Goal: Task Accomplishment & Management: Manage account settings

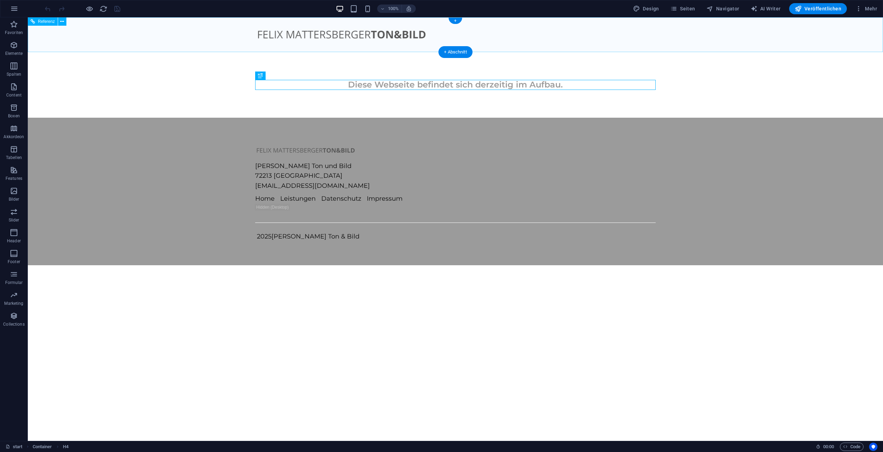
click at [354, 32] on figure at bounding box center [455, 34] width 400 height 13
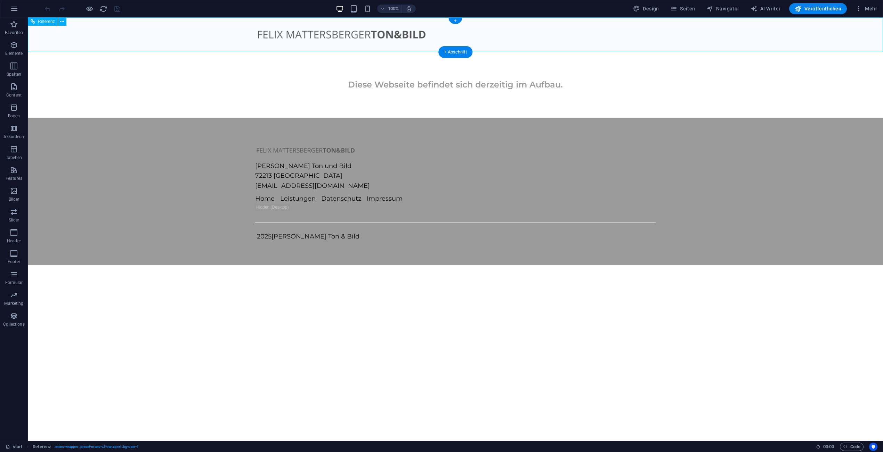
click at [364, 32] on figure at bounding box center [455, 34] width 400 height 13
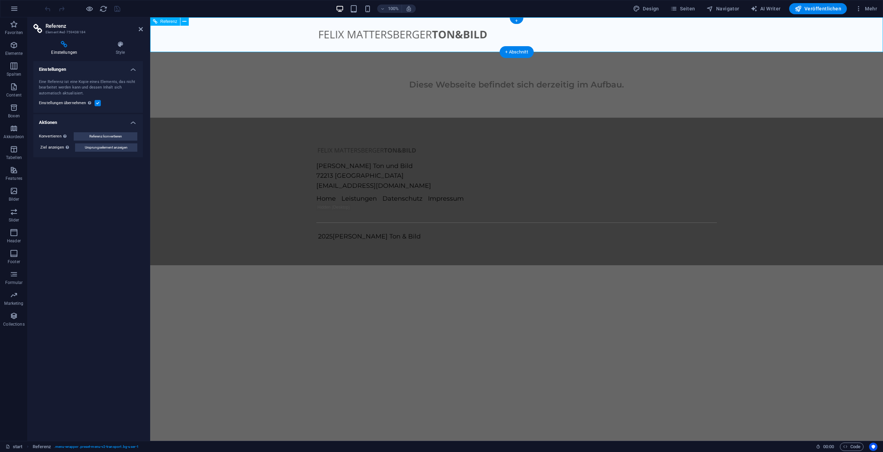
click at [382, 34] on figure at bounding box center [516, 34] width 400 height 13
click at [142, 31] on icon at bounding box center [141, 29] width 4 height 6
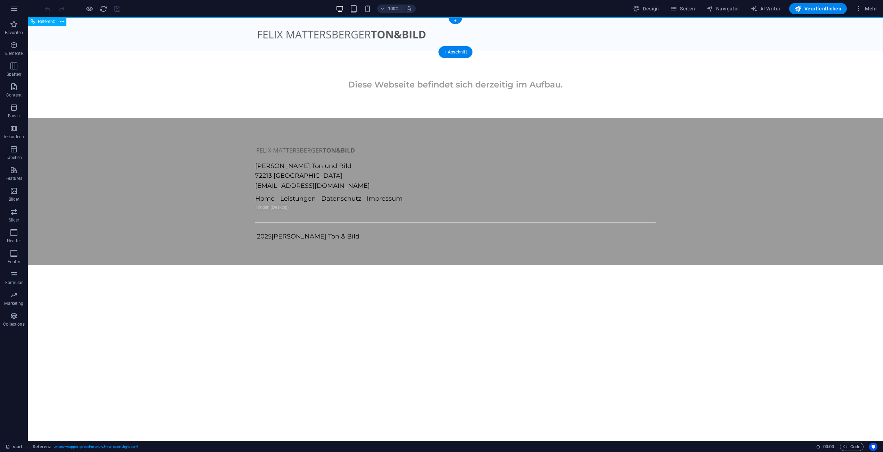
click at [368, 31] on figure at bounding box center [455, 34] width 400 height 13
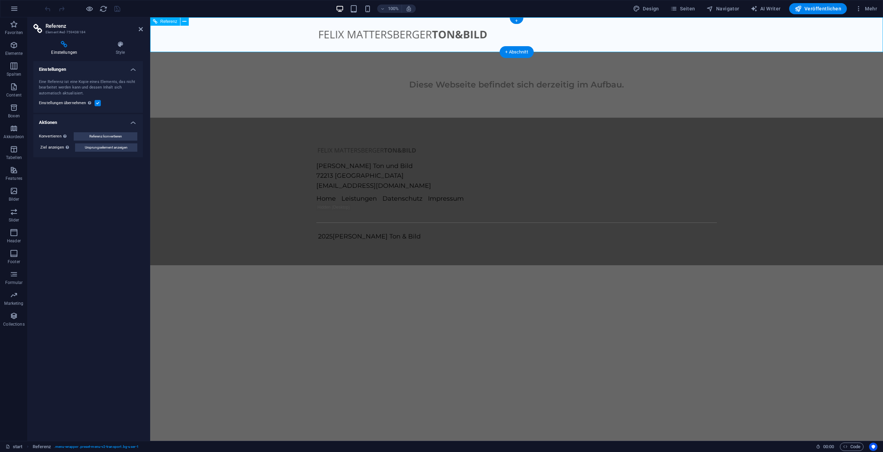
click at [389, 33] on figure at bounding box center [516, 34] width 400 height 13
click at [162, 22] on span "Referenz" at bounding box center [168, 21] width 17 height 4
click at [186, 21] on icon at bounding box center [184, 21] width 4 height 7
click at [159, 24] on div "Referenz" at bounding box center [165, 21] width 30 height 8
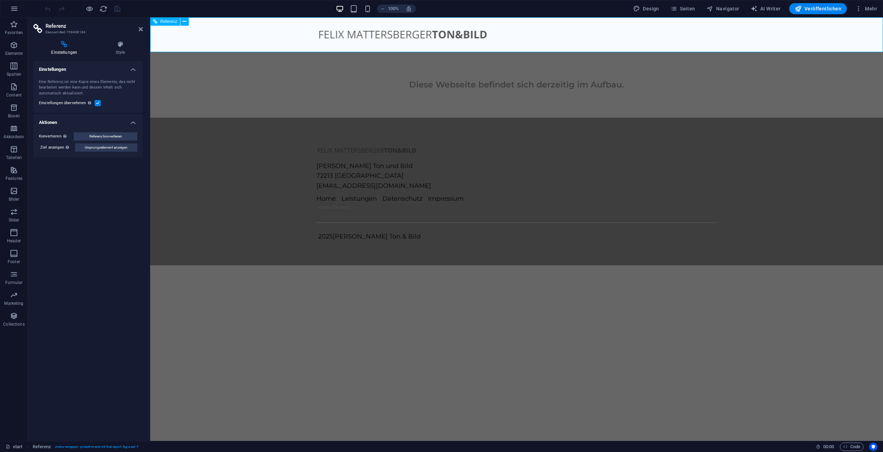
click at [158, 22] on div "Referenz" at bounding box center [165, 21] width 30 height 8
click at [122, 49] on h4 "Style" at bounding box center [120, 48] width 45 height 15
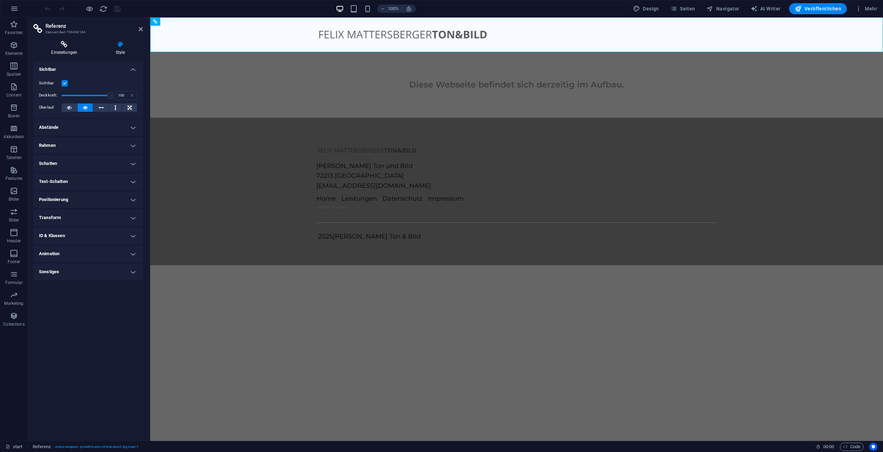
click at [65, 46] on icon at bounding box center [64, 44] width 62 height 7
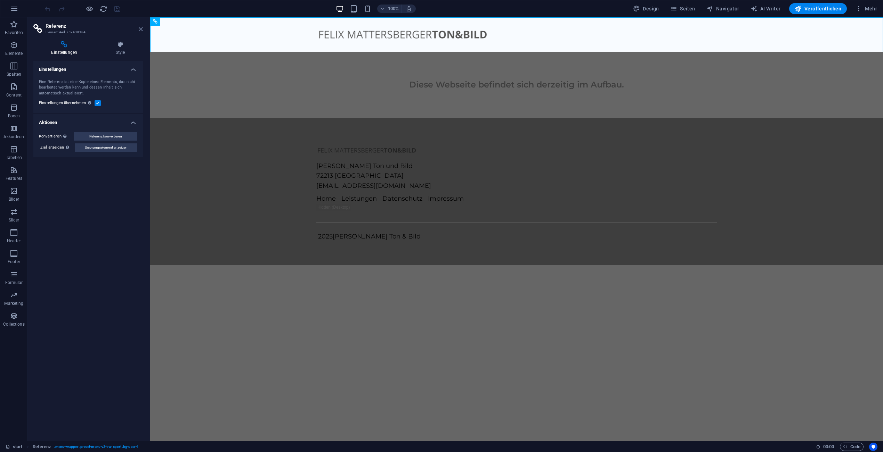
click at [140, 28] on icon at bounding box center [141, 29] width 4 height 6
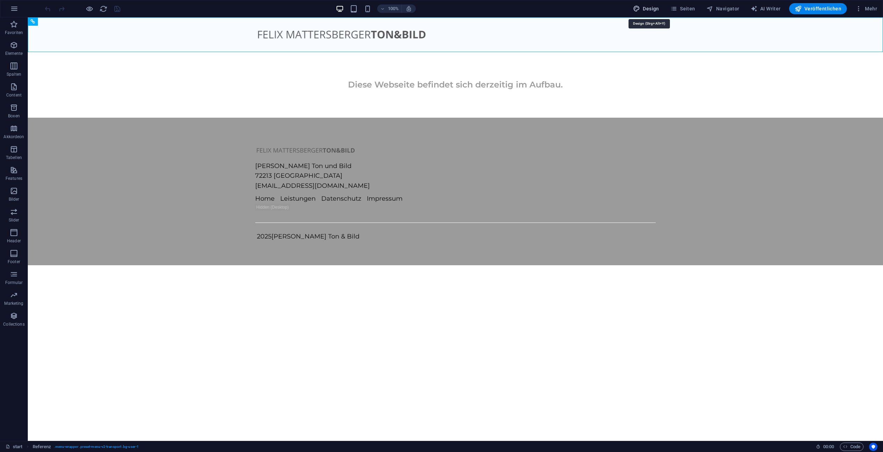
click at [650, 9] on span "Design" at bounding box center [646, 8] width 26 height 7
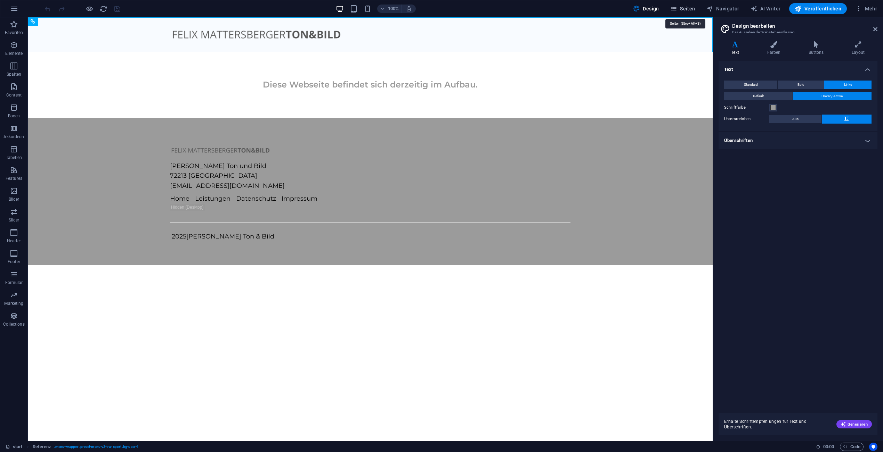
click at [689, 9] on span "Seiten" at bounding box center [682, 8] width 25 height 7
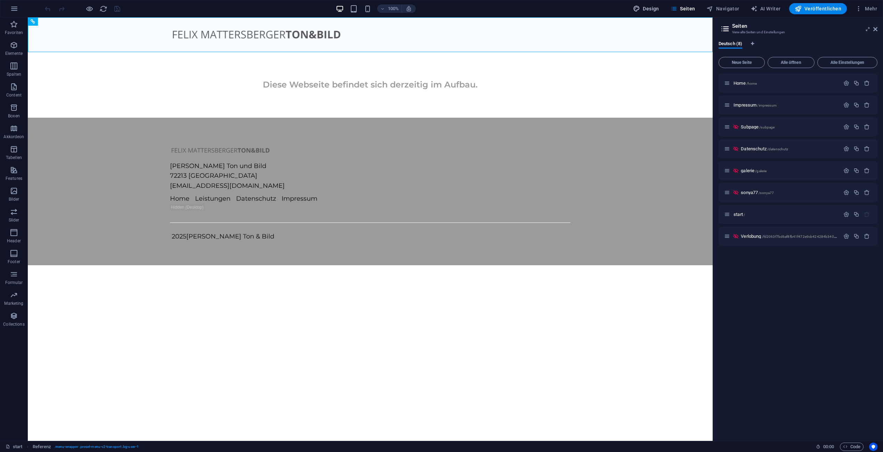
click at [646, 10] on span "Design" at bounding box center [646, 8] width 26 height 7
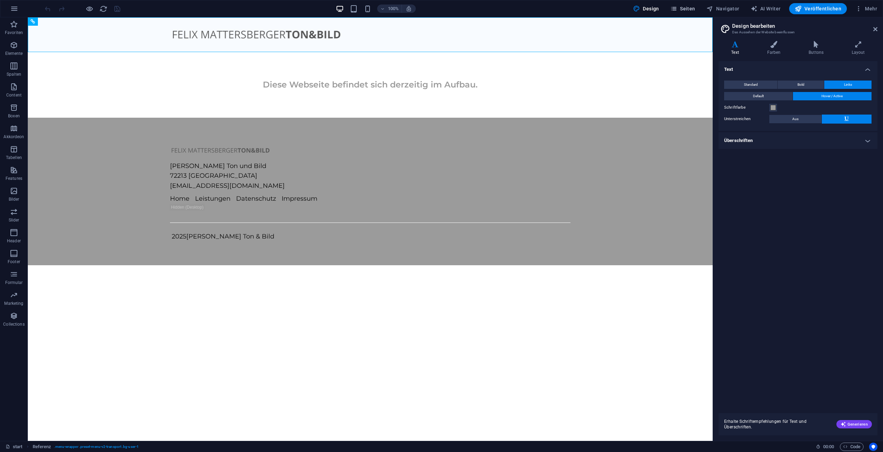
click at [691, 7] on span "Seiten" at bounding box center [682, 8] width 25 height 7
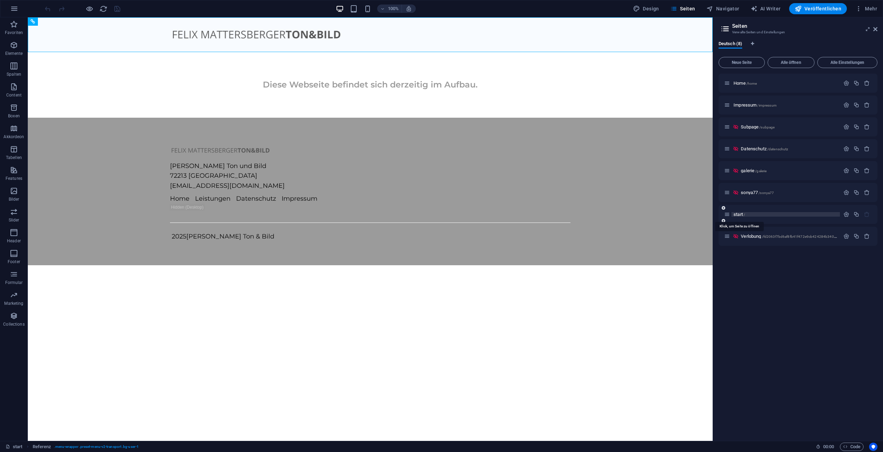
click at [737, 214] on span "start /" at bounding box center [738, 214] width 11 height 5
click at [737, 213] on span "start /" at bounding box center [738, 214] width 11 height 5
click at [232, 32] on figure at bounding box center [370, 34] width 400 height 13
click at [262, 33] on figure at bounding box center [370, 34] width 400 height 13
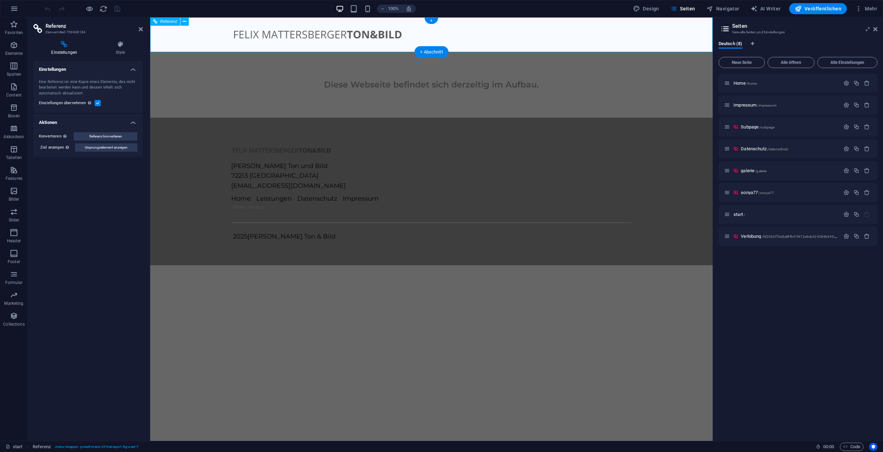
click at [262, 33] on figure at bounding box center [431, 34] width 400 height 13
click at [71, 48] on icon at bounding box center [64, 44] width 62 height 7
click at [63, 47] on icon at bounding box center [64, 44] width 62 height 7
click at [27, 48] on span "Elemente" at bounding box center [14, 49] width 28 height 17
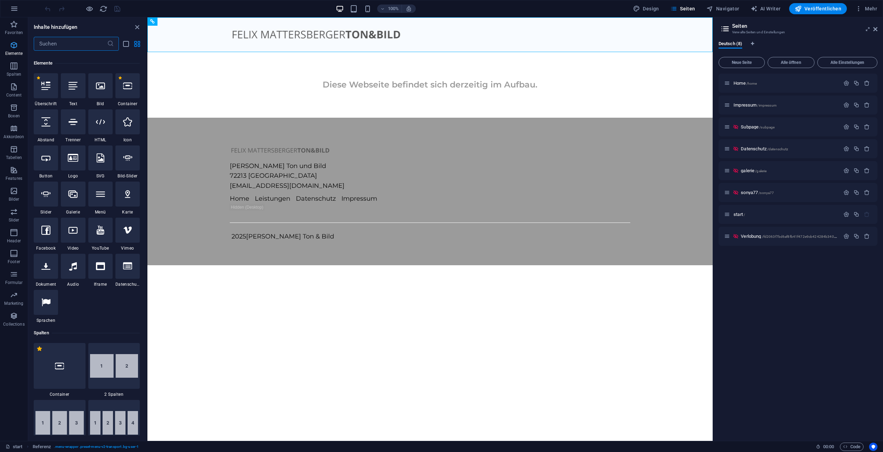
scroll to position [74, 0]
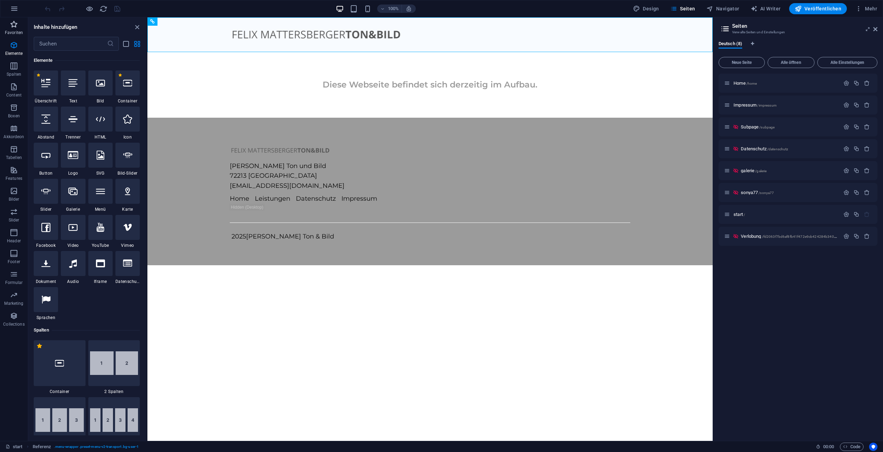
click at [10, 23] on icon "button" at bounding box center [14, 24] width 8 height 8
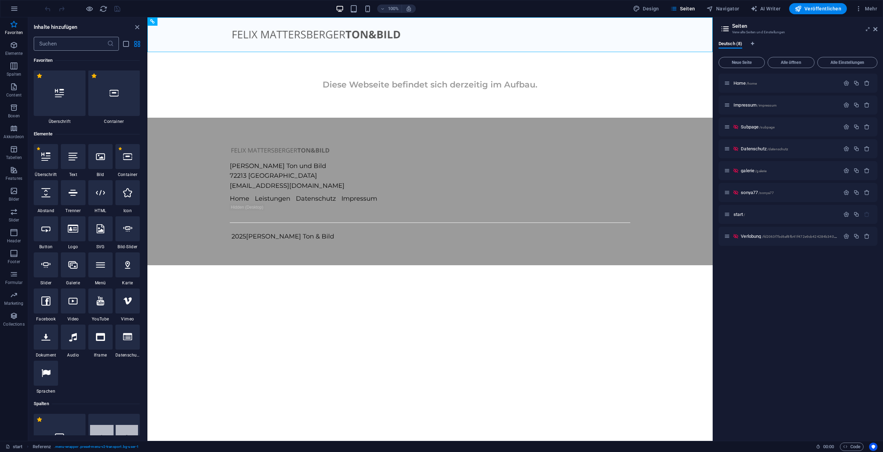
scroll to position [0, 0]
click at [864, 7] on span "Mehr" at bounding box center [866, 8] width 22 height 7
click at [866, 25] on h6 "Website-Einstellungen" at bounding box center [849, 27] width 44 height 8
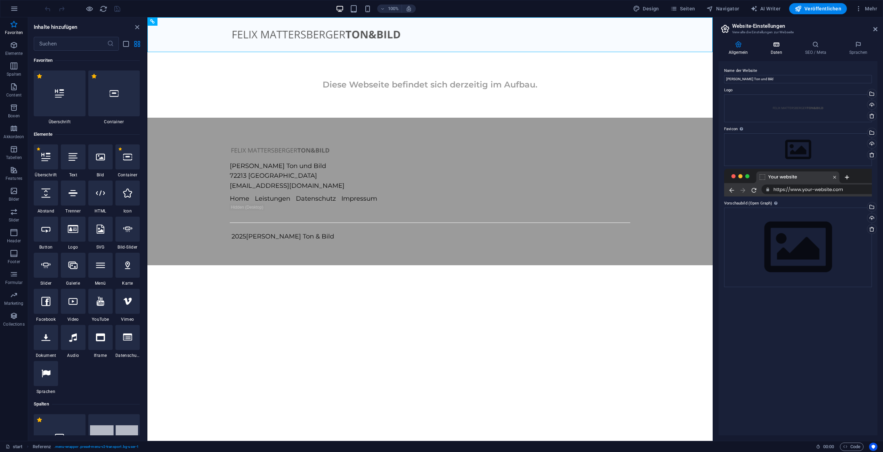
click at [782, 47] on icon at bounding box center [776, 44] width 32 height 7
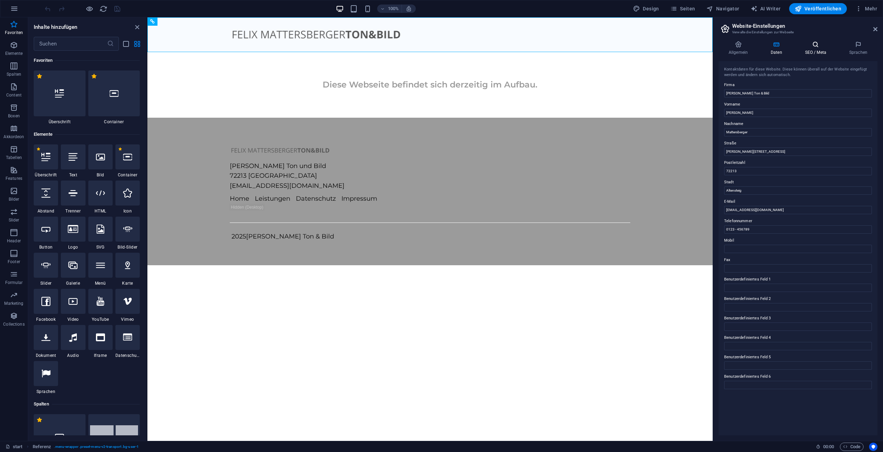
click at [808, 46] on icon at bounding box center [815, 44] width 41 height 7
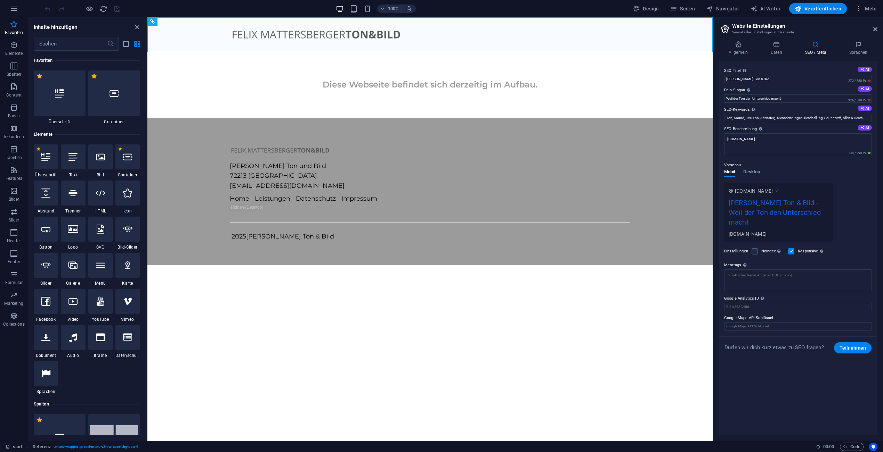
click at [863, 40] on div "Allgemein Daten SEO / Meta Sprachen Name der Website [PERSON_NAME] Ton und Bild…" at bounding box center [798, 238] width 170 height 406
click at [872, 32] on header "Website-Einstellungen Verwalte die Einstellungen zur Webseite" at bounding box center [798, 26] width 157 height 18
click at [666, 9] on div "Design Seiten Navigator AI Writer Veröffentlichen Mehr" at bounding box center [754, 8] width 249 height 11
click at [681, 8] on span "Seiten" at bounding box center [682, 8] width 25 height 7
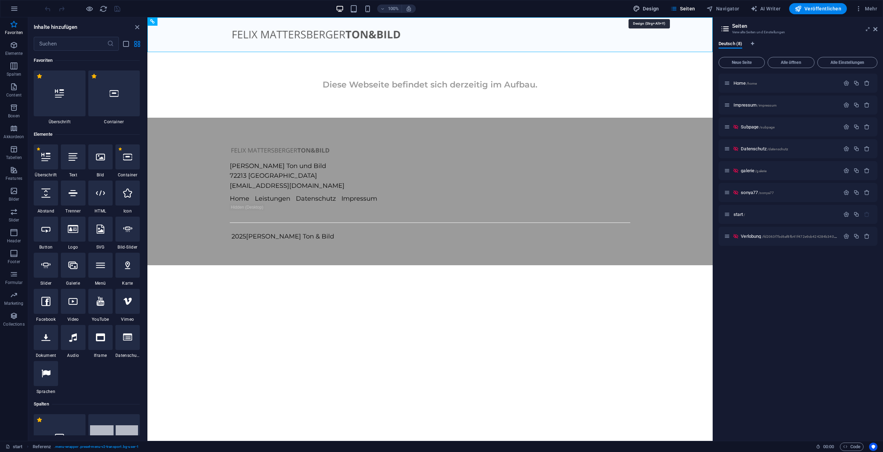
click at [644, 9] on span "Design" at bounding box center [646, 8] width 26 height 7
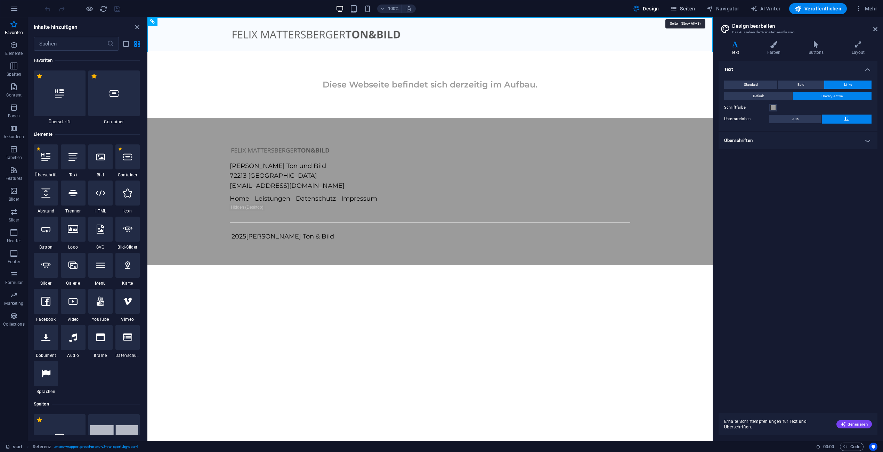
click at [677, 6] on icon "button" at bounding box center [673, 8] width 7 height 7
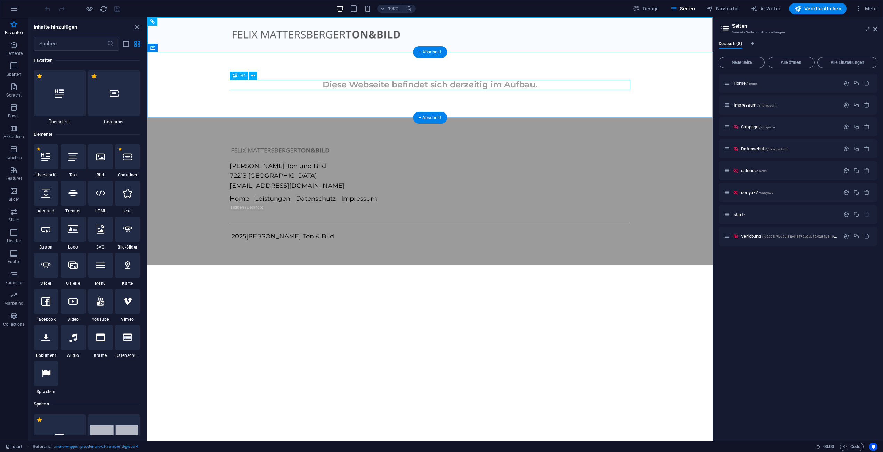
click at [468, 82] on div "Diese Webseite befindet sich derzeitig im Aufbau." at bounding box center [430, 85] width 400 height 10
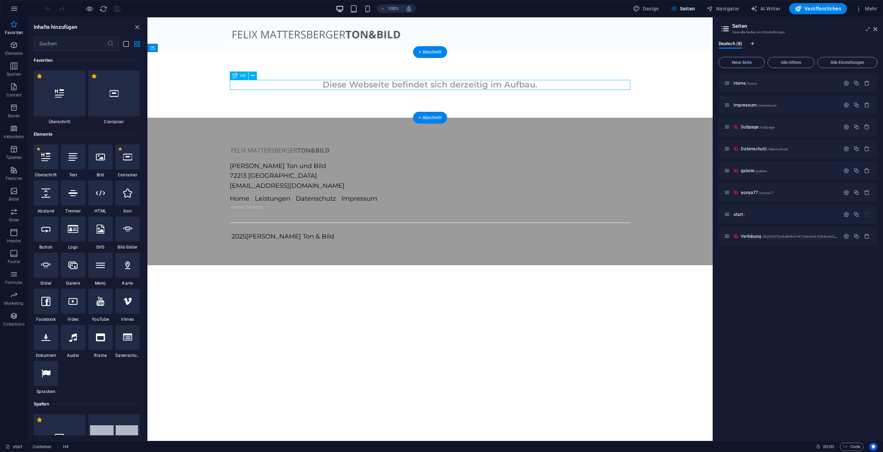
click at [446, 86] on div "Diese Webseite befindet sich derzeitig im Aufbau." at bounding box center [430, 85] width 400 height 10
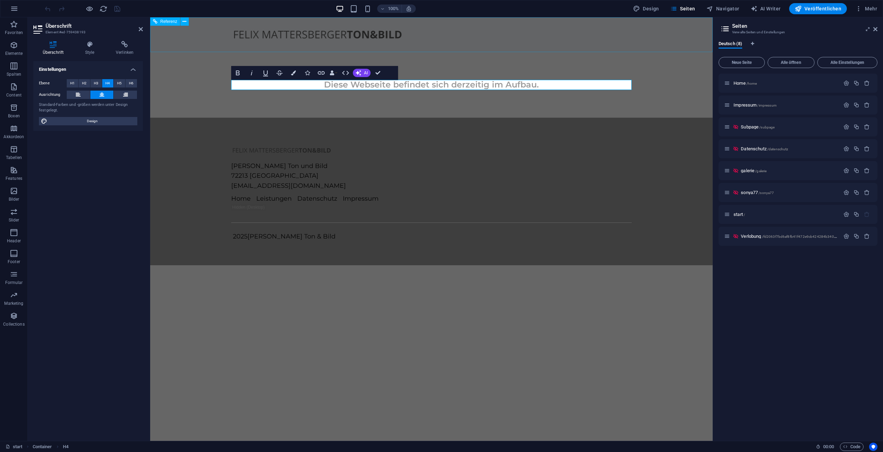
click at [394, 39] on figure at bounding box center [431, 34] width 400 height 13
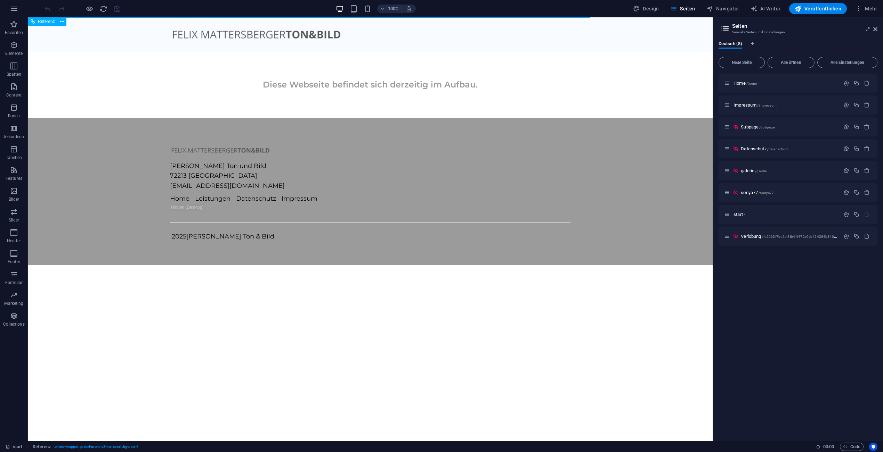
click at [366, 34] on figure at bounding box center [370, 34] width 400 height 13
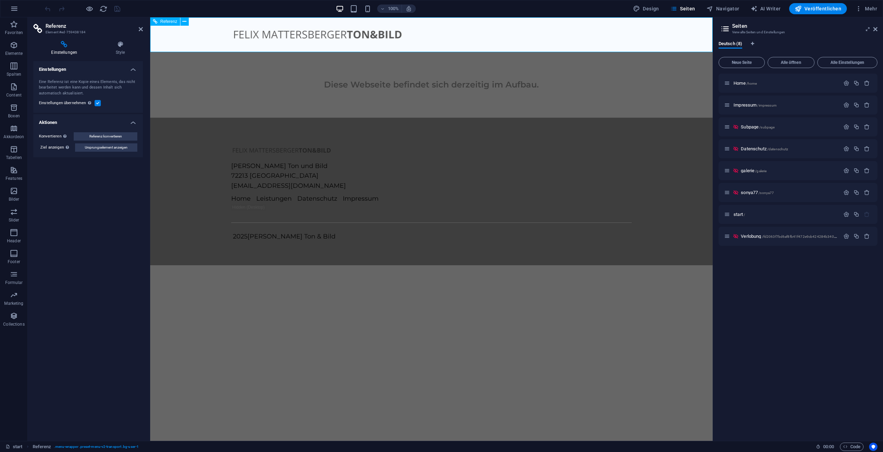
click at [341, 32] on figure at bounding box center [431, 34] width 400 height 13
click at [182, 22] on icon at bounding box center [184, 21] width 4 height 7
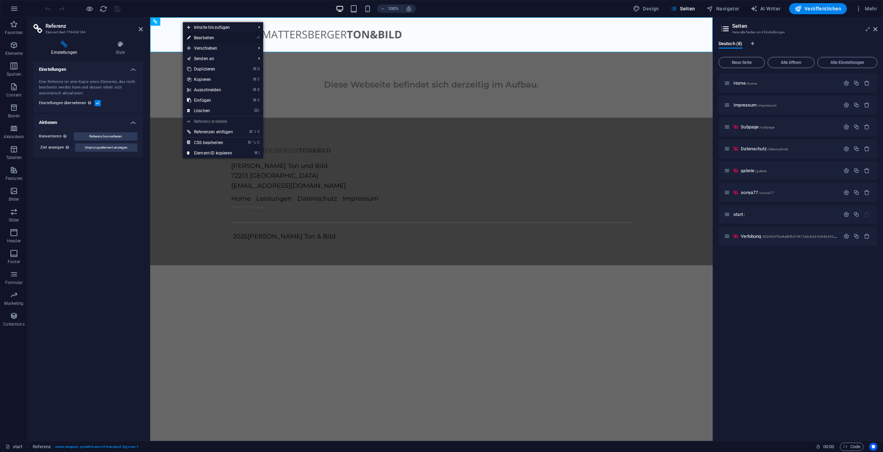
click at [241, 36] on li "⏎ Bearbeiten" at bounding box center [223, 38] width 80 height 10
click at [245, 38] on li "⏎ Bearbeiten" at bounding box center [223, 38] width 80 height 10
click at [200, 38] on link "⏎ Bearbeiten" at bounding box center [210, 38] width 54 height 10
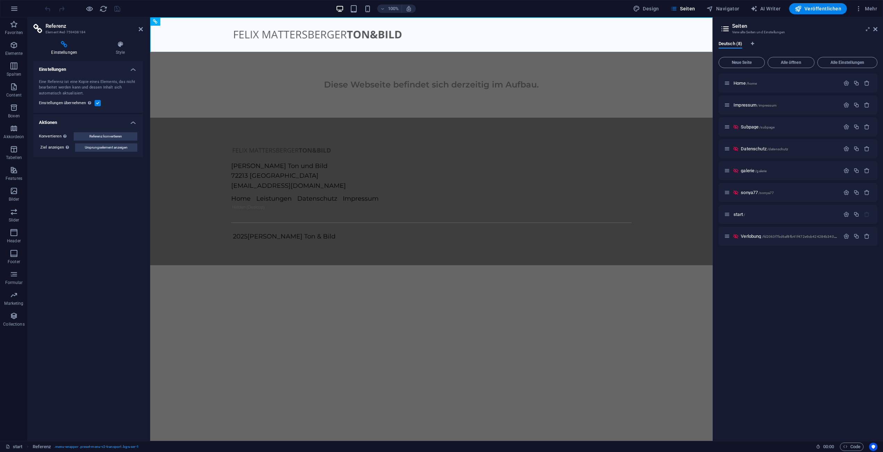
click at [97, 103] on label at bounding box center [98, 103] width 6 height 6
click at [0, 0] on input "Einstellungen übernehmen Verwende die gleichen Einstellungen (z.B. Flex, Animat…" at bounding box center [0, 0] width 0 height 0
click at [97, 103] on label at bounding box center [98, 103] width 6 height 6
click at [0, 0] on input "Einstellungen übernehmen Verwende die gleichen Einstellungen (z.B. Flex, Animat…" at bounding box center [0, 0] width 0 height 0
click at [118, 51] on h4 "Style" at bounding box center [120, 48] width 45 height 15
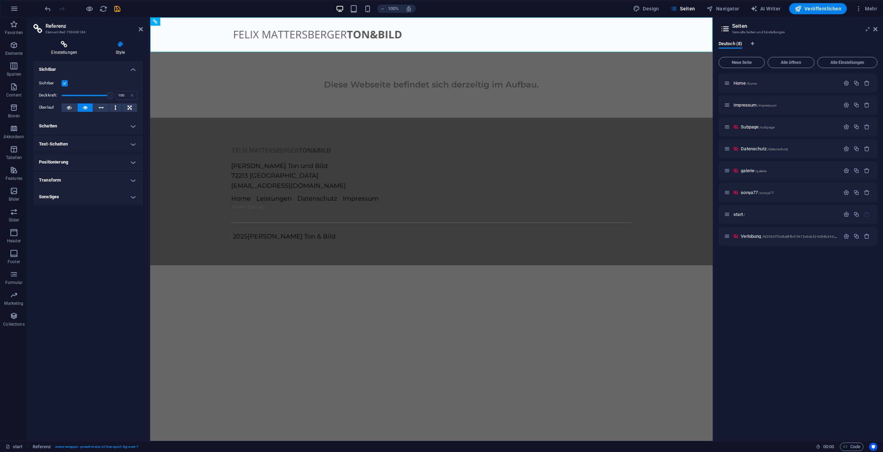
click at [71, 49] on h4 "Einstellungen" at bounding box center [65, 48] width 65 height 15
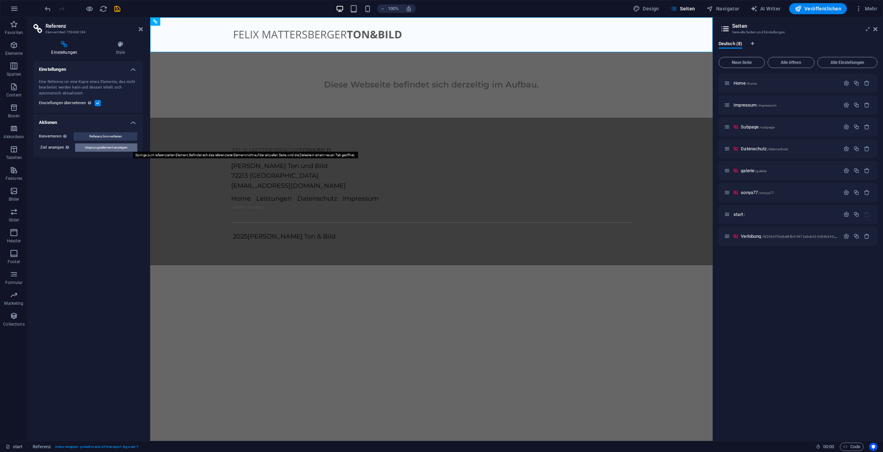
click at [117, 149] on span "Ursprungselement anzeigen" at bounding box center [106, 148] width 43 height 8
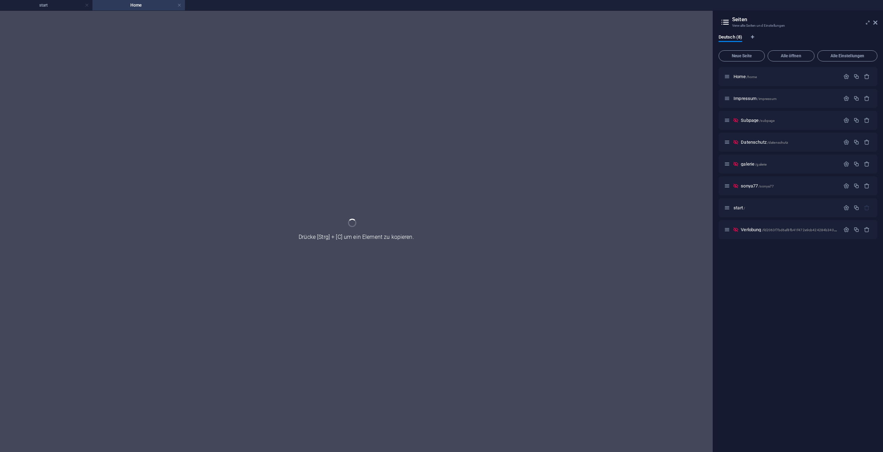
select select "px"
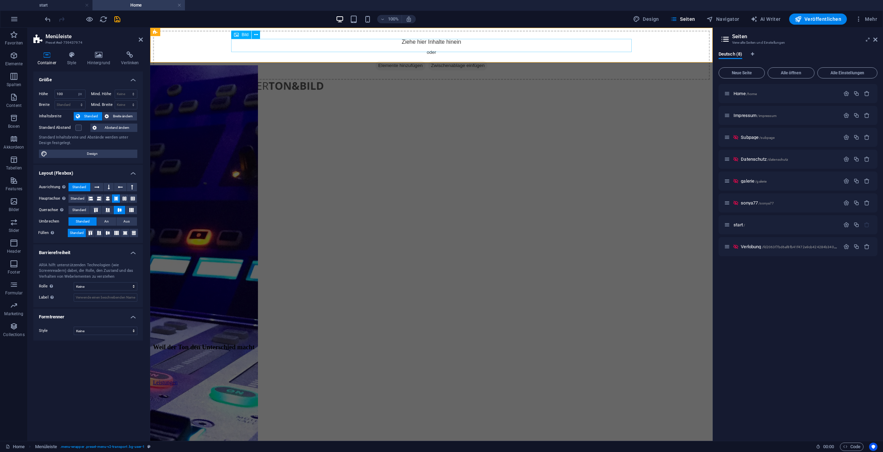
click at [287, 80] on figure at bounding box center [431, 87] width 557 height 15
click at [257, 35] on icon at bounding box center [256, 34] width 4 height 7
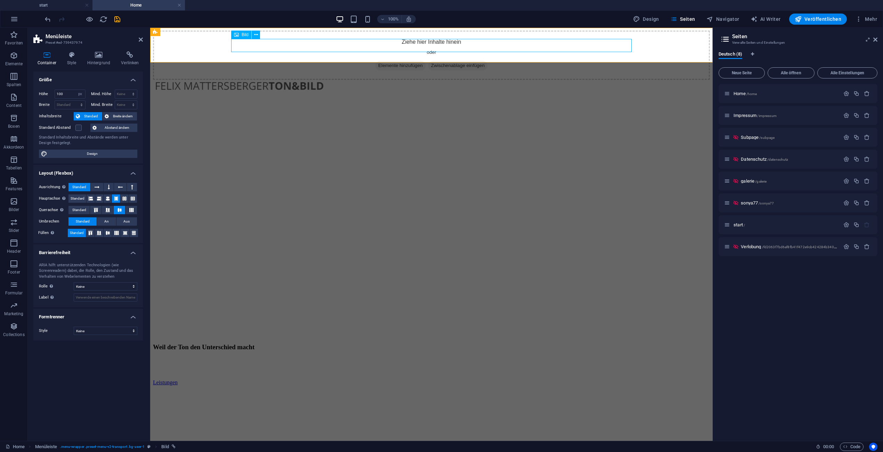
click at [272, 80] on figure at bounding box center [431, 87] width 557 height 15
drag, startPoint x: 272, startPoint y: 44, endPoint x: 268, endPoint y: 43, distance: 4.8
click at [272, 80] on figure at bounding box center [431, 87] width 557 height 15
select select "px"
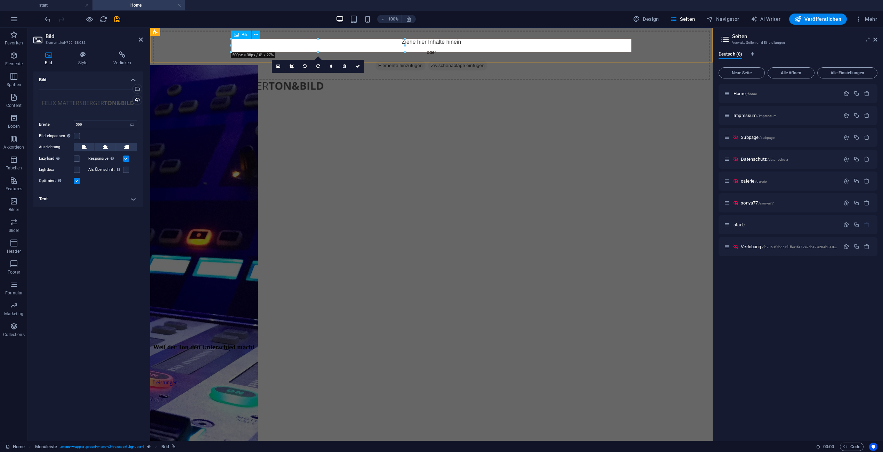
click at [260, 80] on figure at bounding box center [431, 87] width 557 height 15
click at [87, 58] on icon at bounding box center [82, 54] width 33 height 7
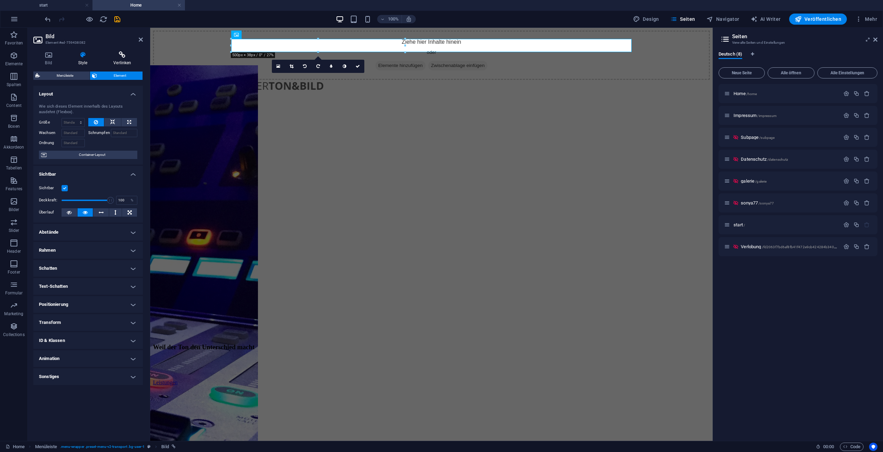
click at [110, 58] on icon at bounding box center [122, 54] width 41 height 7
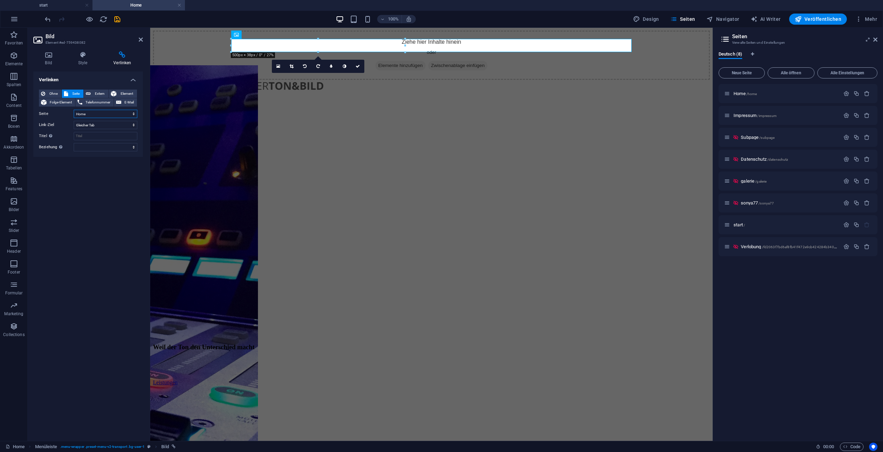
click at [103, 114] on select "Home Impressum Subpage Datenschutz galerie sonya77 start Verlobung" at bounding box center [106, 114] width 64 height 8
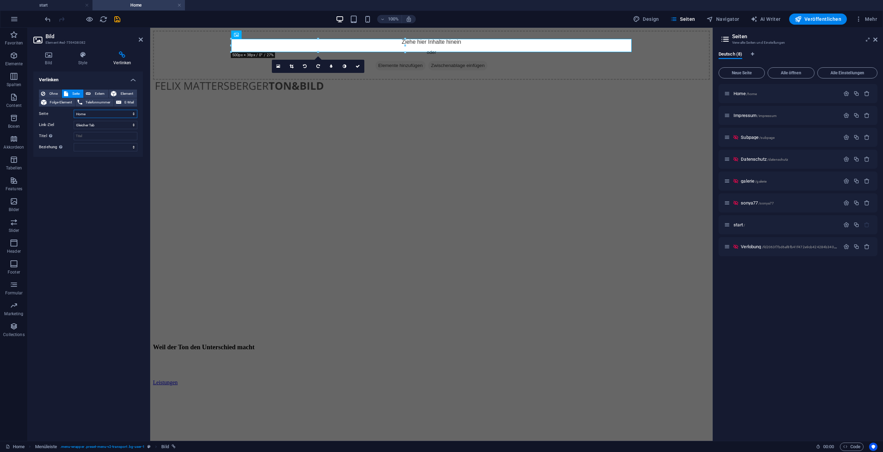
select select "6"
click at [74, 110] on select "Home Impressum Subpage Datenschutz galerie sonya77 start Verlobung" at bounding box center [106, 114] width 64 height 8
click at [119, 173] on div "Verlinken Ohne Seite Extern Element Folge-Element Telefonnummer E-Mail Seite Ho…" at bounding box center [87, 254] width 109 height 364
drag, startPoint x: 116, startPoint y: 17, endPoint x: 138, endPoint y: 18, distance: 21.2
click at [117, 17] on icon "save" at bounding box center [117, 19] width 8 height 8
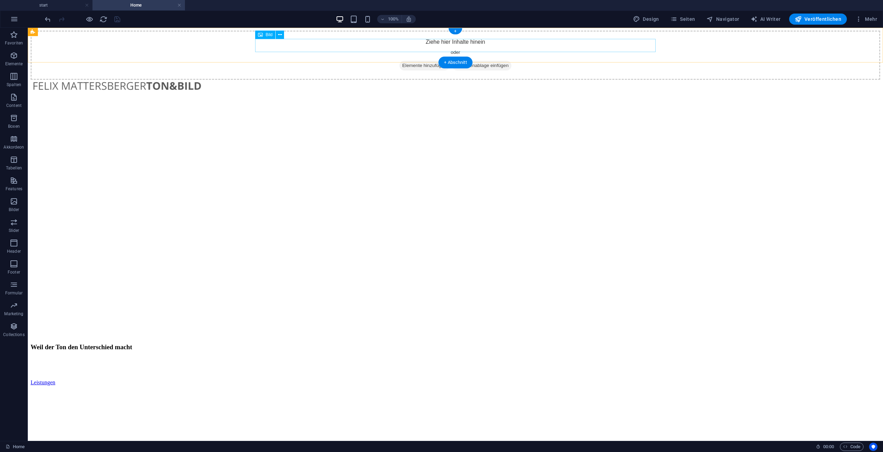
click at [292, 31] on div "Ziehe hier Inhalte hinein oder Elemente hinzufügen Zwischenablage einfügen" at bounding box center [455, 48] width 849 height 35
click at [297, 80] on figure at bounding box center [455, 87] width 849 height 15
click at [279, 34] on icon at bounding box center [280, 34] width 4 height 7
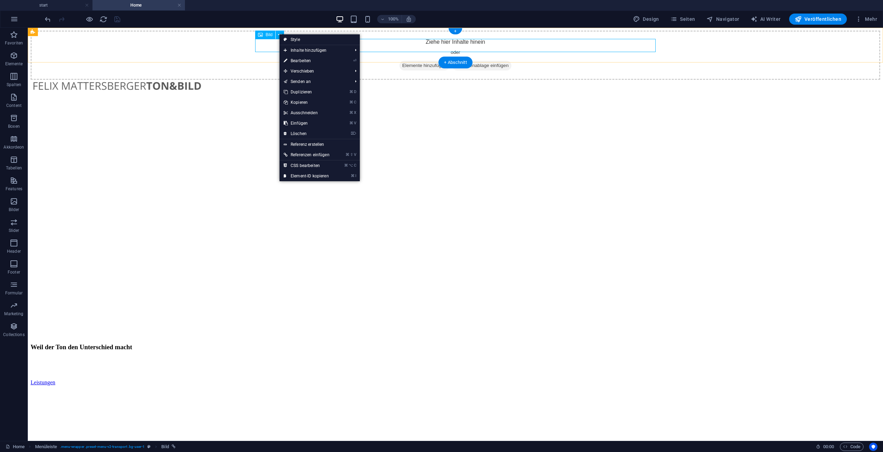
click at [272, 80] on figure at bounding box center [455, 87] width 849 height 15
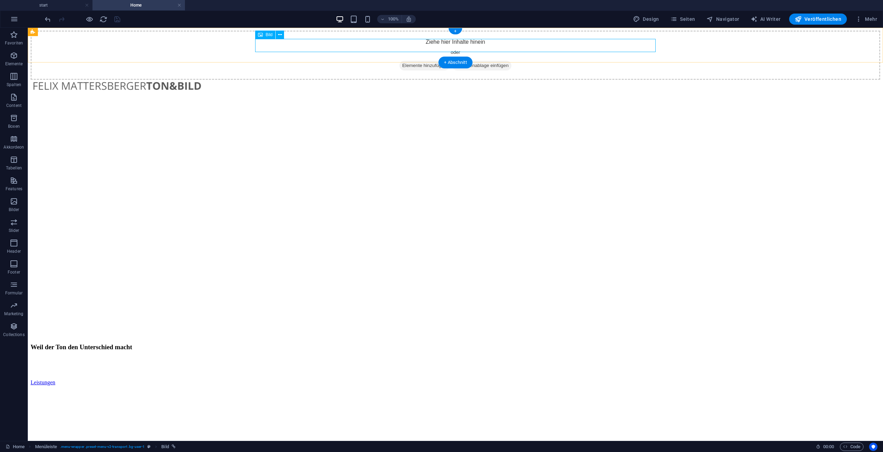
click at [272, 80] on figure at bounding box center [455, 87] width 849 height 15
select select "6"
select select
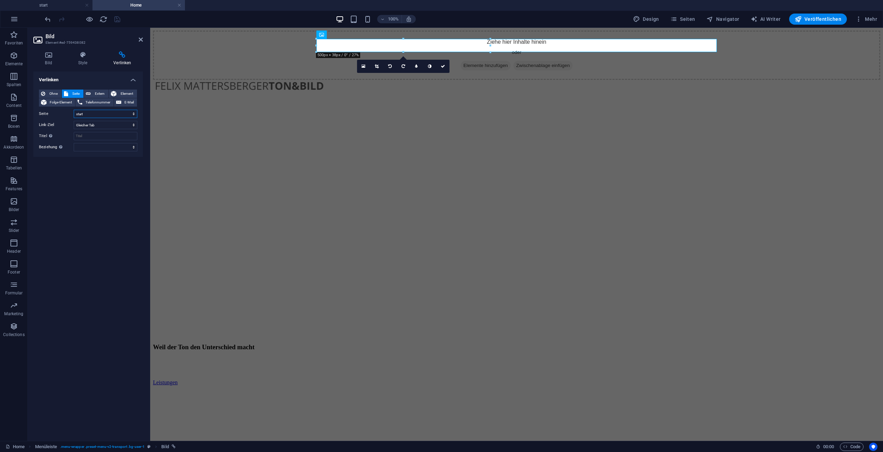
click at [96, 113] on select "Home Impressum Subpage Datenschutz galerie sonya77 start Verlobung" at bounding box center [106, 114] width 64 height 8
select select "0"
click at [74, 110] on select "Home Impressum Subpage Datenschutz galerie sonya77 start Verlobung" at bounding box center [106, 114] width 64 height 8
click at [103, 113] on select "Home Impressum Subpage Datenschutz galerie sonya77 start Verlobung" at bounding box center [106, 114] width 64 height 8
click at [74, 110] on select "Home Impressum Subpage Datenschutz galerie sonya77 start Verlobung" at bounding box center [106, 114] width 64 height 8
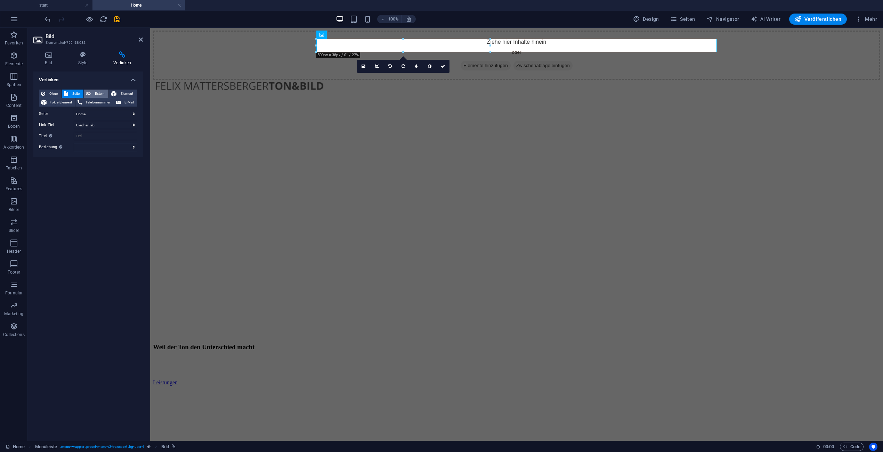
click at [100, 92] on span "Extern" at bounding box center [100, 94] width 14 height 8
select select "blank"
type input "[URL][DOMAIN_NAME]"
click at [117, 22] on icon "save" at bounding box center [117, 19] width 8 height 8
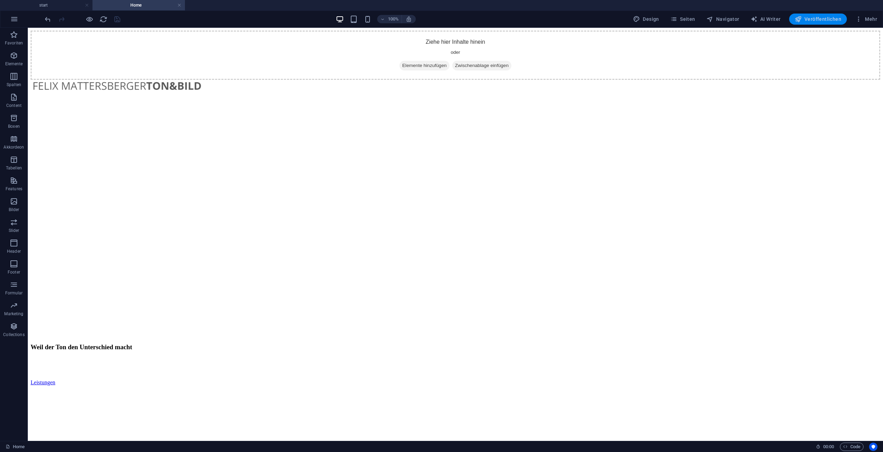
click at [822, 20] on span "Veröffentlichen" at bounding box center [817, 19] width 47 height 7
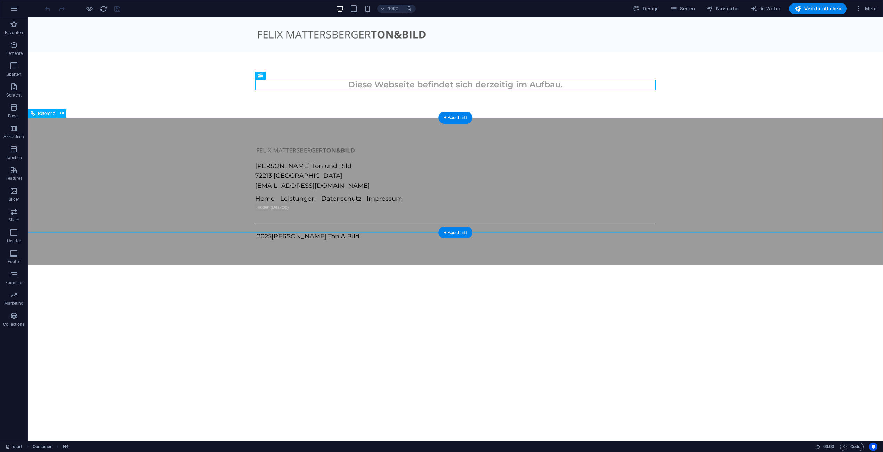
click at [452, 194] on nav "Home Leistungen Datenschutz Impressum" at bounding box center [353, 199] width 197 height 10
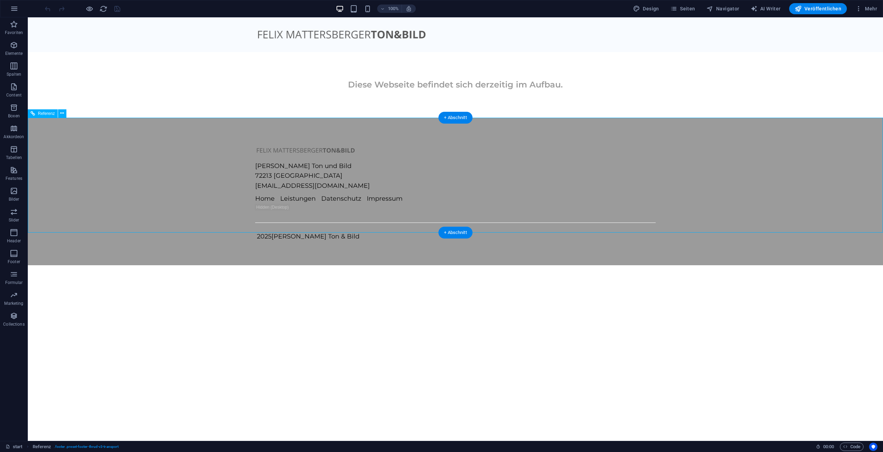
click at [452, 194] on nav "Home Leistungen Datenschutz Impressum" at bounding box center [353, 199] width 197 height 10
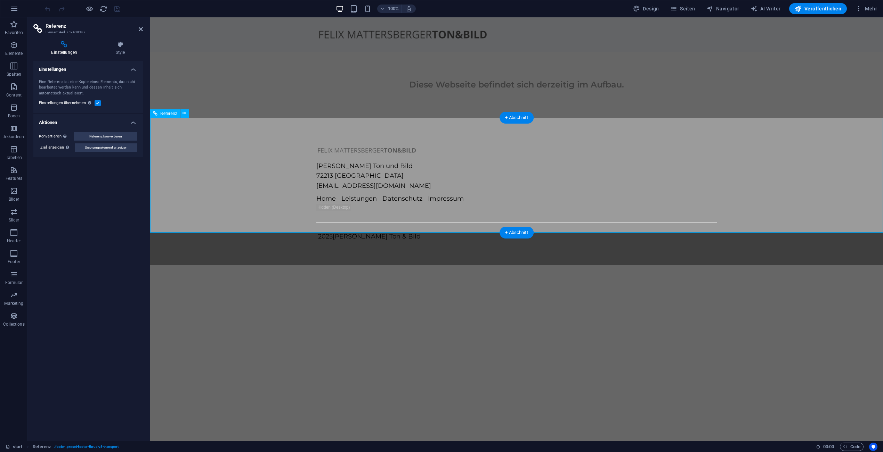
click at [514, 194] on nav "Home Leistungen Datenschutz Impressum" at bounding box center [414, 199] width 197 height 10
click at [184, 114] on icon at bounding box center [184, 113] width 4 height 7
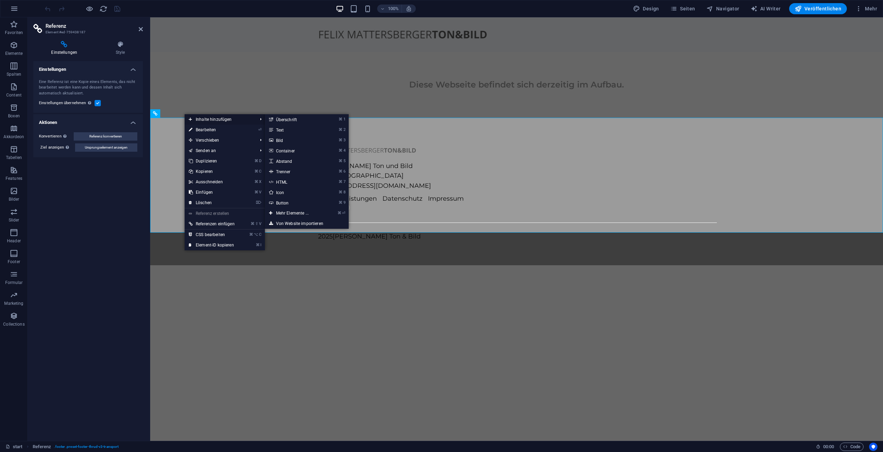
click at [219, 117] on span "Inhalte hinzufügen" at bounding box center [220, 119] width 70 height 10
click at [221, 128] on link "⏎ Bearbeiten" at bounding box center [212, 130] width 54 height 10
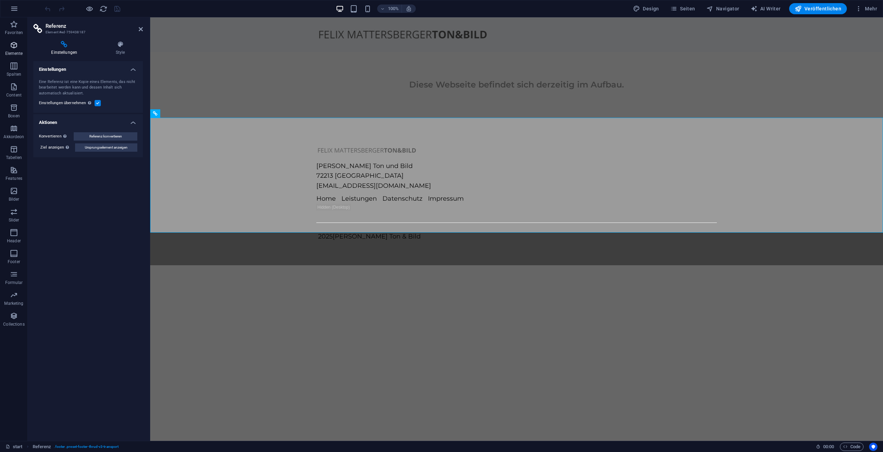
click at [12, 47] on icon "button" at bounding box center [14, 45] width 8 height 8
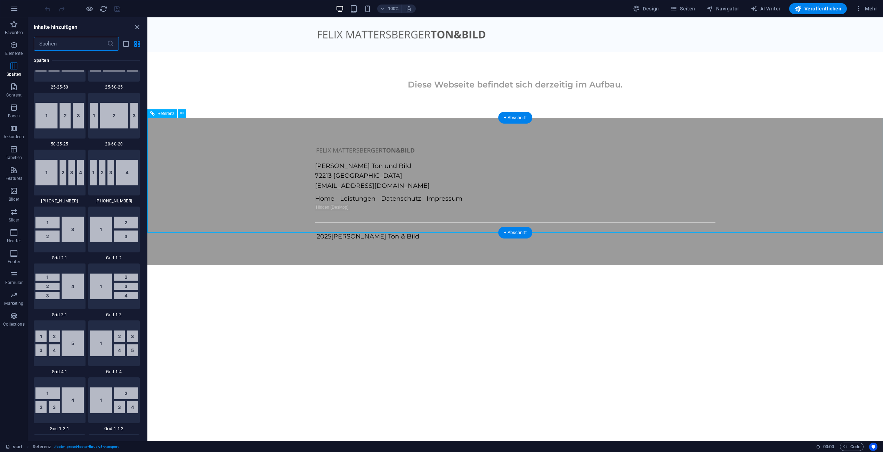
scroll to position [723, 0]
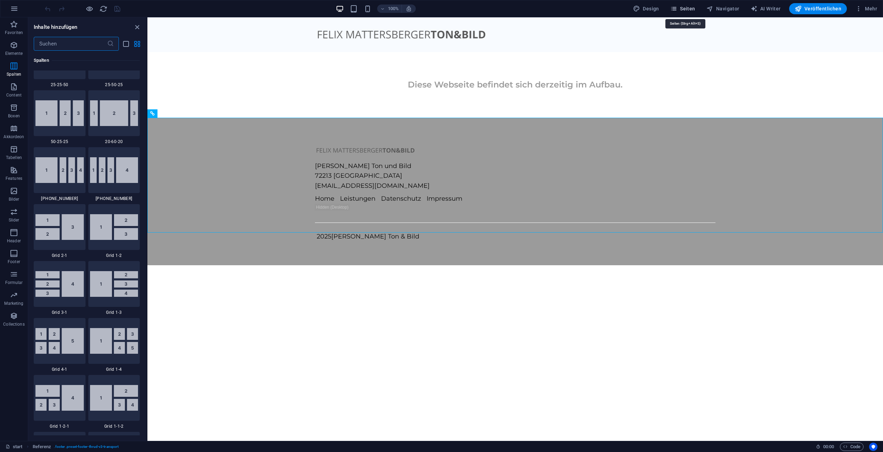
click at [694, 11] on span "Seiten" at bounding box center [682, 8] width 25 height 7
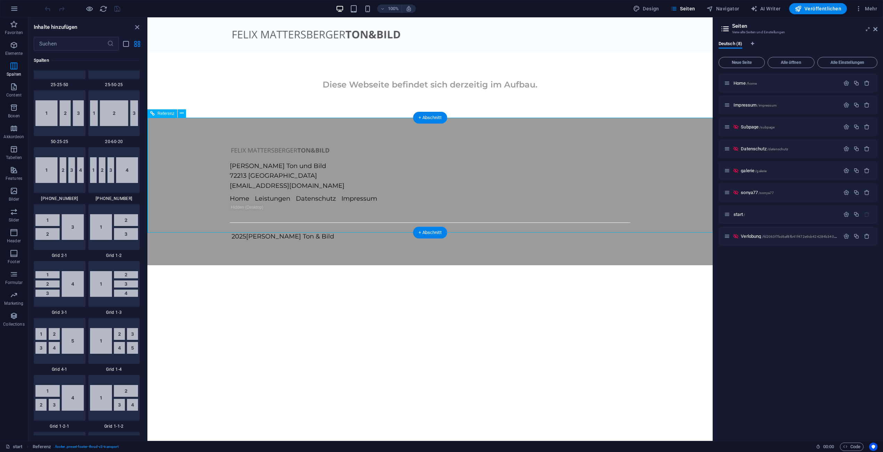
click at [427, 194] on div "Home Leistungen Datenschutz Impressum" at bounding box center [328, 204] width 197 height 20
click at [165, 113] on span "Referenz" at bounding box center [165, 114] width 17 height 4
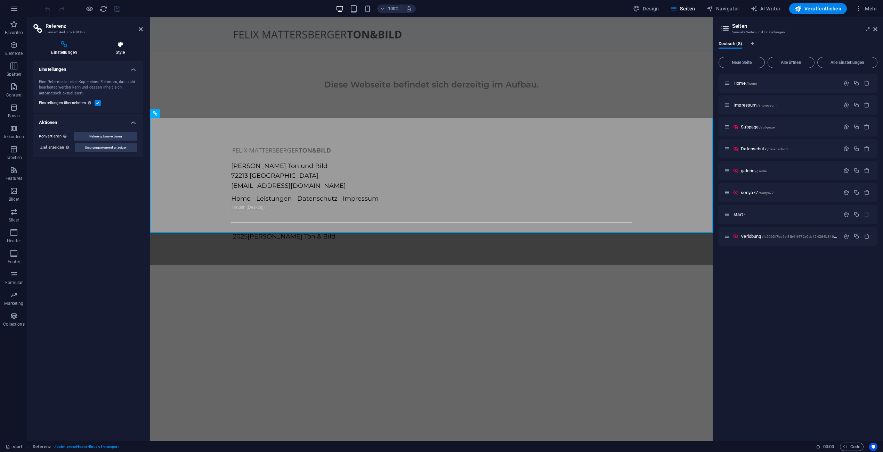
click at [117, 52] on h4 "Style" at bounding box center [120, 48] width 45 height 15
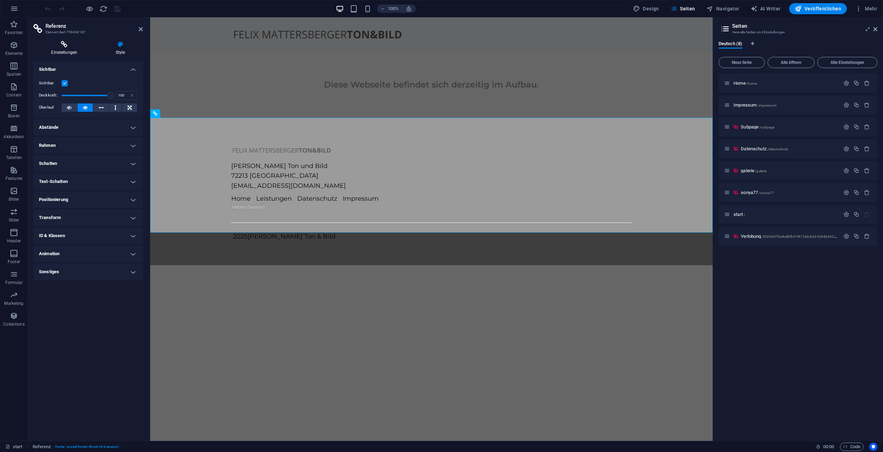
drag, startPoint x: 91, startPoint y: 49, endPoint x: 80, endPoint y: 49, distance: 11.1
click at [91, 49] on h4 "Einstellungen" at bounding box center [65, 48] width 65 height 15
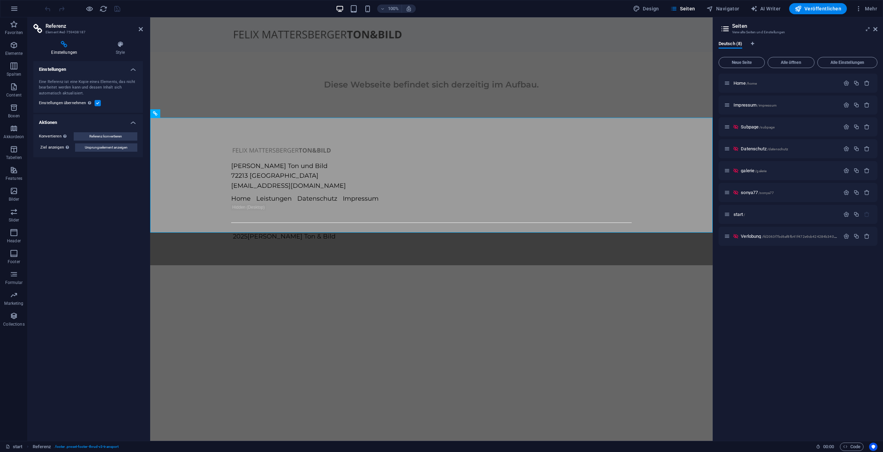
click at [73, 48] on h4 "Einstellungen" at bounding box center [65, 48] width 65 height 15
click at [11, 46] on icon "button" at bounding box center [14, 45] width 8 height 8
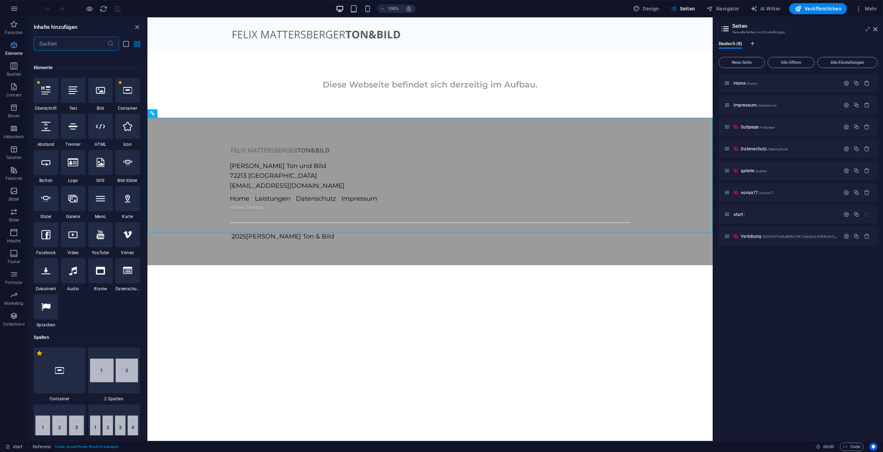
scroll to position [74, 0]
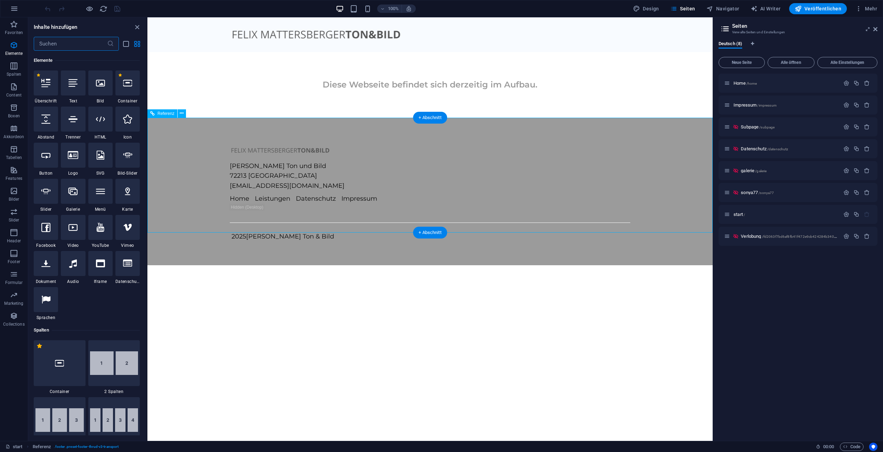
click at [225, 134] on div "Felix Mattersberger Ton und Bild 72213 Altensteig tonundbild@mattersberger.de H…" at bounding box center [429, 192] width 565 height 148
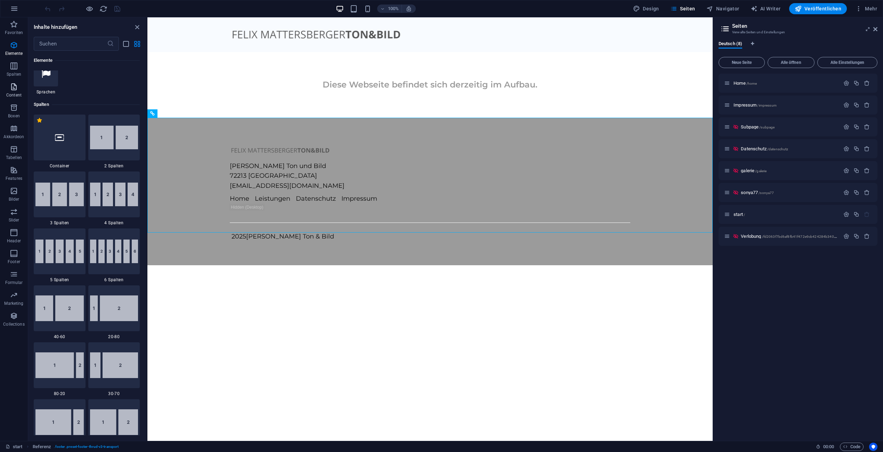
click at [7, 87] on span "Content" at bounding box center [14, 91] width 28 height 17
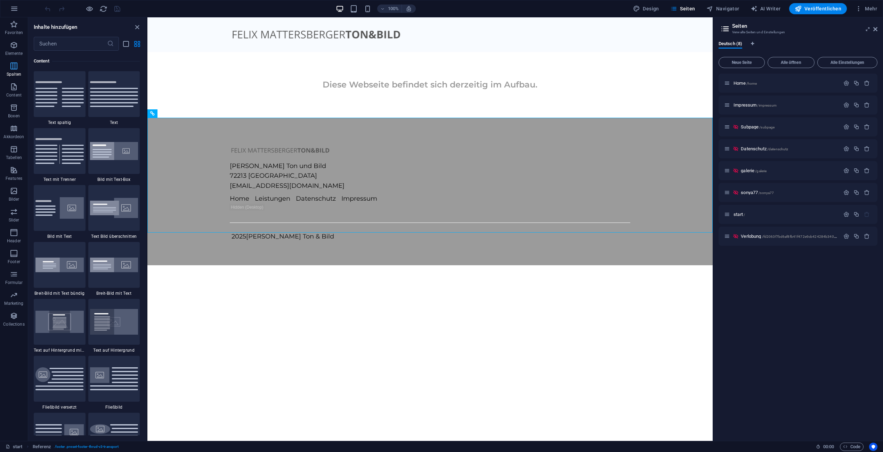
scroll to position [1216, 0]
click at [12, 73] on p "Spalten" at bounding box center [14, 75] width 15 height 6
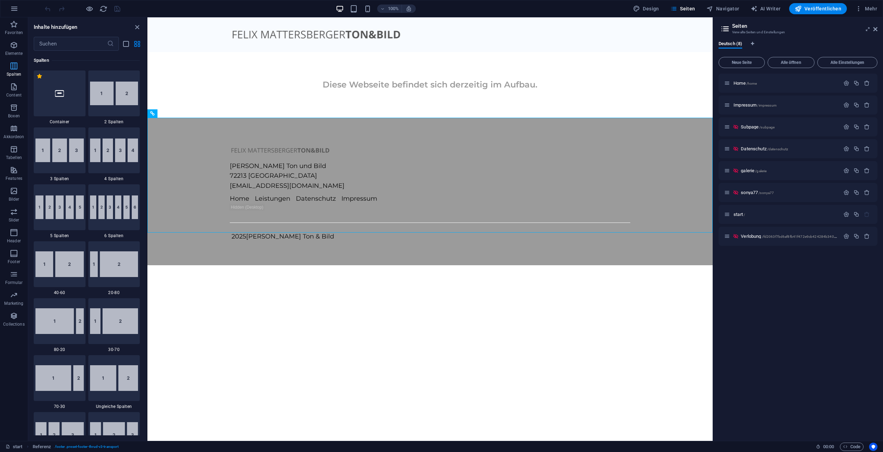
scroll to position [344, 0]
click at [11, 109] on icon "button" at bounding box center [14, 108] width 8 height 8
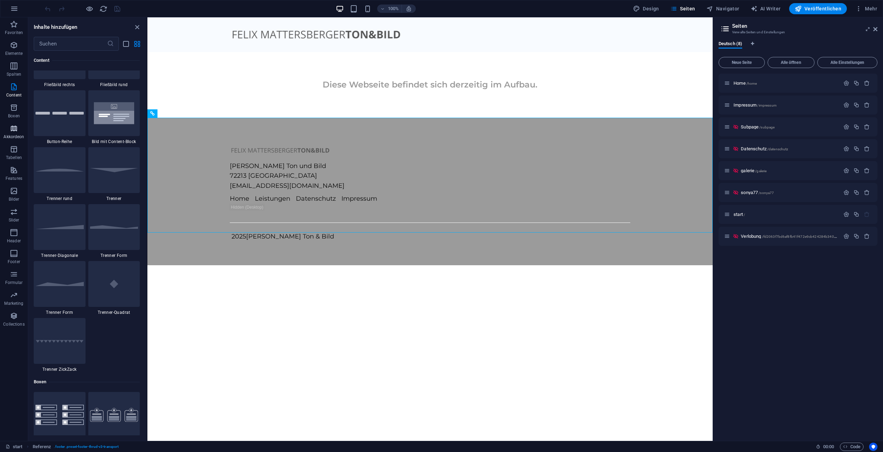
click at [19, 127] on span "Akkordeon" at bounding box center [14, 132] width 28 height 17
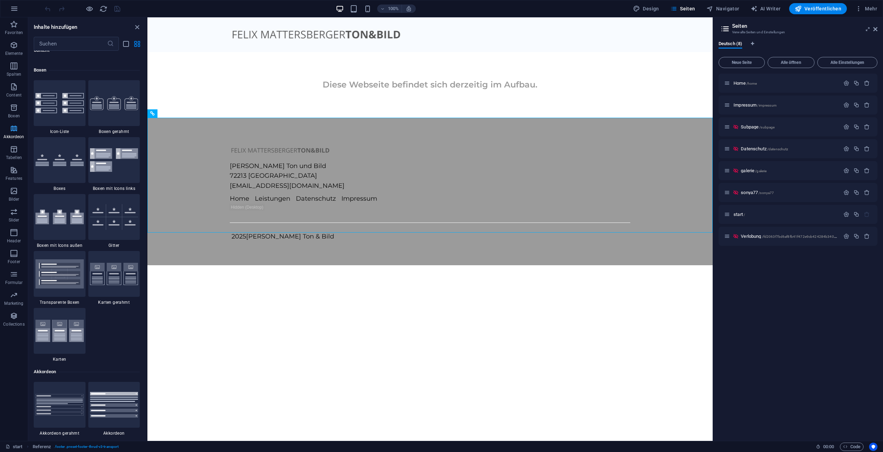
scroll to position [2219, 0]
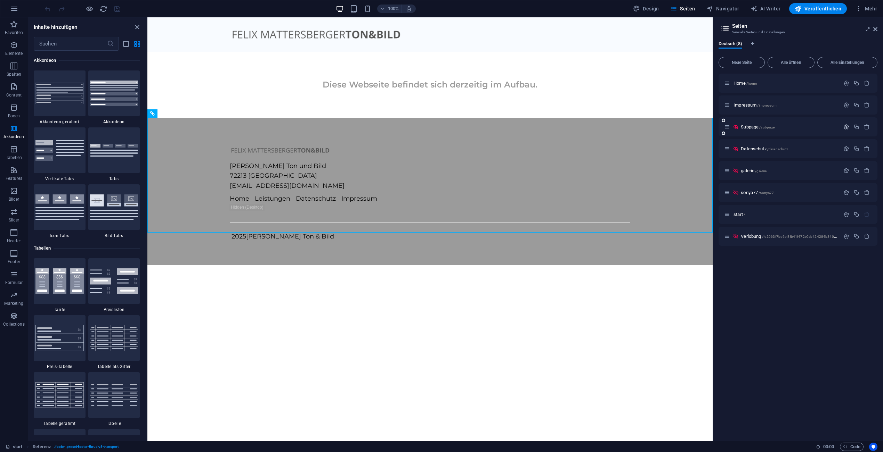
click at [848, 127] on icon "button" at bounding box center [846, 127] width 6 height 6
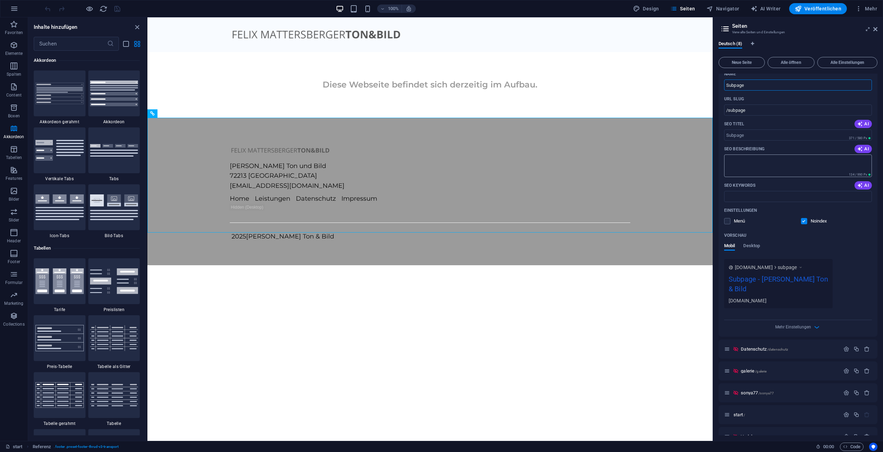
scroll to position [82, 0]
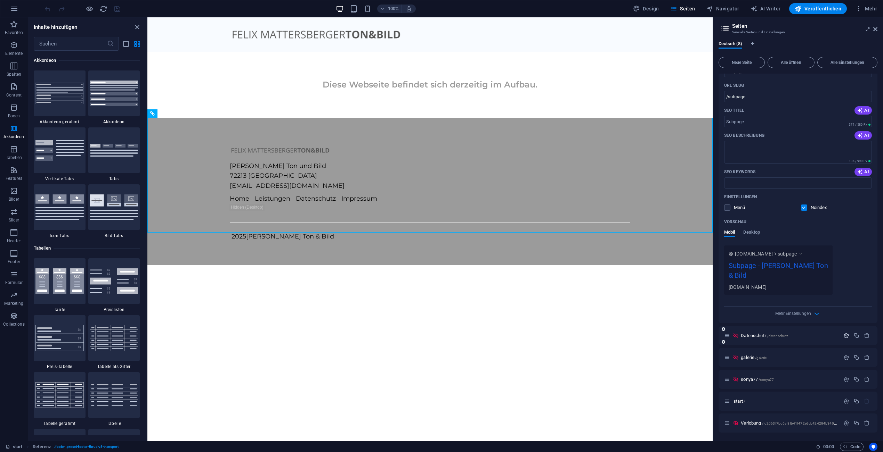
click at [845, 333] on icon "button" at bounding box center [846, 336] width 6 height 6
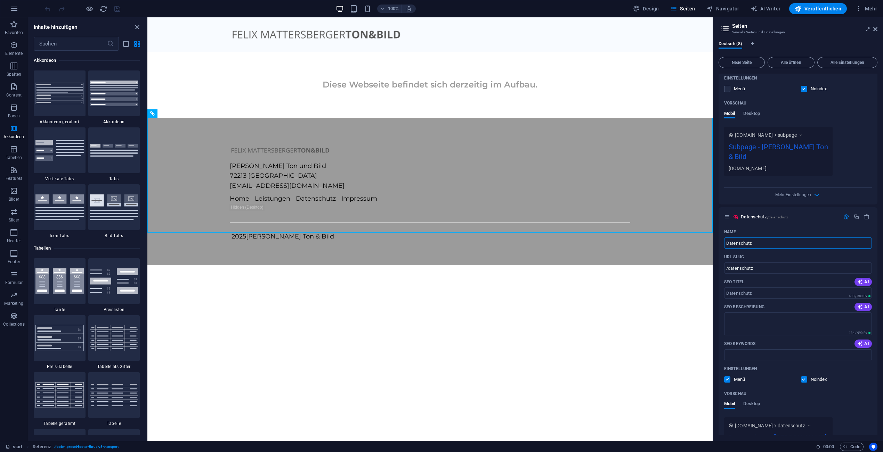
scroll to position [202, 0]
click at [799, 199] on div "Name Subpage ​ URL SLUG /subpage ​ SEO Titel AI ​ 371 / 580 Px SEO Beschreibung…" at bounding box center [797, 69] width 159 height 269
click at [800, 196] on span "Mehr Einstellungen" at bounding box center [793, 193] width 36 height 5
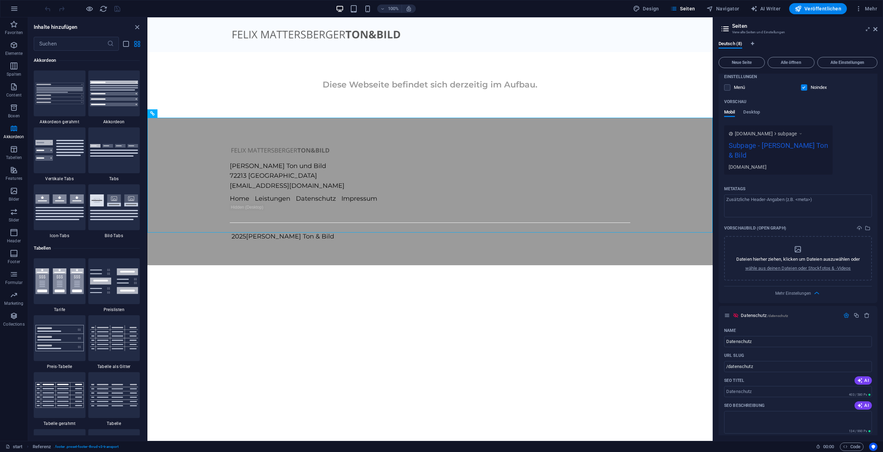
click at [811, 293] on div "Mehr Einstellungen" at bounding box center [798, 292] width 148 height 11
click at [817, 292] on icon "button" at bounding box center [816, 293] width 8 height 8
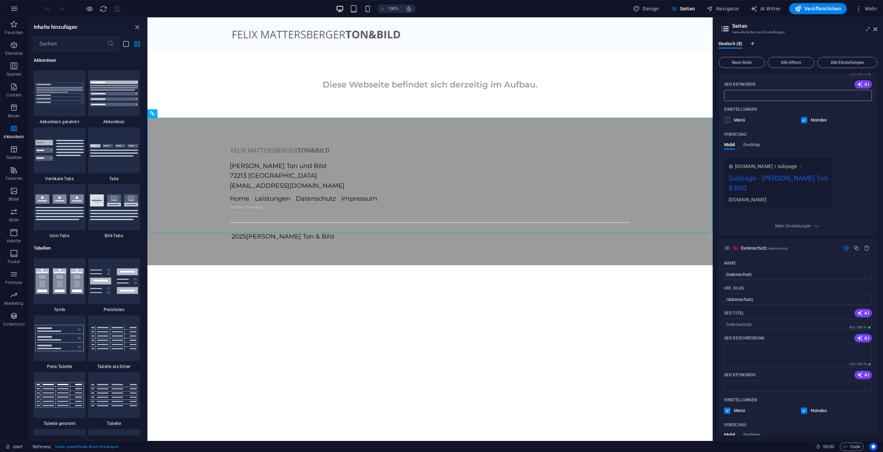
scroll to position [0, 0]
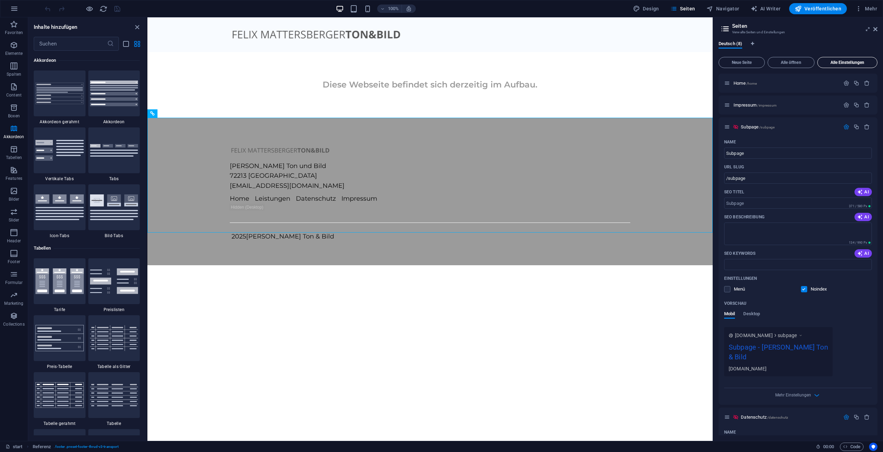
click at [836, 62] on span "Alle Einstellungen" at bounding box center [847, 62] width 54 height 4
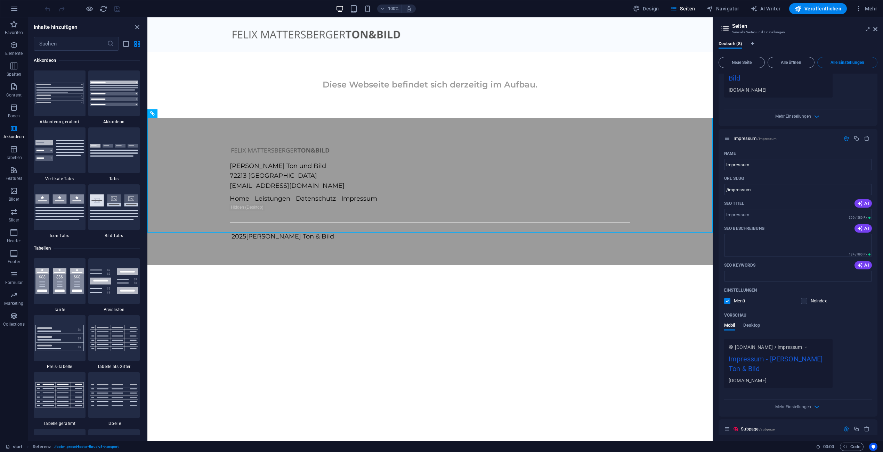
scroll to position [238, 0]
click at [878, 28] on aside "Seiten Verwalte Seiten und Einstellungen Deutsch (8) Neue Seite Alle öffnen All…" at bounding box center [797, 229] width 170 height 424
click at [876, 30] on icon at bounding box center [875, 29] width 4 height 6
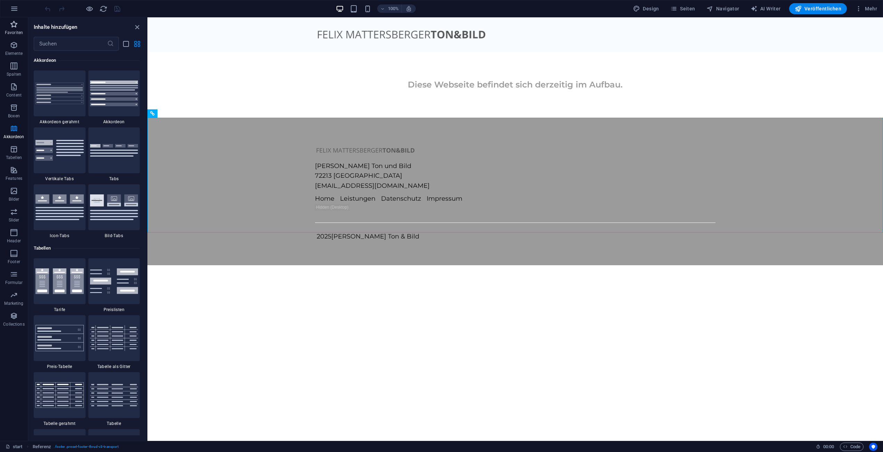
click at [9, 31] on p "Favoriten" at bounding box center [14, 33] width 18 height 6
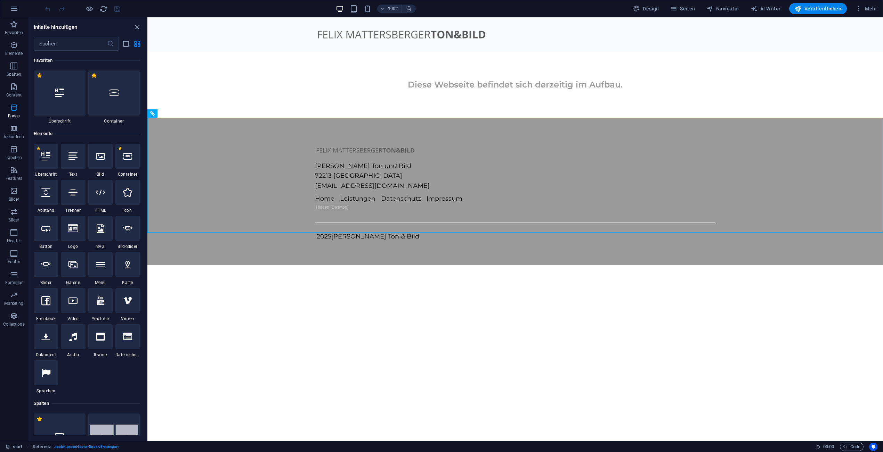
scroll to position [0, 0]
click at [512, 204] on div at bounding box center [413, 209] width 197 height 10
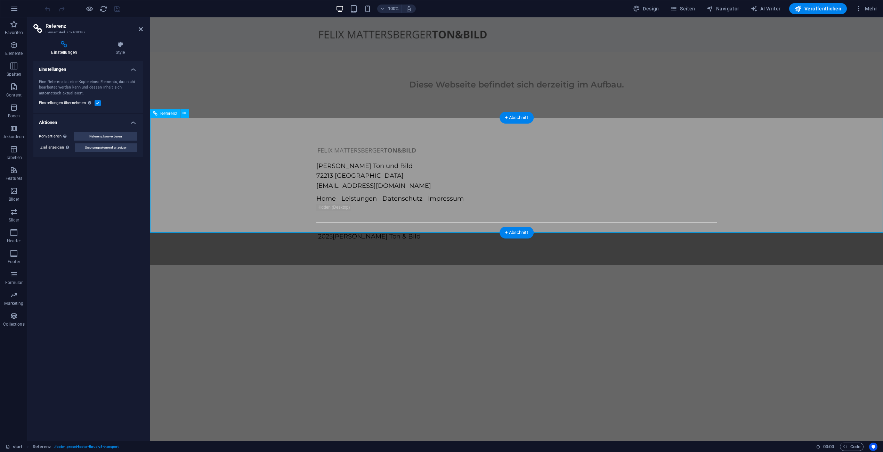
click at [514, 194] on nav "Home Leistungen Datenschutz Impressum" at bounding box center [414, 199] width 197 height 10
click at [97, 104] on label at bounding box center [98, 103] width 6 height 6
click at [0, 0] on input "Einstellungen übernehmen Verwende die gleichen Einstellungen (z.B. Flex, Animat…" at bounding box center [0, 0] width 0 height 0
click at [269, 142] on div "Felix Mattersberger Ton und Bild 72213 Altensteig tonundbild@mattersberger.de H…" at bounding box center [516, 192] width 732 height 148
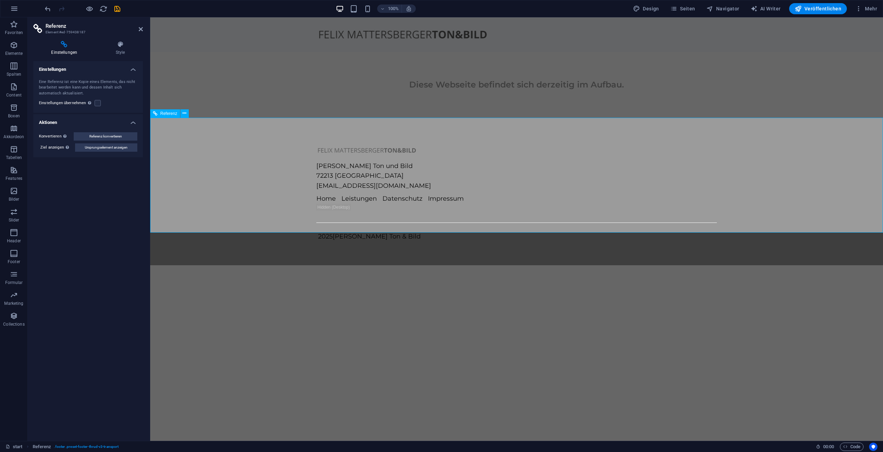
click at [214, 148] on div "Felix Mattersberger Ton und Bild 72213 Altensteig tonundbild@mattersberger.de H…" at bounding box center [516, 192] width 732 height 148
click at [514, 194] on nav "Home Leistungen Datenschutz Impressum" at bounding box center [414, 199] width 197 height 10
click at [90, 107] on div "Verwende die gleichen Einstellungen (z.B. Flex, Animation, Position, Style) wie…" at bounding box center [110, 122] width 56 height 31
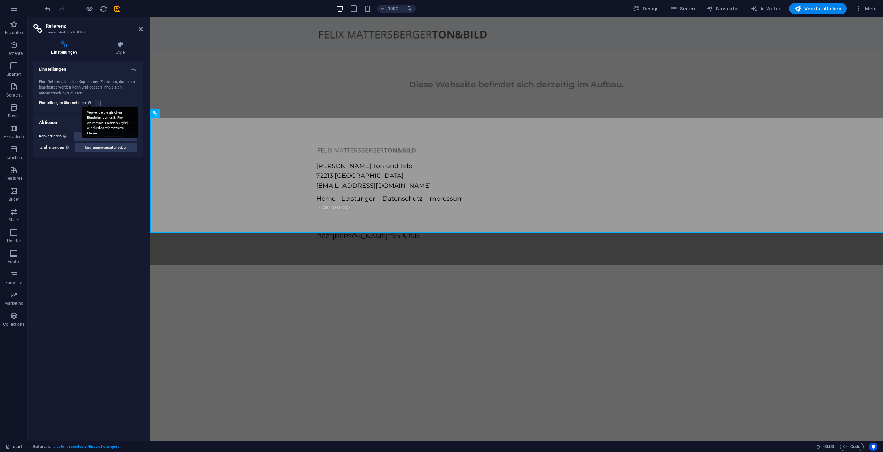
click at [0, 0] on input "Einstellungen übernehmen Verwende die gleichen Einstellungen (z.B. Flex, Animat…" at bounding box center [0, 0] width 0 height 0
click at [129, 88] on div "Eine Referenz ist eine Kopie eines Elements, das nicht bearbeitet werden kann u…" at bounding box center [88, 87] width 98 height 17
click at [143, 27] on aside "Referenz Element #ed-759438187 Einstellungen Style Einstellungen Eine Referenz …" at bounding box center [89, 229] width 122 height 424
click at [140, 28] on icon at bounding box center [141, 29] width 4 height 6
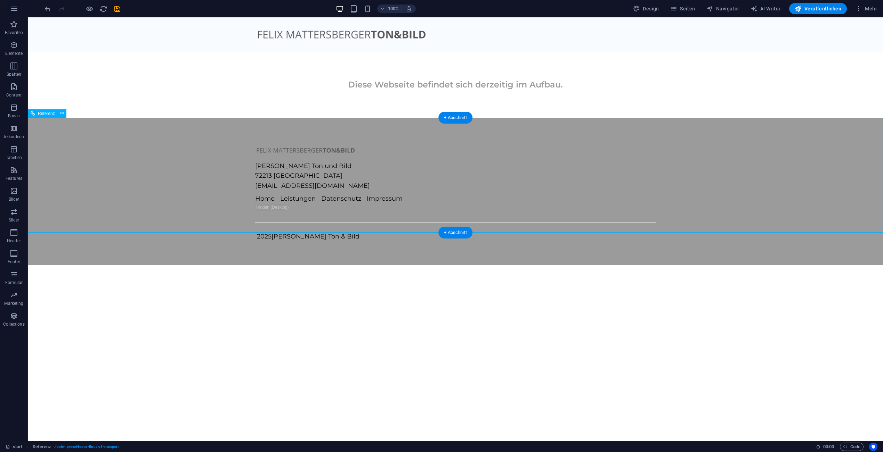
click at [192, 136] on div "Felix Mattersberger Ton und Bild 72213 Altensteig tonundbild@mattersberger.de H…" at bounding box center [455, 192] width 855 height 148
click at [63, 114] on icon at bounding box center [62, 113] width 4 height 7
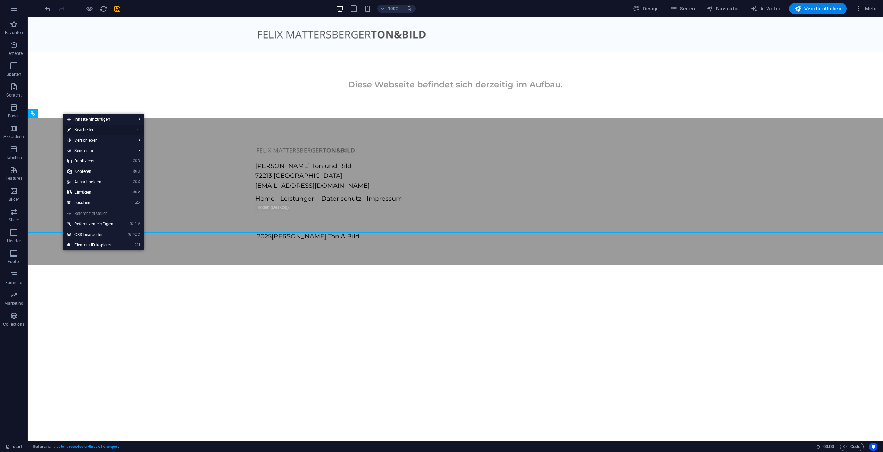
click at [117, 133] on link "⏎ Bearbeiten" at bounding box center [90, 130] width 54 height 10
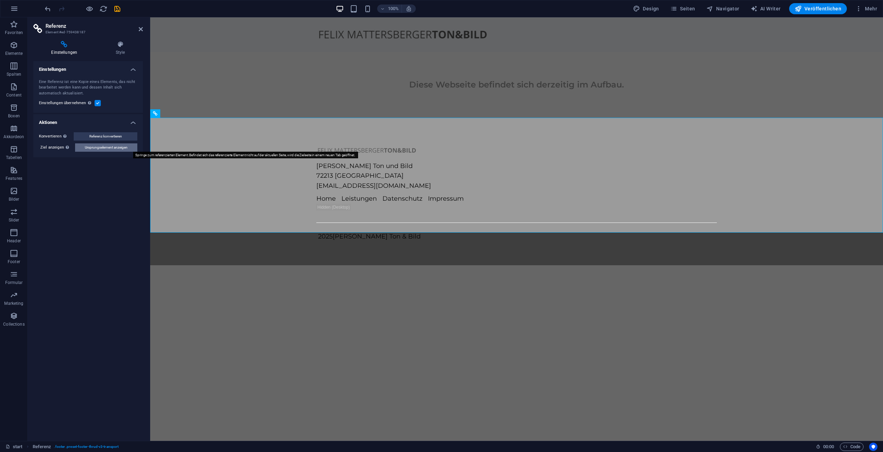
click at [118, 148] on span "Ursprungselement anzeigen" at bounding box center [106, 148] width 43 height 8
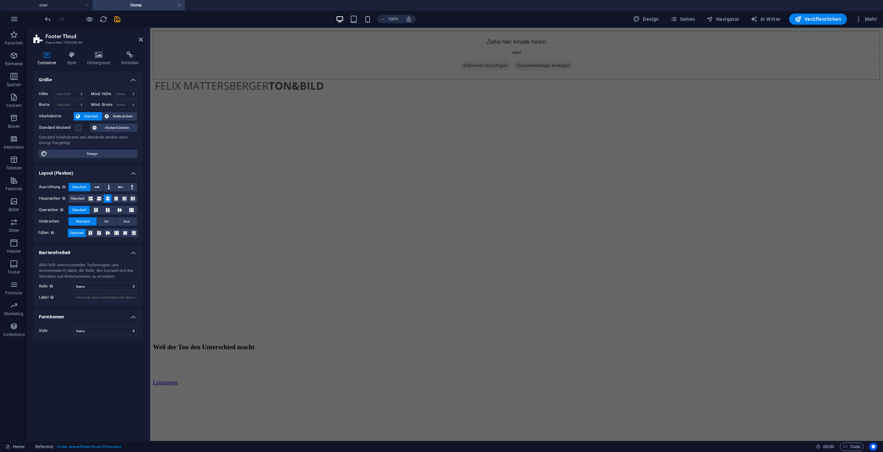
scroll to position [518, 0]
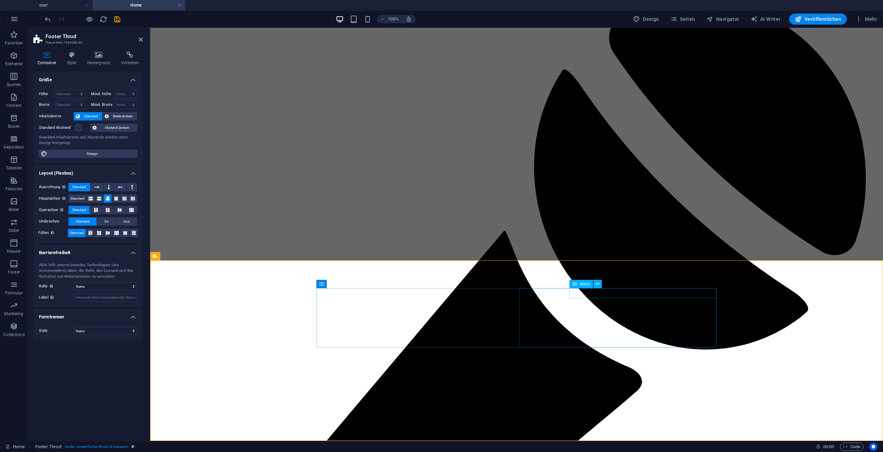
select select
select select "3"
select select
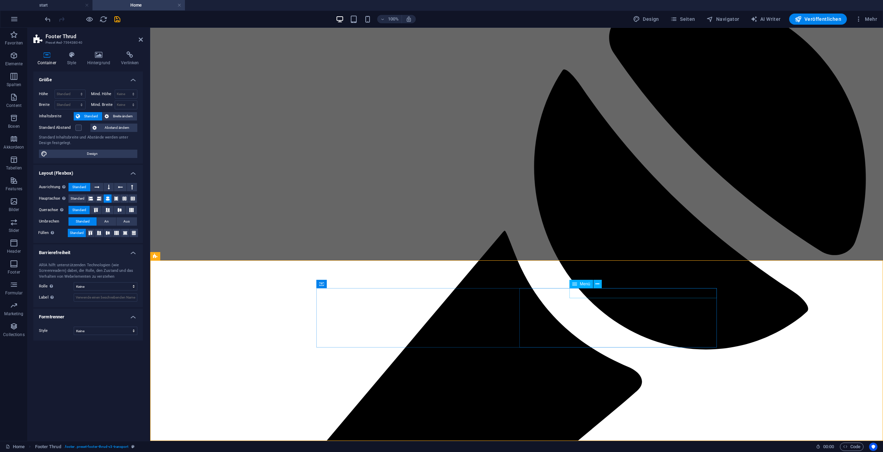
select select "1"
select select
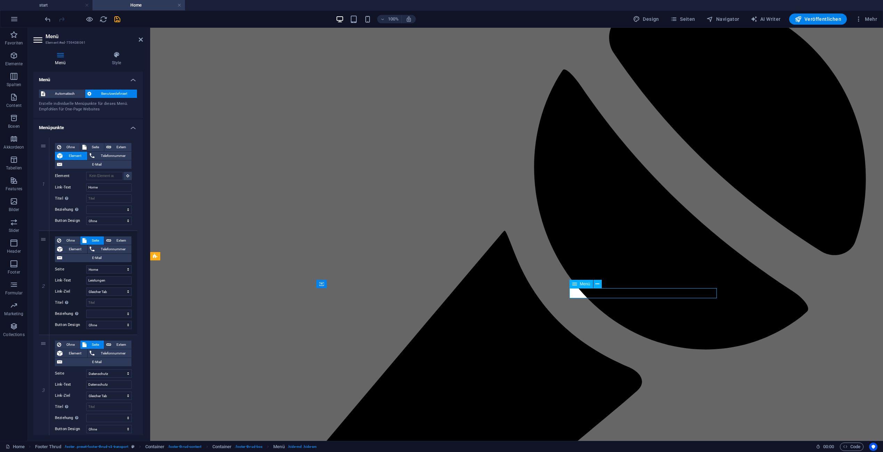
click at [600, 285] on button at bounding box center [597, 284] width 8 height 8
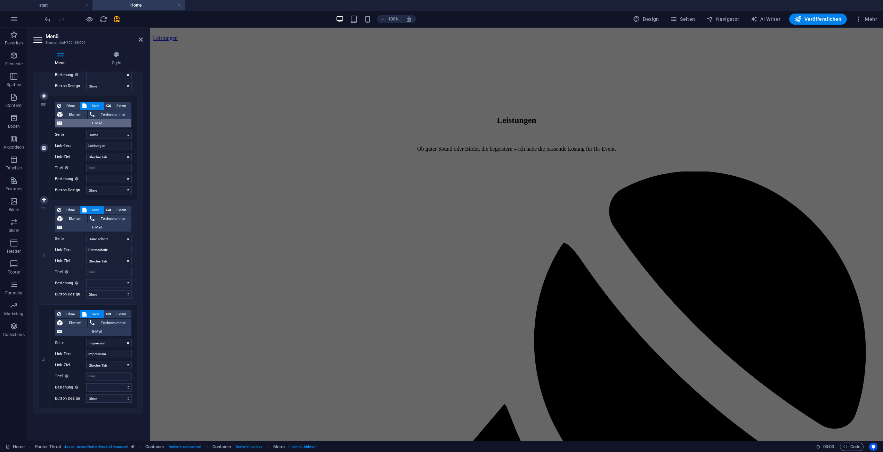
scroll to position [138, 0]
click at [118, 341] on select "Home Impressum Subpage Datenschutz galerie sonya77 start Verlobung" at bounding box center [109, 340] width 46 height 8
click at [111, 362] on select "Neuer Tab Gleicher Tab Overlay" at bounding box center [109, 363] width 46 height 8
click at [113, 341] on select "Home Impressum Subpage Datenschutz galerie sonya77 start Verlobung" at bounding box center [109, 340] width 46 height 8
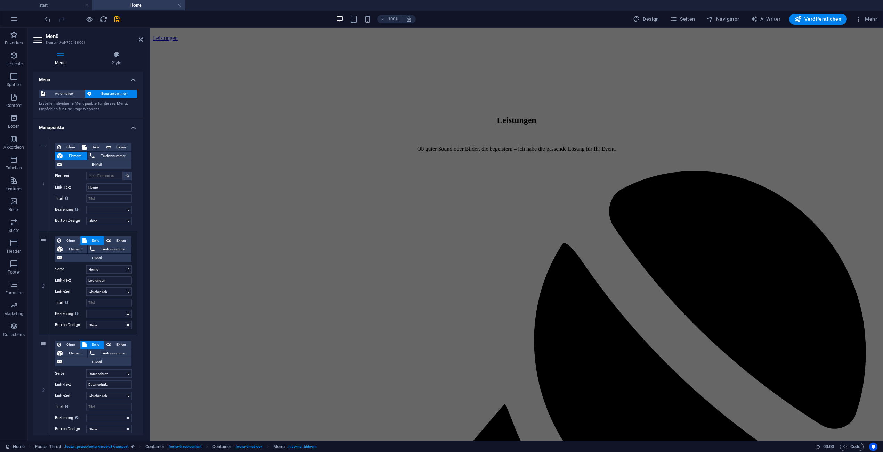
click at [138, 35] on h2 "Menü" at bounding box center [94, 36] width 97 height 6
drag, startPoint x: 138, startPoint y: 36, endPoint x: 113, endPoint y: 10, distance: 36.6
click at [139, 37] on icon at bounding box center [141, 40] width 4 height 6
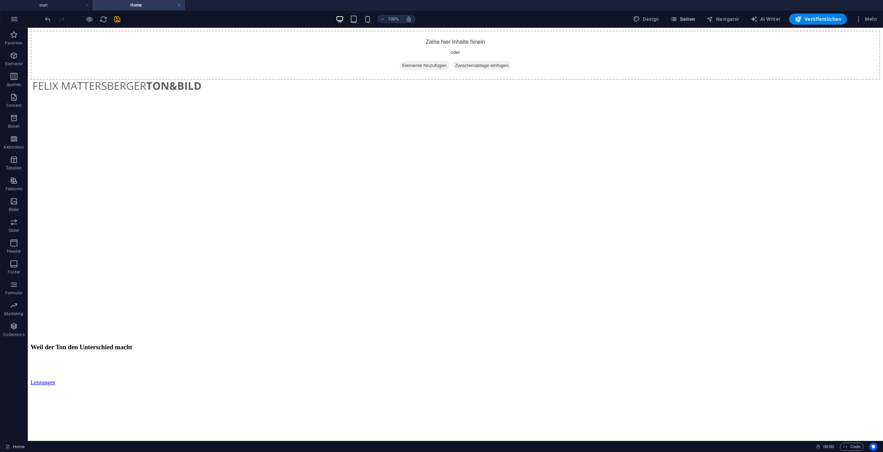
click at [694, 22] on span "Seiten" at bounding box center [682, 19] width 25 height 7
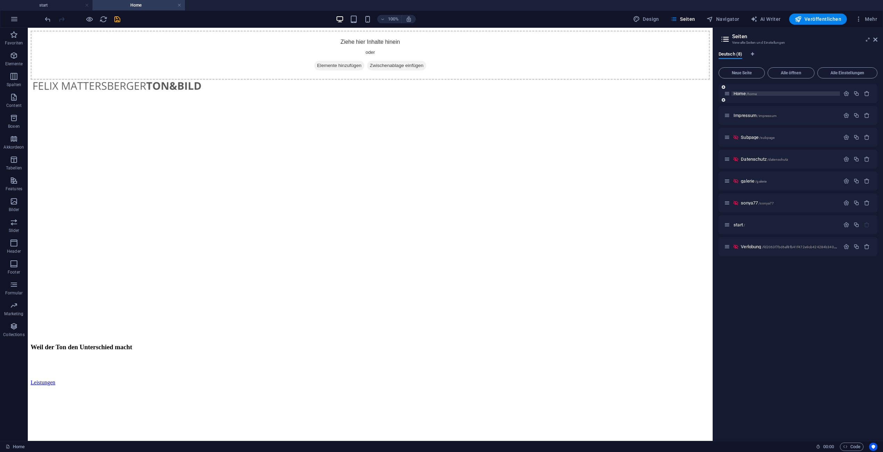
click at [741, 95] on span "Home /home" at bounding box center [744, 93] width 23 height 5
click at [457, 80] on figure at bounding box center [370, 87] width 679 height 15
click at [797, 94] on p "Home /home" at bounding box center [785, 93] width 104 height 5
click at [743, 93] on span "Home /home" at bounding box center [744, 93] width 23 height 5
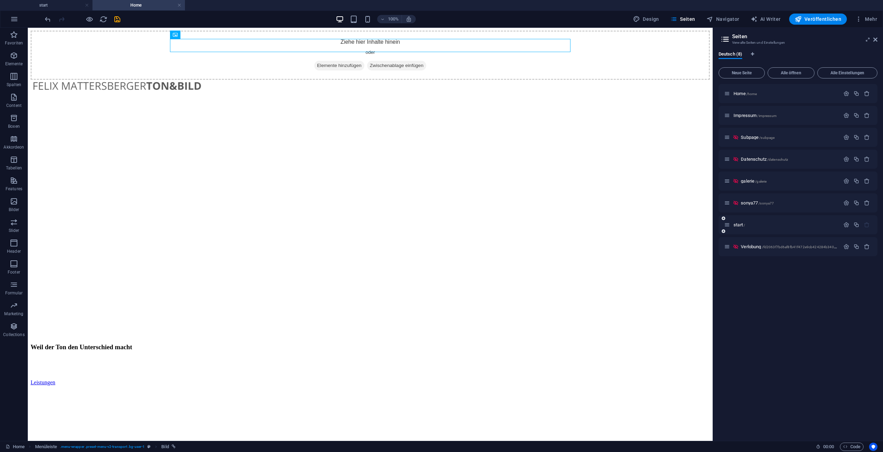
click at [739, 221] on div "start /" at bounding box center [782, 225] width 116 height 8
click at [739, 225] on span "start /" at bounding box center [738, 224] width 11 height 5
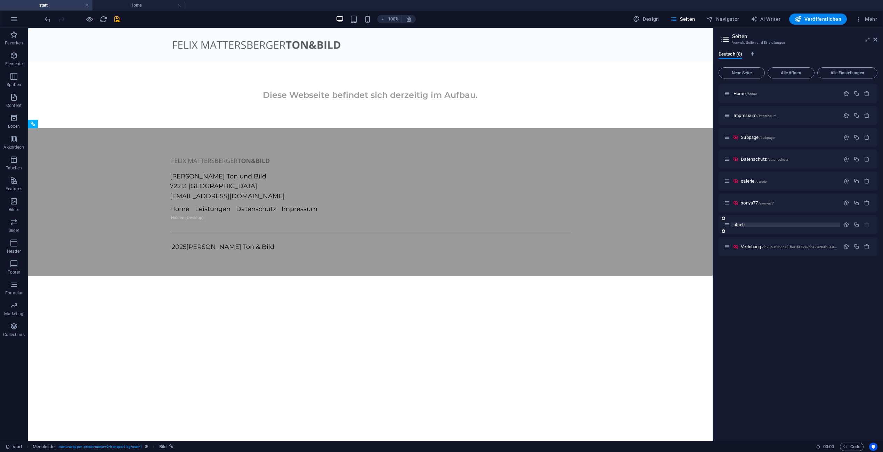
click at [739, 225] on span "start /" at bounding box center [738, 224] width 11 height 5
click at [740, 223] on span "start /" at bounding box center [738, 224] width 11 height 5
click at [761, 224] on p "start /" at bounding box center [785, 225] width 104 height 5
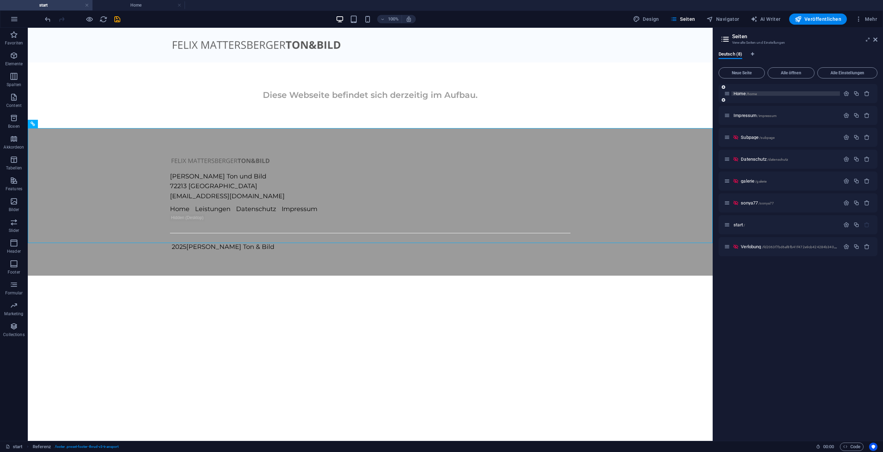
click at [753, 92] on span "/home" at bounding box center [751, 94] width 11 height 4
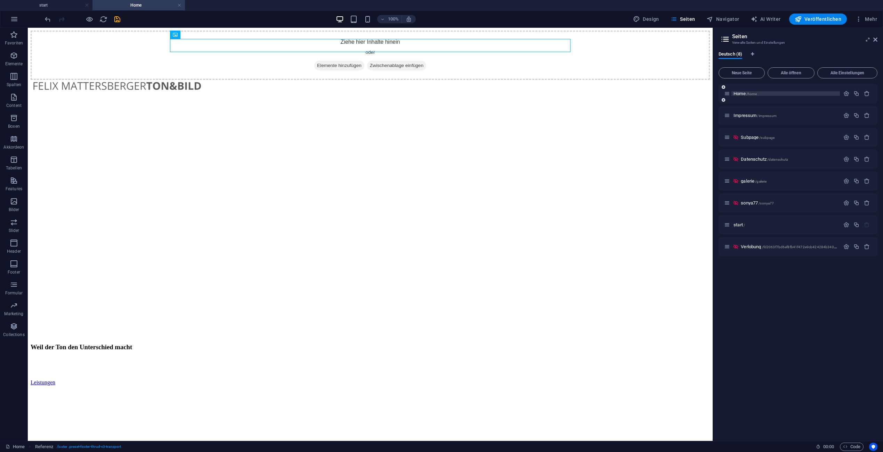
click at [753, 92] on span "/home" at bounding box center [751, 94] width 11 height 4
click at [755, 226] on p "start /" at bounding box center [785, 225] width 104 height 5
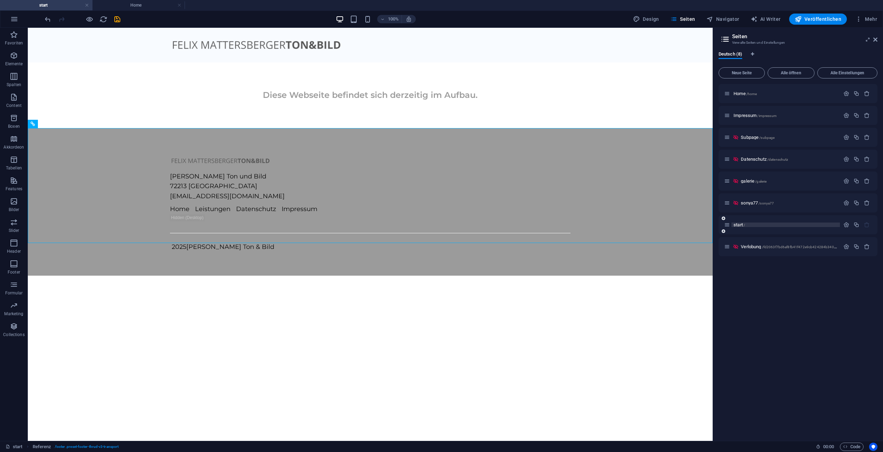
click at [755, 226] on p "start /" at bounding box center [785, 225] width 104 height 5
click at [367, 204] on nav "Home Leistungen Datenschutz Impressum" at bounding box center [268, 209] width 197 height 10
drag, startPoint x: 64, startPoint y: 136, endPoint x: 90, endPoint y: 154, distance: 31.8
click at [64, 136] on div "Felix Mattersberger Ton und Bild 72213 Altensteig tonundbild@mattersberger.de H…" at bounding box center [370, 202] width 685 height 148
click at [62, 123] on icon at bounding box center [62, 123] width 4 height 7
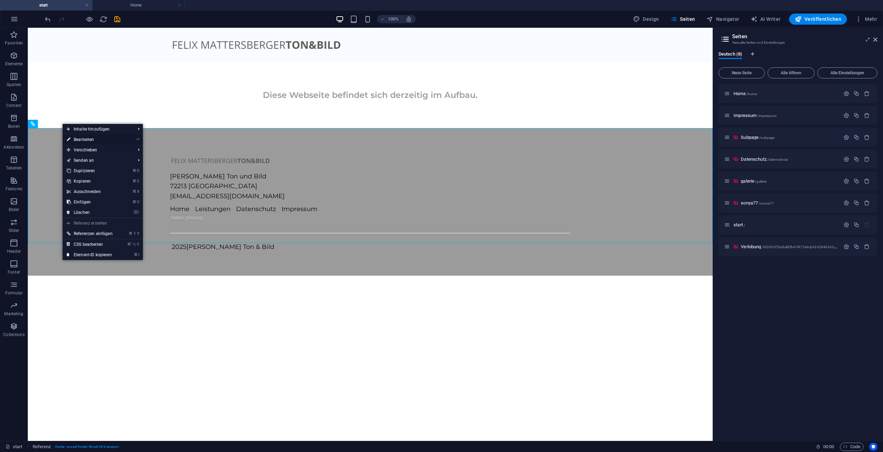
click at [136, 140] on icon "⏎" at bounding box center [137, 139] width 3 height 5
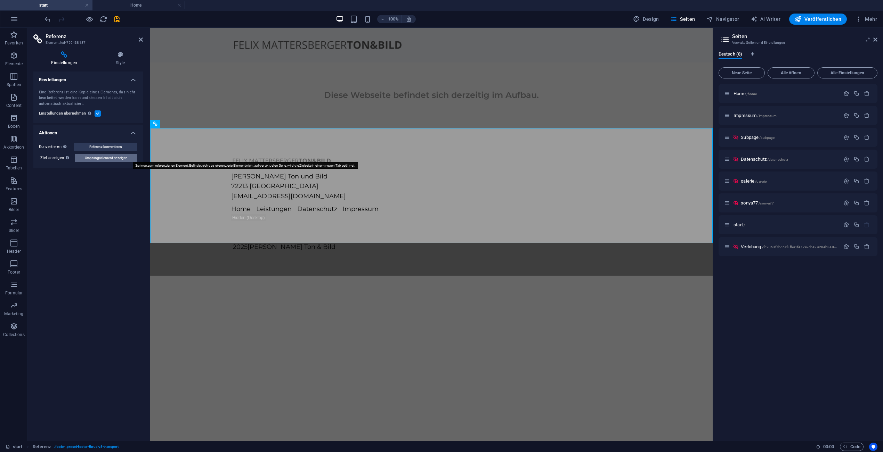
drag, startPoint x: 119, startPoint y: 159, endPoint x: 62, endPoint y: 140, distance: 60.2
click at [119, 159] on span "Ursprungselement anzeigen" at bounding box center [106, 158] width 43 height 8
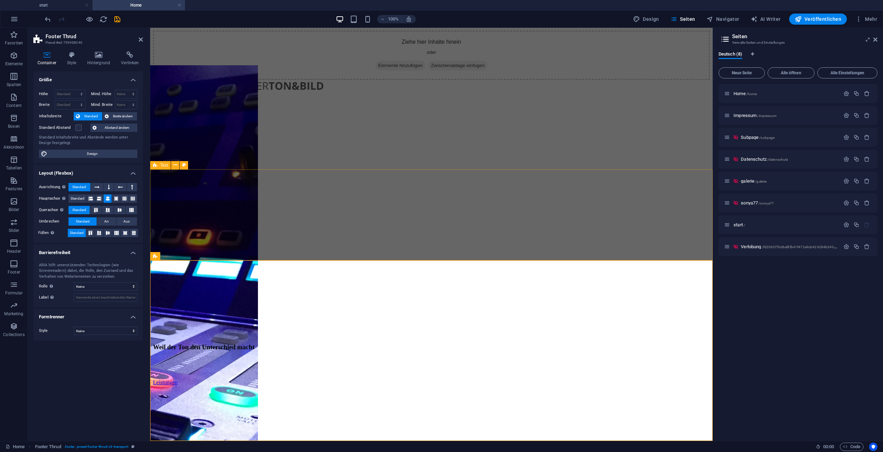
scroll to position [518, 0]
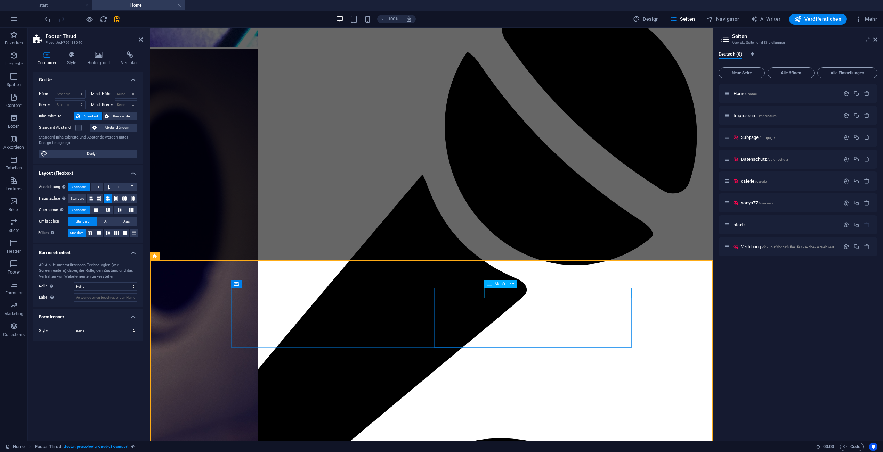
select select
select select "3"
select select
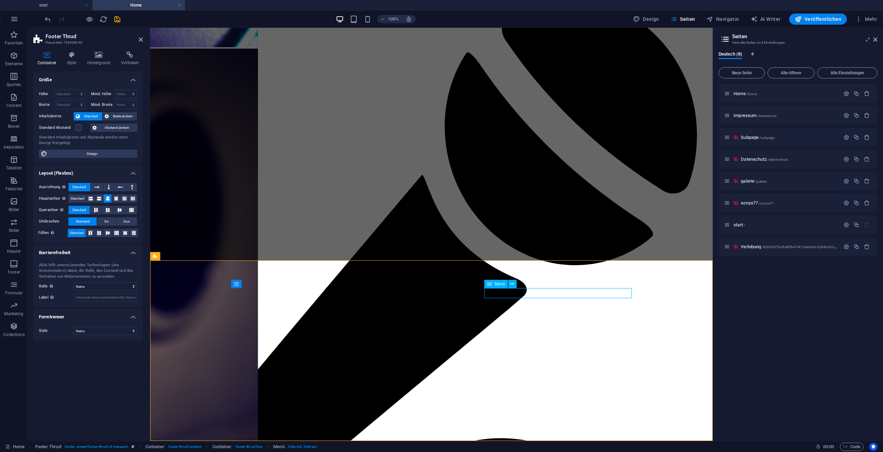
select select "1"
select select
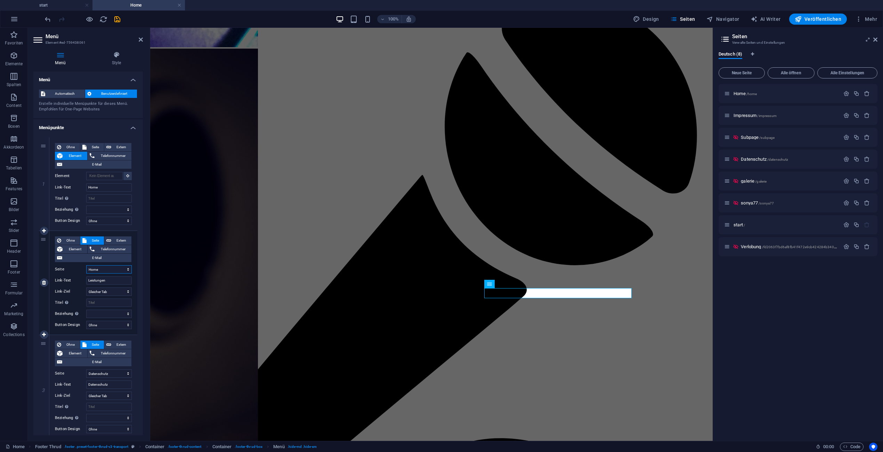
click at [94, 268] on select "Home Impressum Subpage Datenschutz galerie sonya77 start Verlobung" at bounding box center [109, 269] width 46 height 8
select select "6"
click at [86, 265] on select "Home Impressum Subpage Datenschutz galerie sonya77 start Verlobung" at bounding box center [109, 269] width 46 height 8
select select
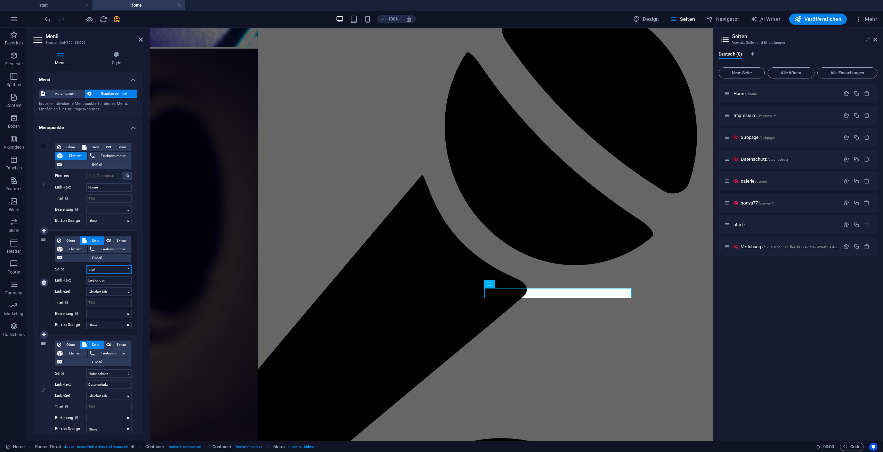
select select
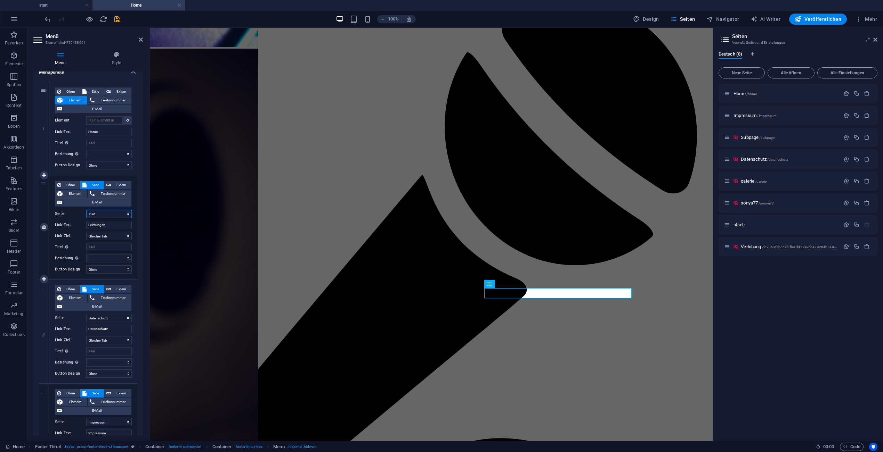
scroll to position [60, 0]
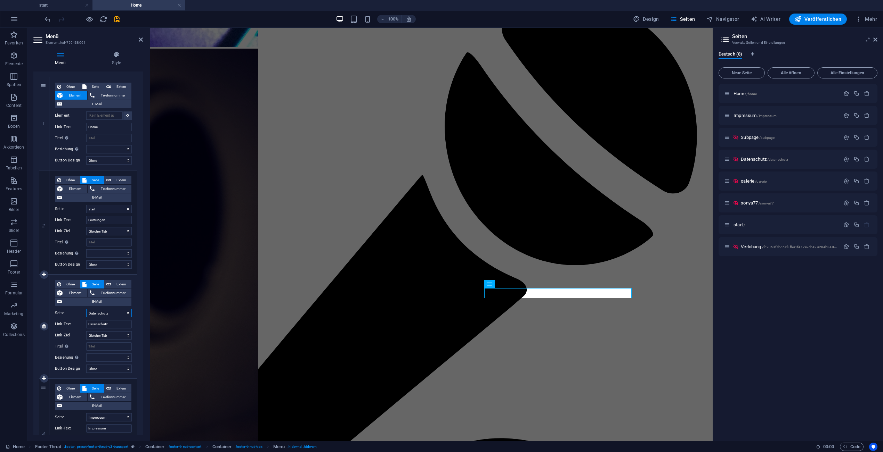
click at [118, 316] on select "Home Impressum Subpage Datenschutz galerie sonya77 start Verlobung" at bounding box center [109, 313] width 46 height 8
select select "6"
click at [86, 309] on select "Home Impressum Subpage Datenschutz galerie sonya77 start Verlobung" at bounding box center [109, 313] width 46 height 8
select select
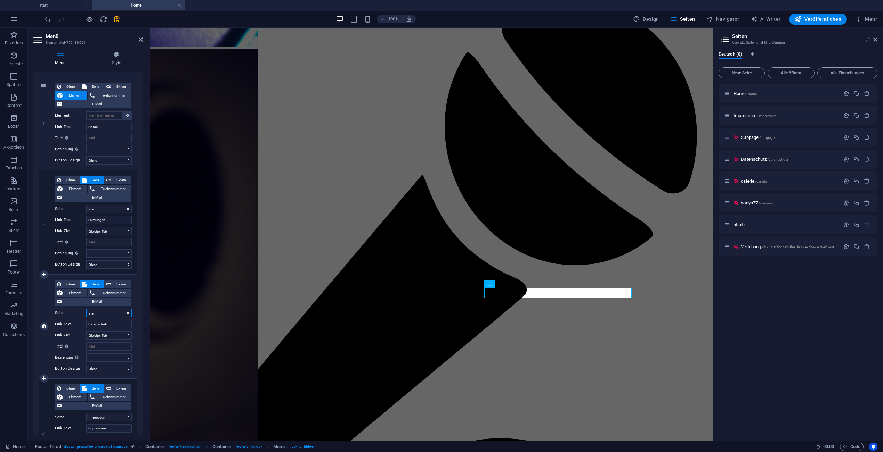
type input "start"
select select
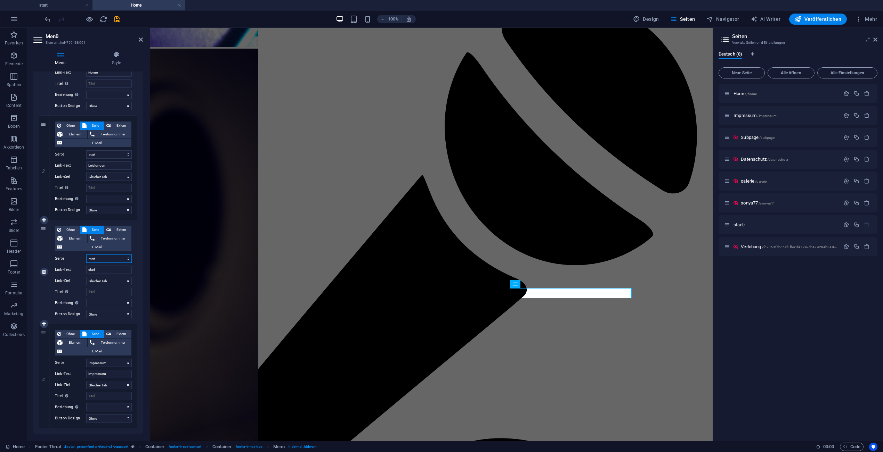
click at [117, 257] on select "Home Impressum Subpage Datenschutz galerie sonya77 start Verlobung" at bounding box center [109, 259] width 46 height 8
select select "3"
click at [86, 255] on select "Home Impressum Subpage Datenschutz galerie sonya77 start Verlobung" at bounding box center [109, 259] width 46 height 8
select select
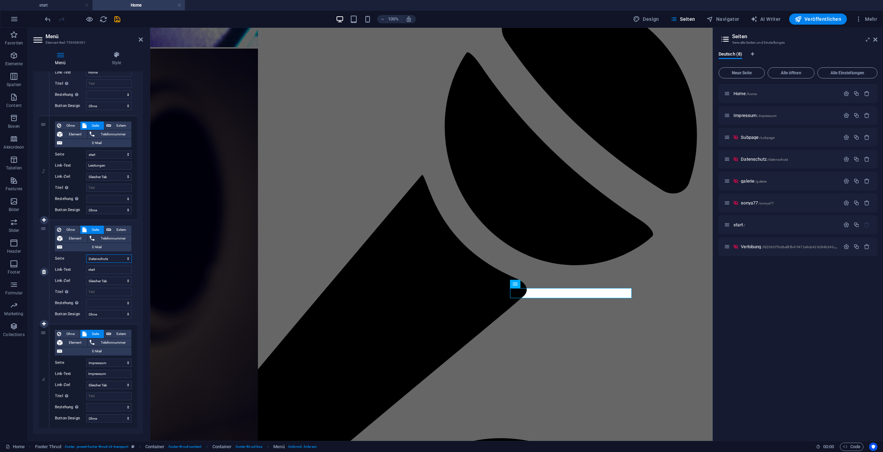
type input "Datenschutz"
select select
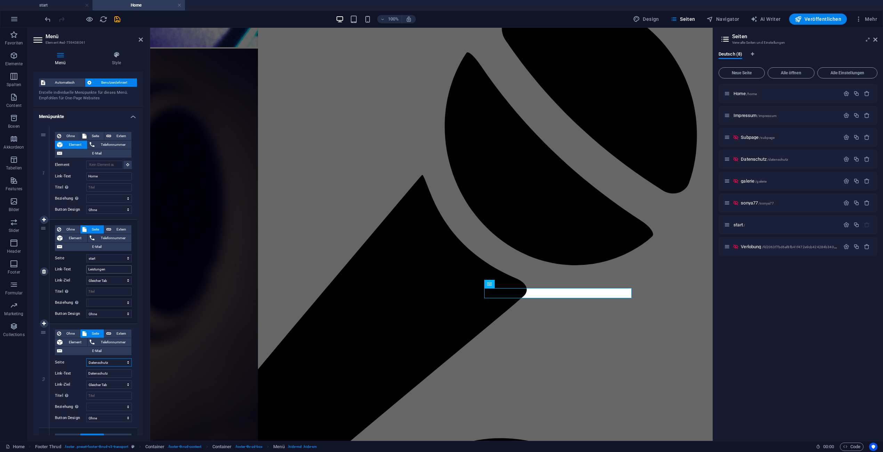
scroll to position [0, 0]
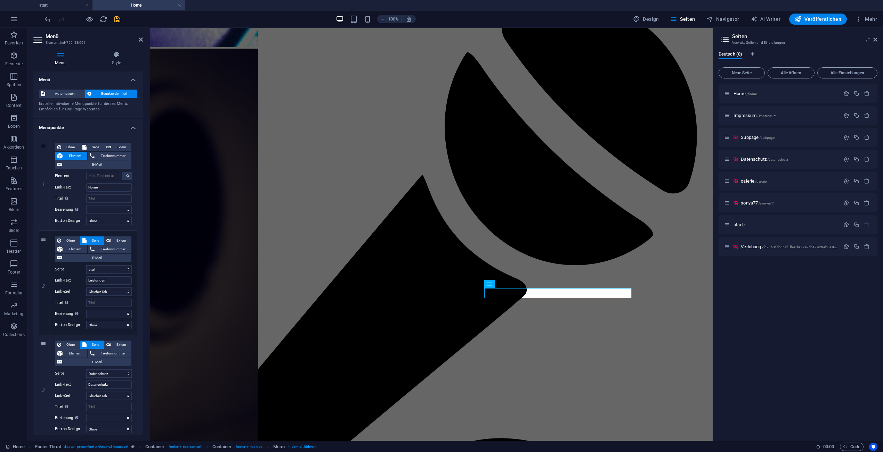
click at [116, 20] on icon "save" at bounding box center [117, 19] width 8 height 8
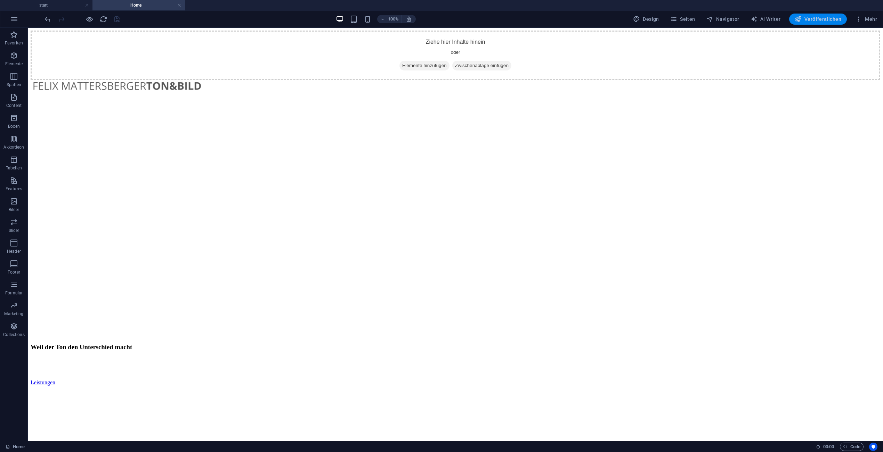
click at [821, 20] on span "Veröffentlichen" at bounding box center [817, 19] width 47 height 7
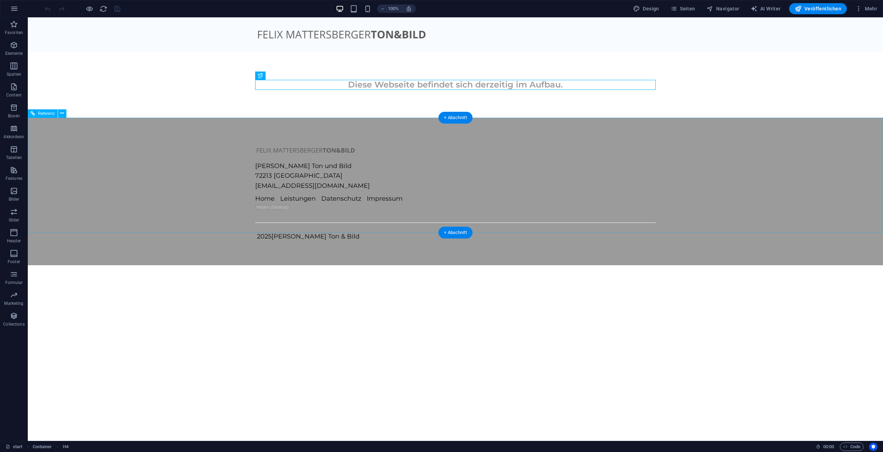
click at [452, 194] on nav "Home Leistungen Datenschutz Impressum" at bounding box center [353, 199] width 197 height 10
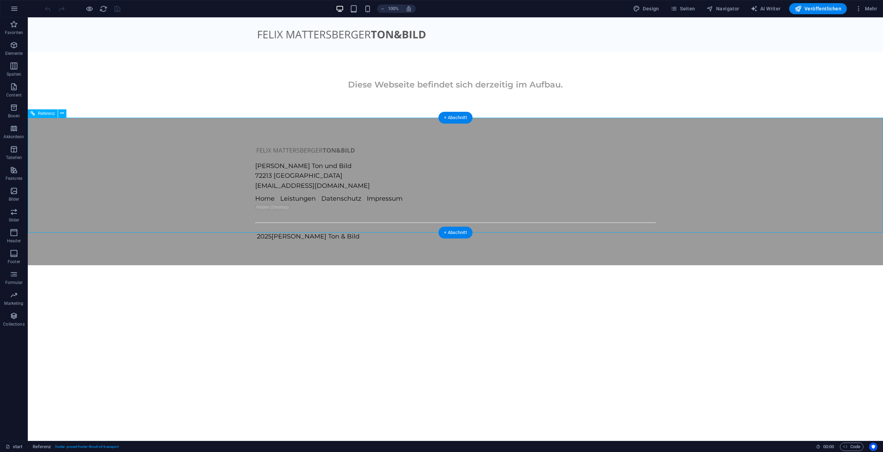
click at [69, 125] on div "Felix Mattersberger Ton und Bild 72213 Altensteig tonundbild@mattersberger.de H…" at bounding box center [455, 192] width 855 height 148
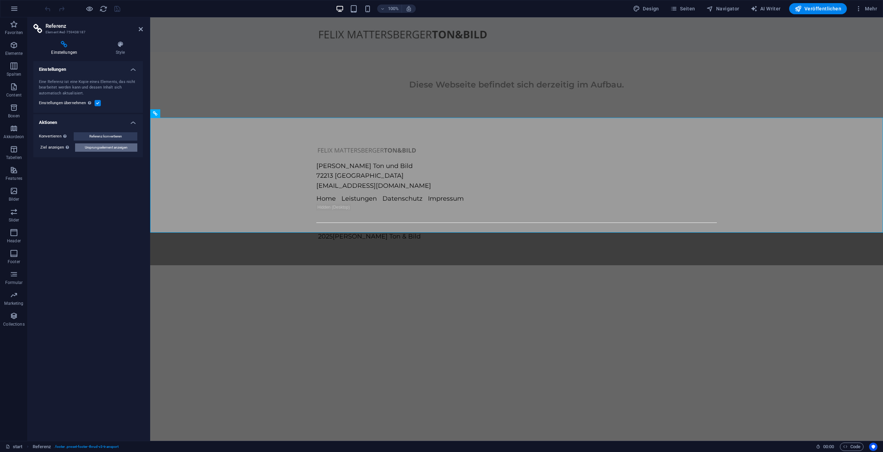
click at [128, 145] on button "Ursprungselement anzeigen" at bounding box center [106, 148] width 62 height 8
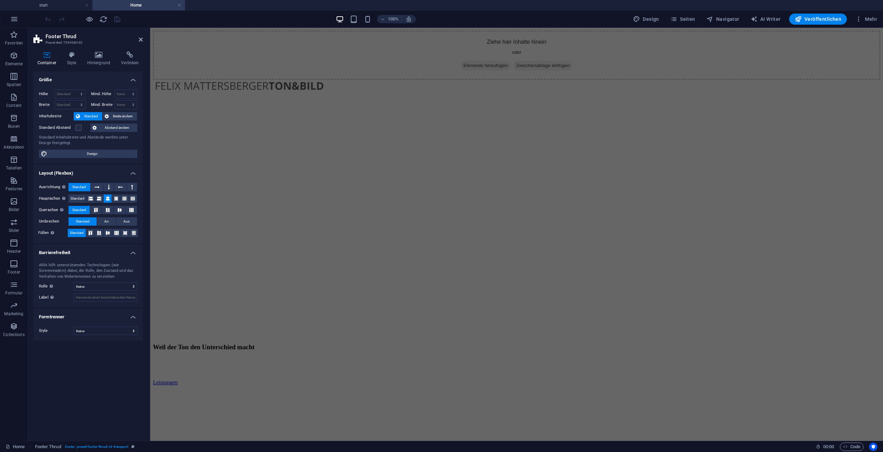
scroll to position [518, 0]
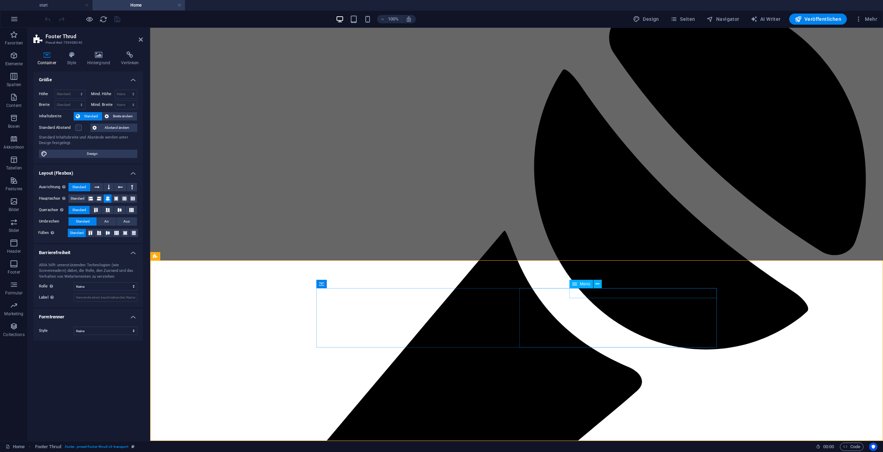
select select
select select "6"
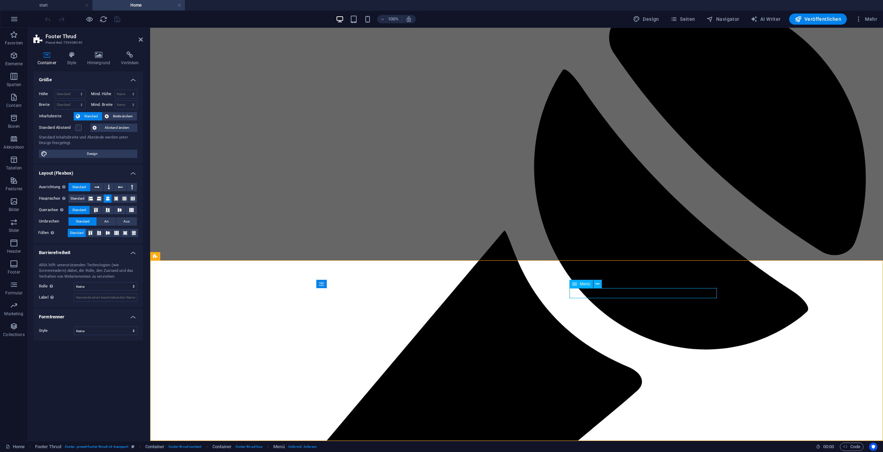
select select
select select "3"
select select
select select "1"
select select
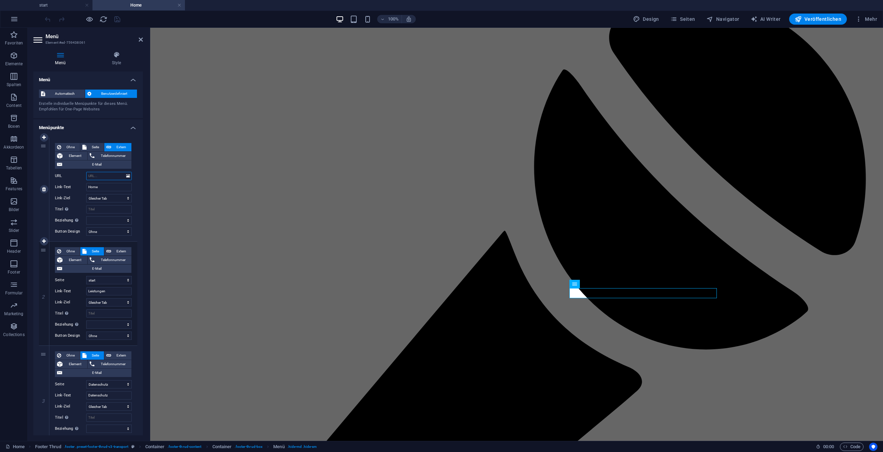
click at [115, 177] on input "URL" at bounding box center [109, 176] width 46 height 8
click at [119, 197] on select "Neuer Tab Gleicher Tab Overlay" at bounding box center [109, 198] width 46 height 8
click at [107, 176] on input "URL" at bounding box center [109, 176] width 46 height 8
type input "felixmattersberger,de"
select select
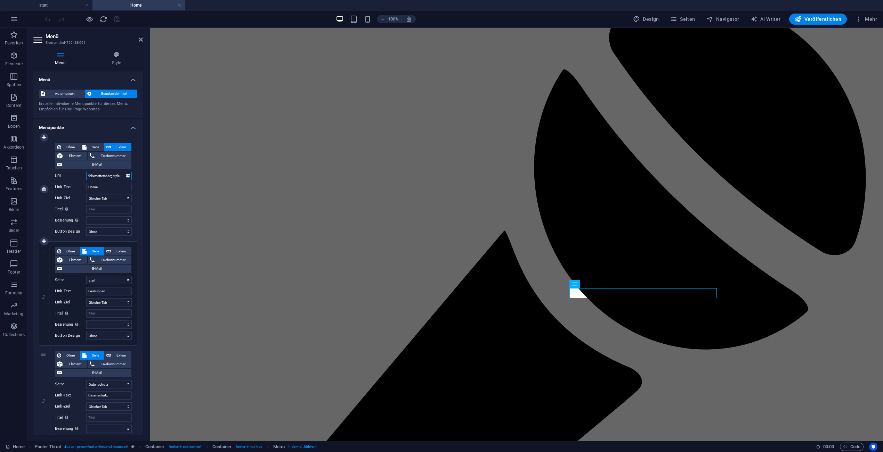
select select
type input "felixmattersberger"
select select
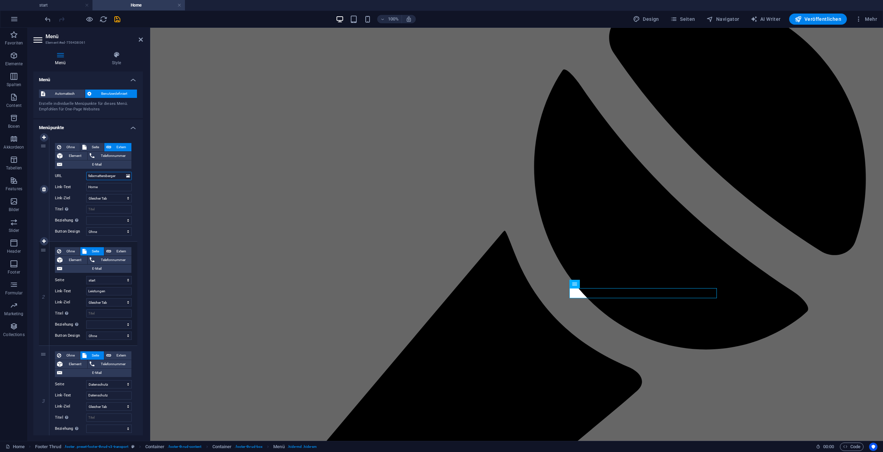
select select
type input "felixmattersberger.de/start"
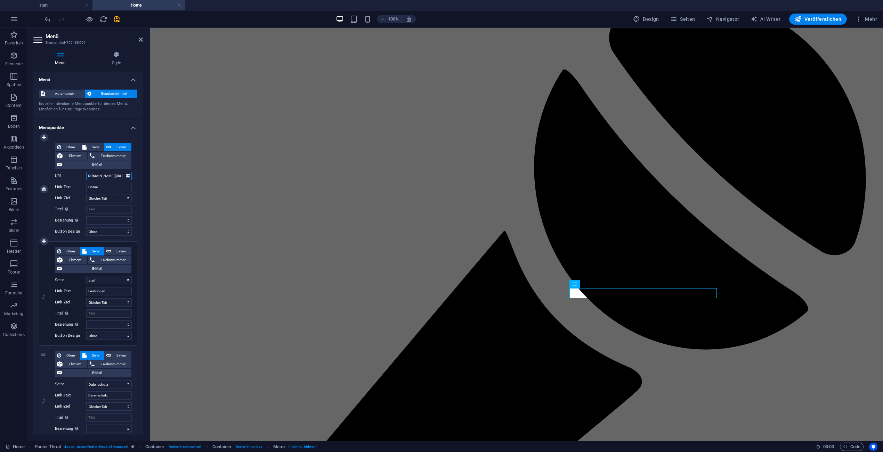
select select
type input "felixmattersberger.de/start"
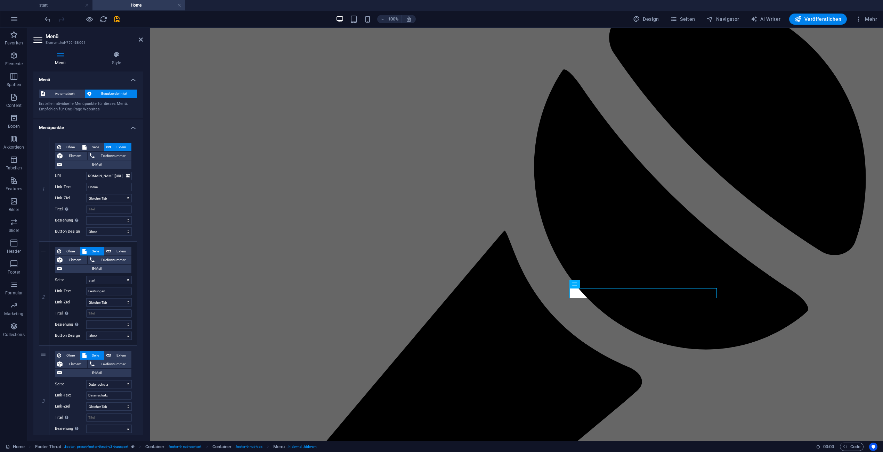
click at [119, 17] on icon "save" at bounding box center [117, 19] width 8 height 8
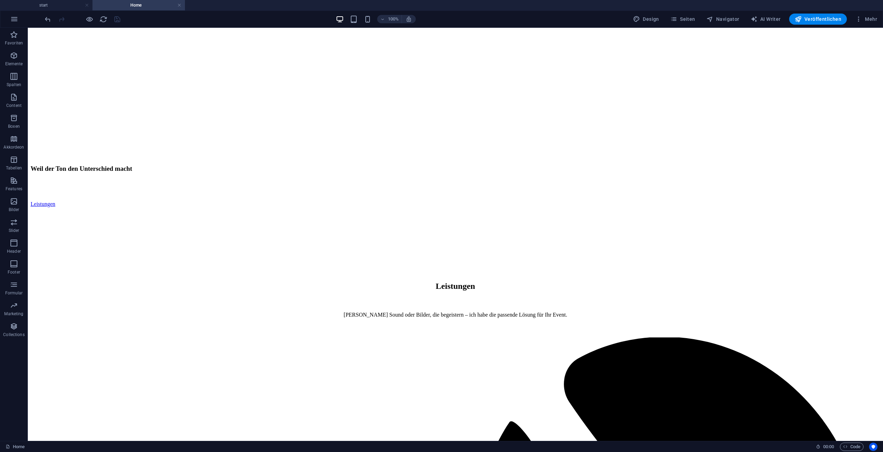
scroll to position [0, 0]
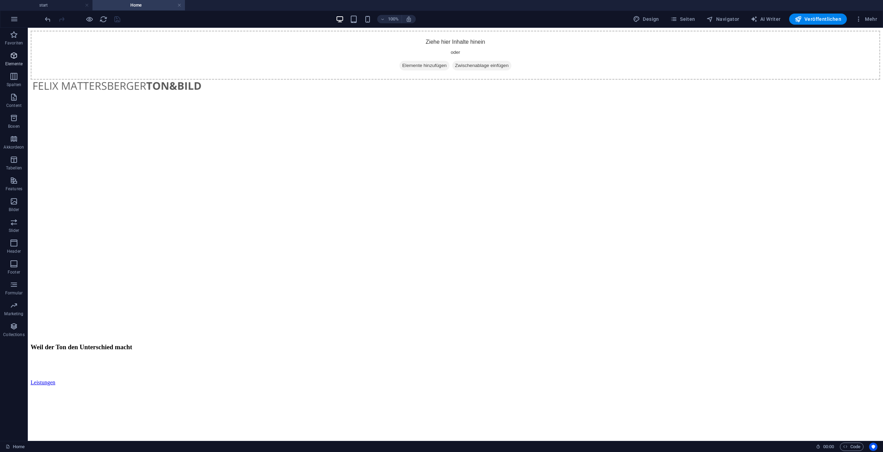
click at [13, 50] on button "Elemente" at bounding box center [14, 59] width 28 height 21
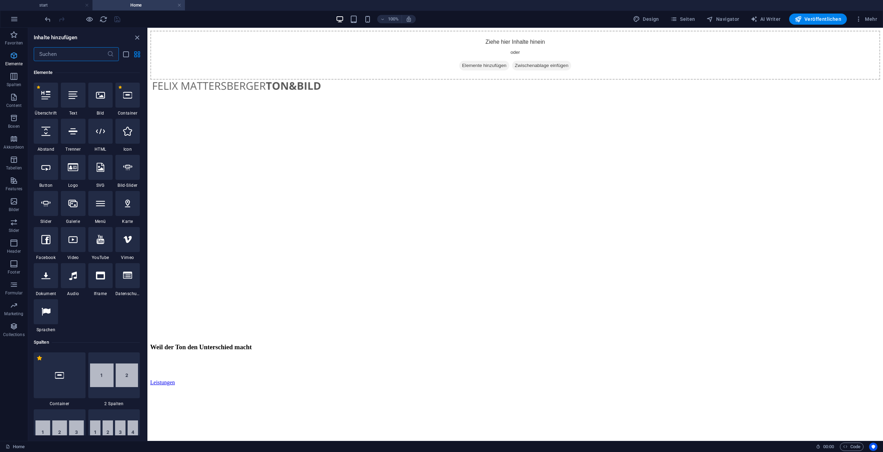
scroll to position [74, 0]
click at [13, 50] on button "Elemente" at bounding box center [14, 59] width 28 height 21
click at [9, 205] on span "Bilder" at bounding box center [14, 205] width 28 height 17
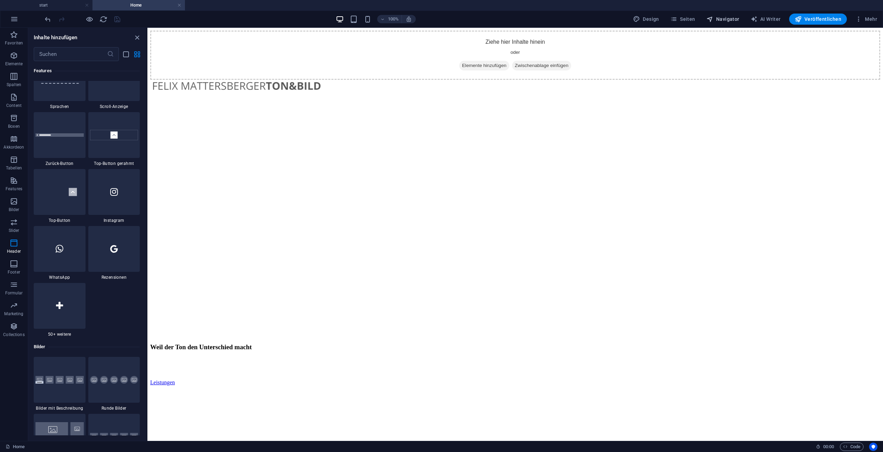
scroll to position [3237, 0]
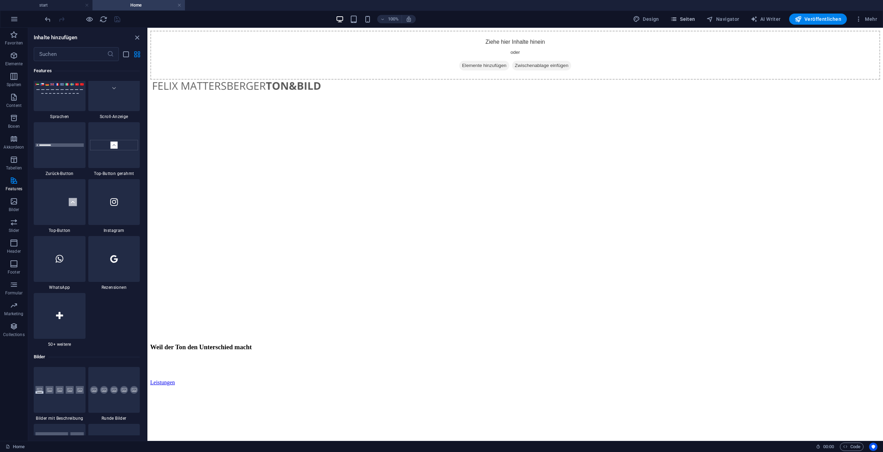
click at [693, 17] on span "Seiten" at bounding box center [682, 19] width 25 height 7
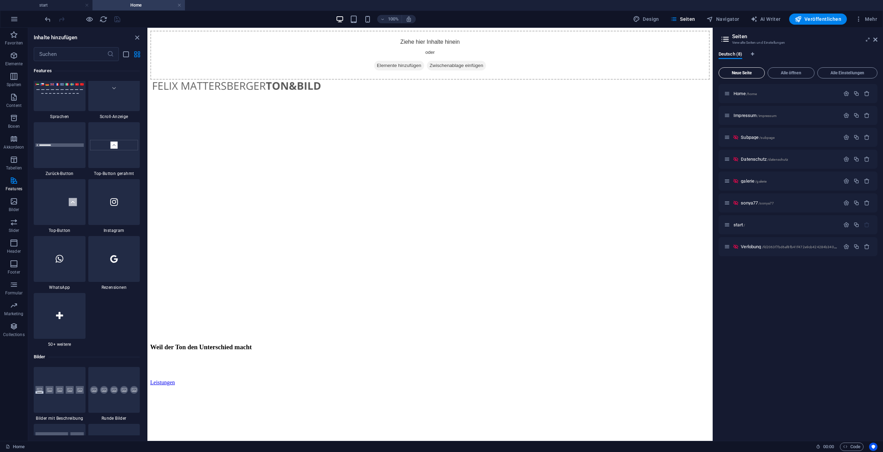
click at [753, 65] on div "Neue Seite Alle öffnen Alle Einstellungen Home /home Impressum /impressum Subpa…" at bounding box center [797, 250] width 159 height 371
click at [754, 68] on button "Neue Seite" at bounding box center [741, 72] width 46 height 11
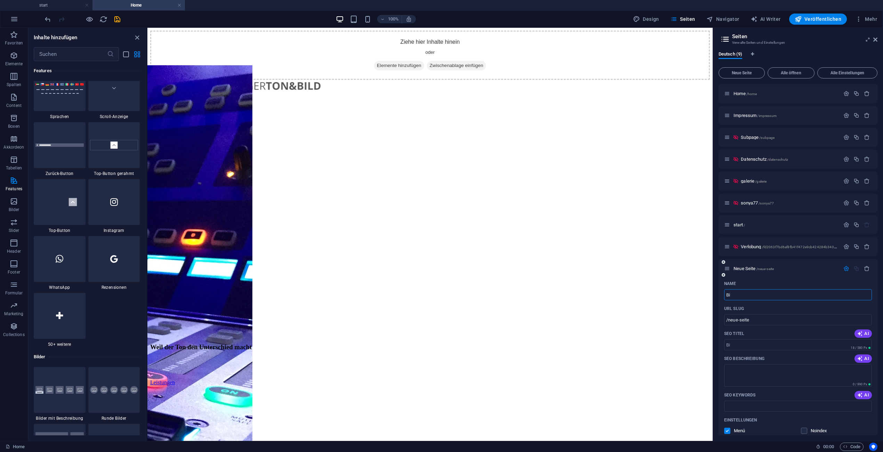
type input "B"
type input "G"
type input "/"
type input "Galerie"
type input "/galerie-9"
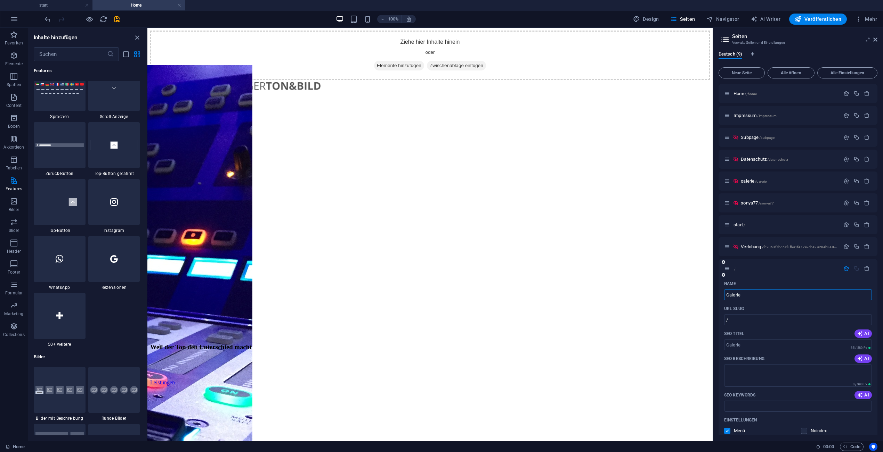
type input "Galerie"
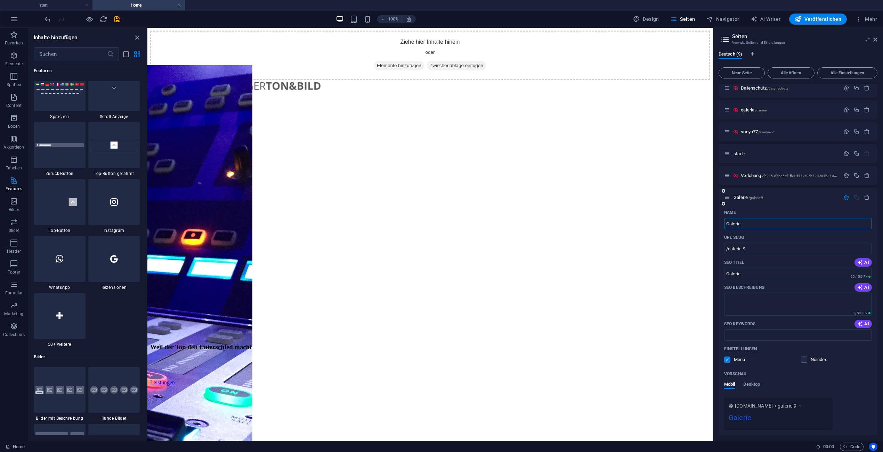
scroll to position [97, 0]
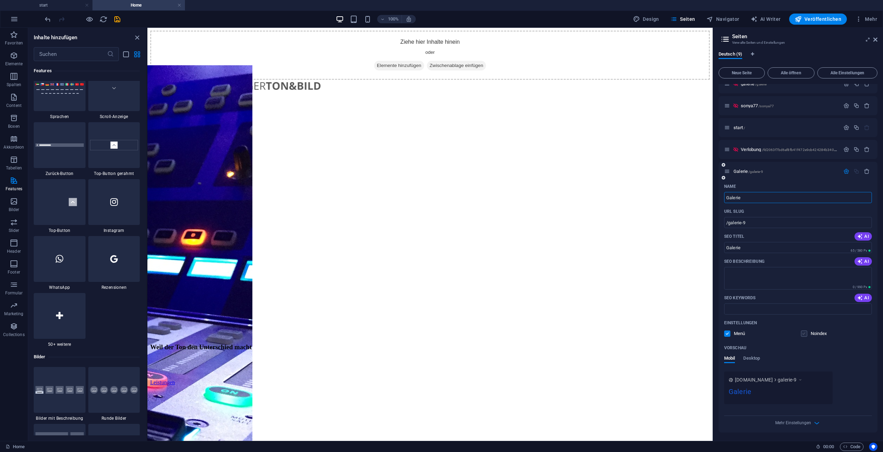
type input "Galerie"
click at [804, 335] on label at bounding box center [804, 334] width 6 height 6
click at [0, 0] on input "checkbox" at bounding box center [0, 0] width 0 height 0
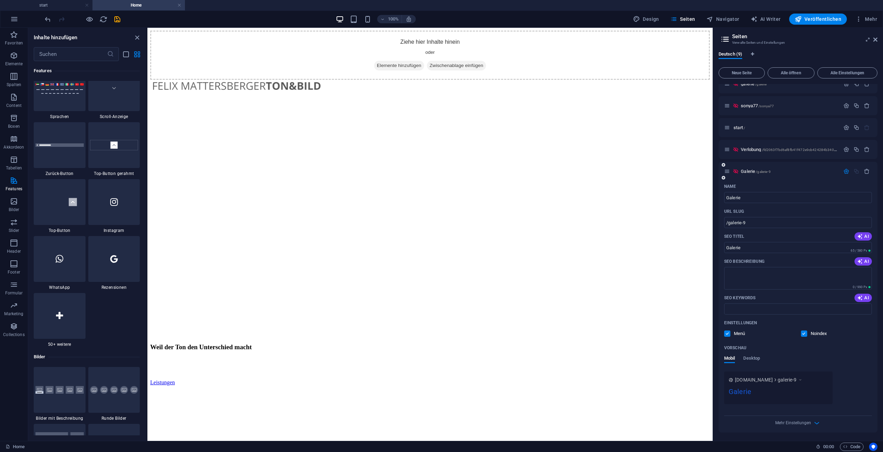
click at [810, 424] on div "Mehr Einstellungen" at bounding box center [798, 421] width 148 height 11
click at [815, 422] on icon "button" at bounding box center [816, 423] width 8 height 8
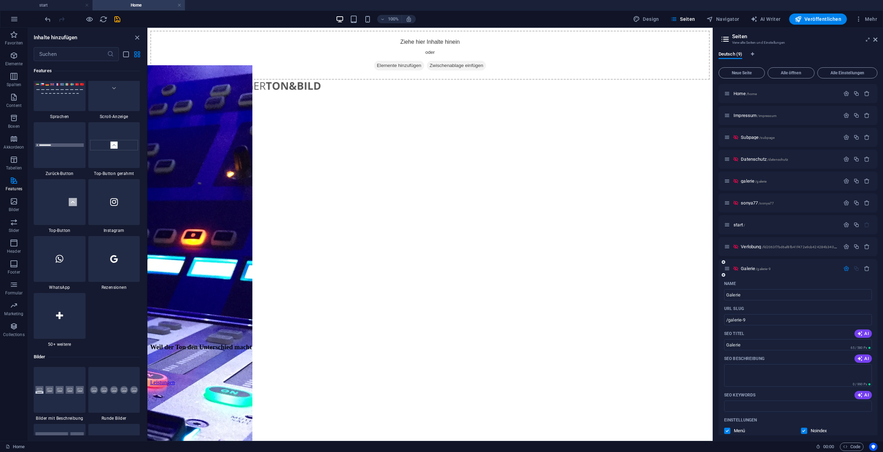
scroll to position [197, 0]
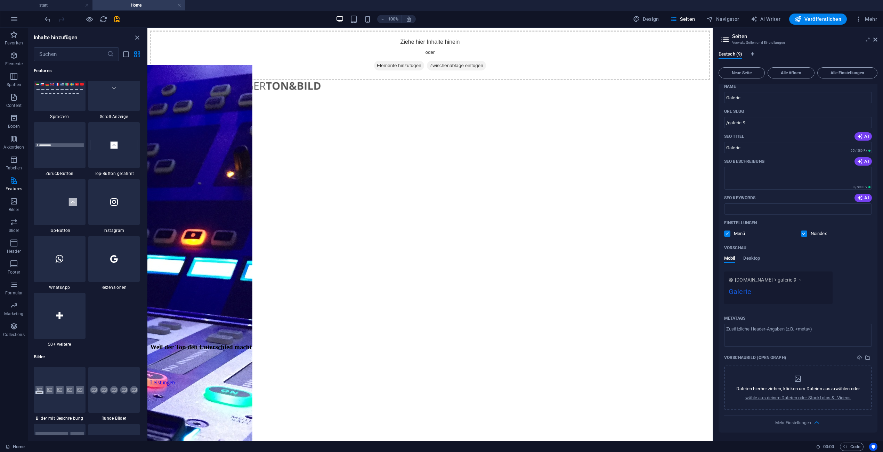
click at [840, 314] on div "Metatags" at bounding box center [798, 318] width 148 height 11
click at [840, 324] on textarea "Metatags ​" at bounding box center [798, 335] width 148 height 23
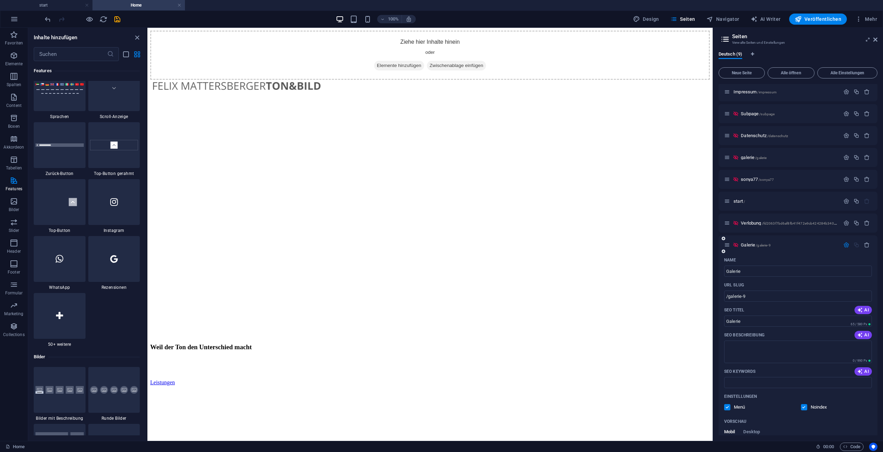
scroll to position [25, 0]
click at [844, 245] on icon "button" at bounding box center [846, 244] width 6 height 6
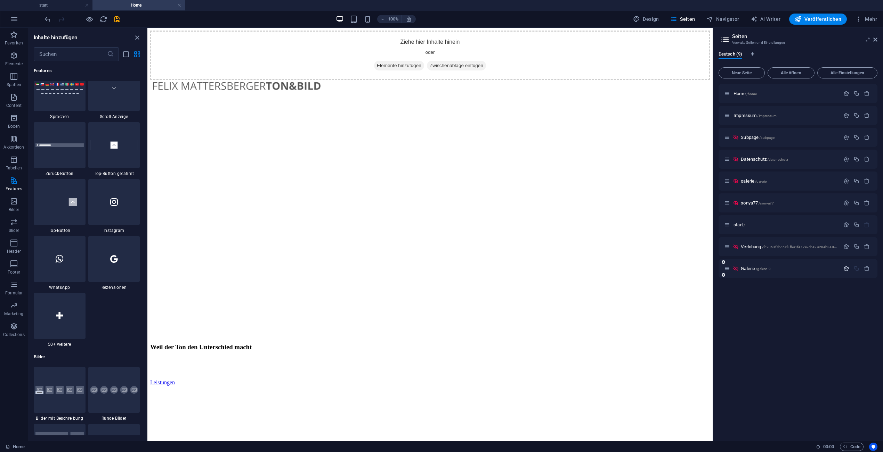
scroll to position [0, 0]
click at [844, 268] on icon "button" at bounding box center [846, 269] width 6 height 6
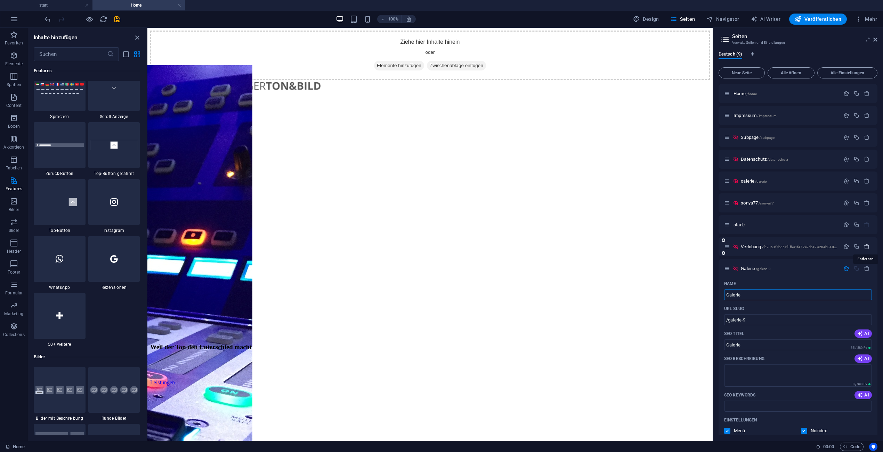
click at [864, 246] on icon "button" at bounding box center [866, 247] width 6 height 6
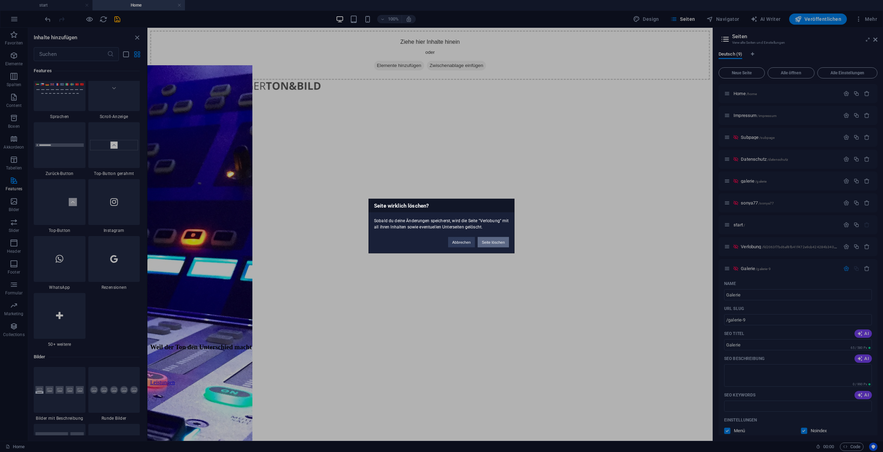
drag, startPoint x: 493, startPoint y: 241, endPoint x: 356, endPoint y: 213, distance: 139.0
click at [493, 241] on button "Seite löschen" at bounding box center [492, 242] width 31 height 10
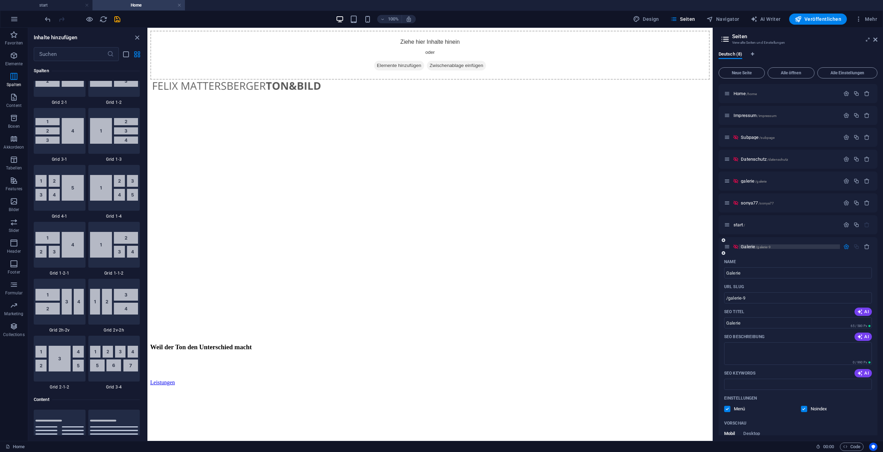
click at [749, 247] on span "Galerie /galerie-9" at bounding box center [755, 246] width 30 height 5
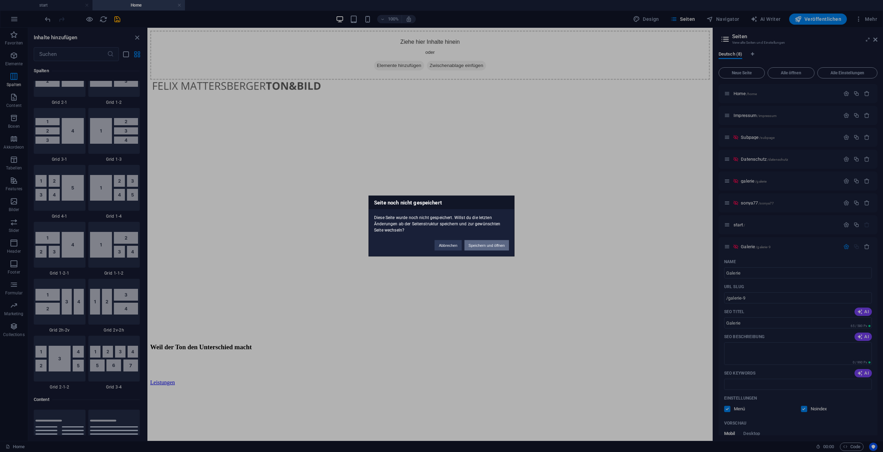
click at [478, 245] on button "Speichern und öffnen" at bounding box center [486, 245] width 44 height 10
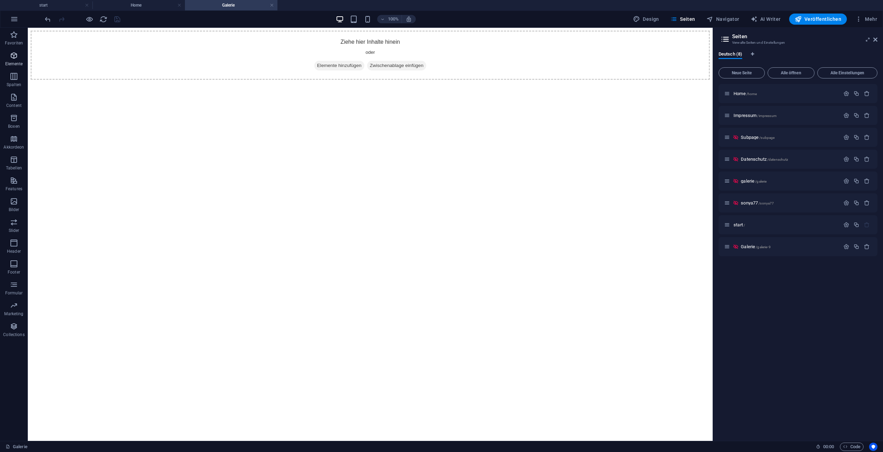
click at [13, 60] on span "Elemente" at bounding box center [14, 59] width 28 height 17
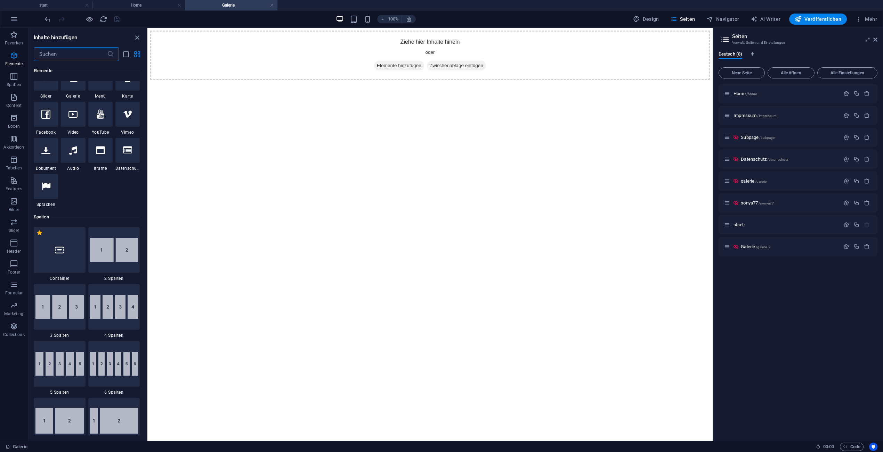
scroll to position [199, 0]
click at [14, 202] on icon "button" at bounding box center [14, 201] width 8 height 8
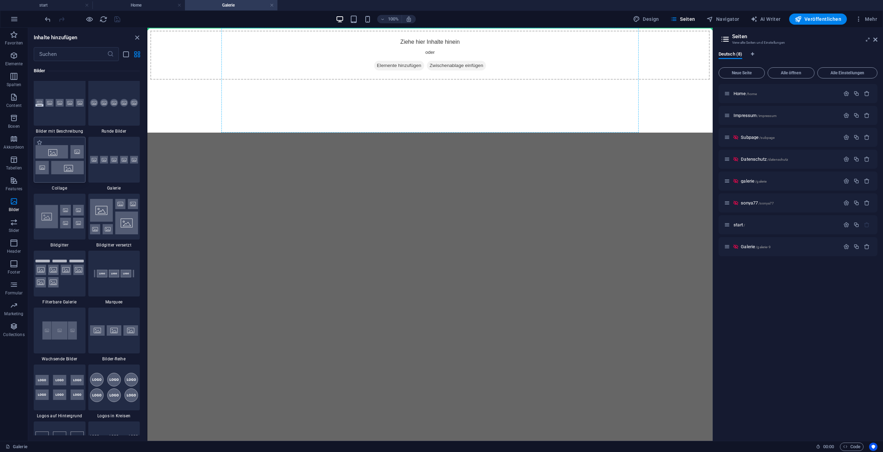
scroll to position [3525, 0]
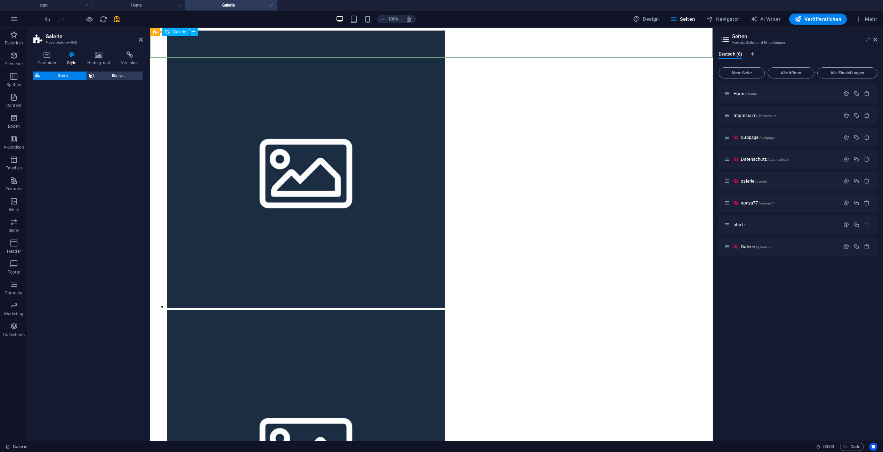
select select "rem"
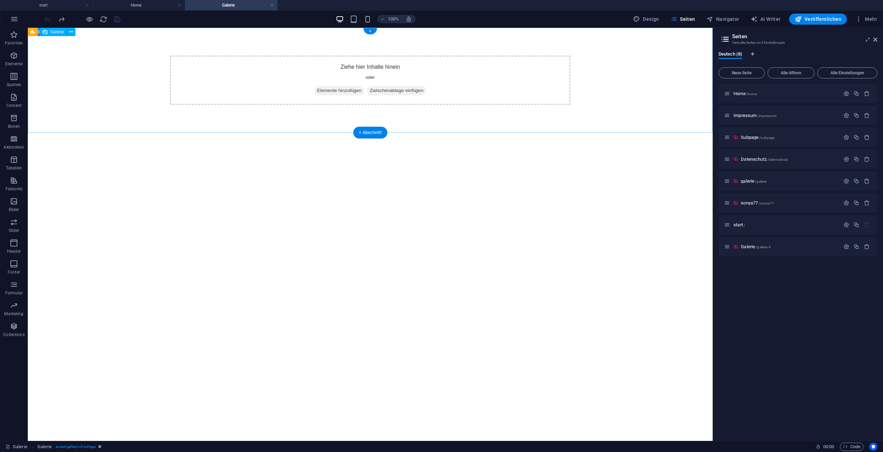
scroll to position [0, 0]
click at [14, 206] on span "Bilder" at bounding box center [14, 205] width 28 height 17
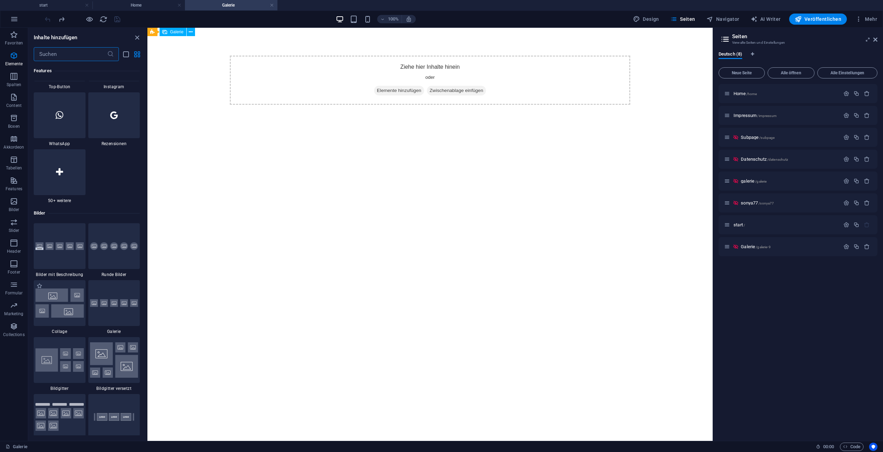
scroll to position [3523, 0]
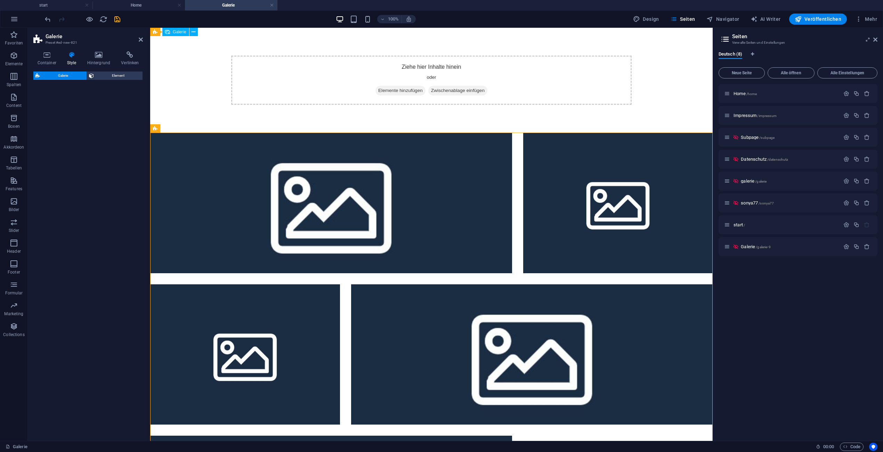
select select "rem"
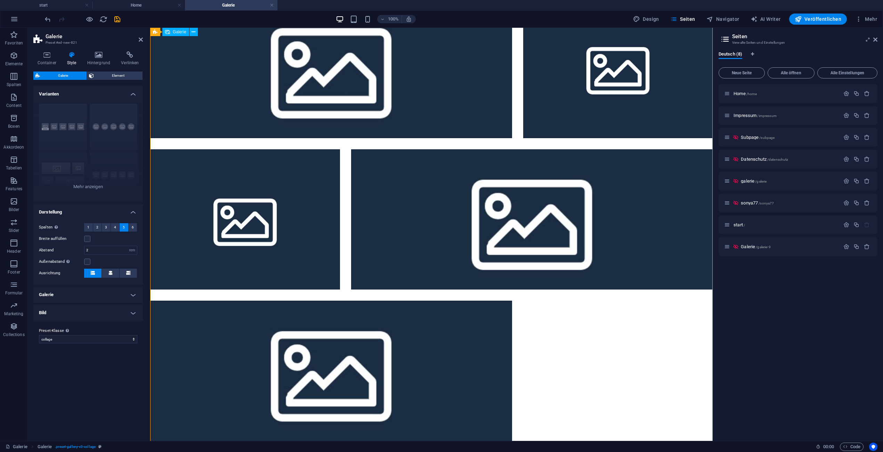
scroll to position [0, 0]
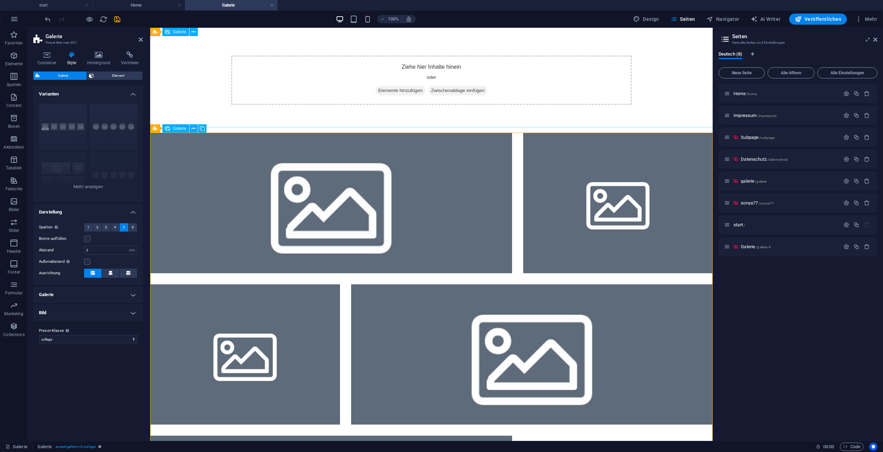
click at [402, 140] on li at bounding box center [331, 203] width 362 height 141
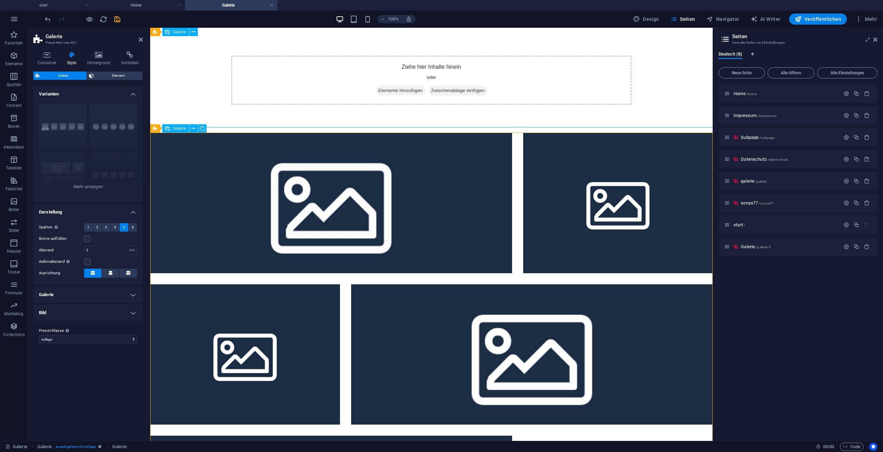
click at [179, 129] on span "Galerie" at bounding box center [180, 128] width 14 height 4
click at [175, 128] on span "Galerie" at bounding box center [180, 128] width 14 height 4
select select "4"
select select "px"
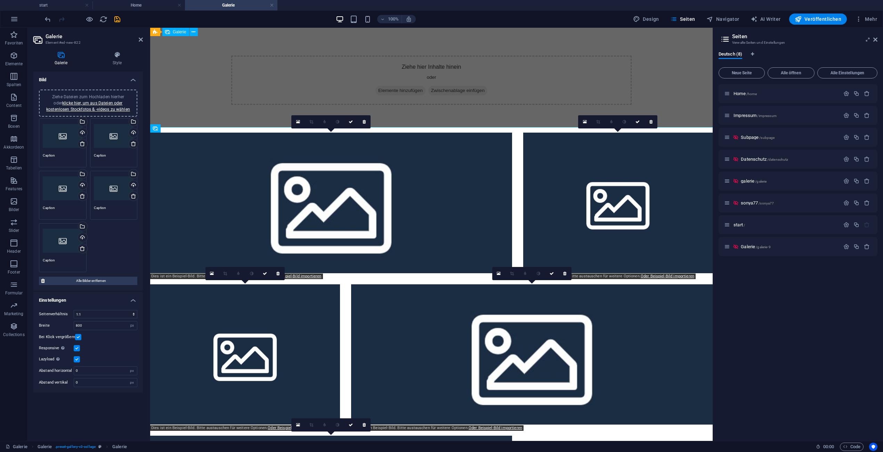
click at [105, 99] on span "Ziehe Dateien zum Hochladen hierher oder klicke hier, um aus Dateien oder koste…" at bounding box center [88, 103] width 84 height 17
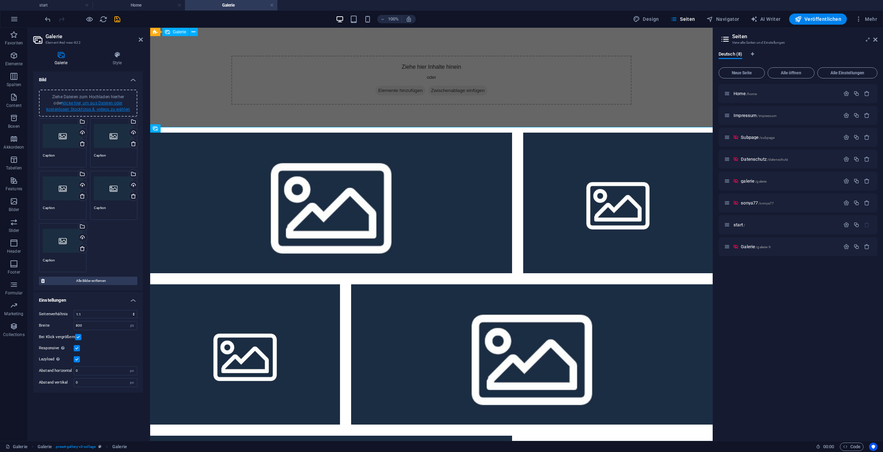
click at [91, 108] on link "klicke hier, um aus Dateien oder kostenlosen Stockfotos & -videos zu wählen" at bounding box center [88, 106] width 84 height 11
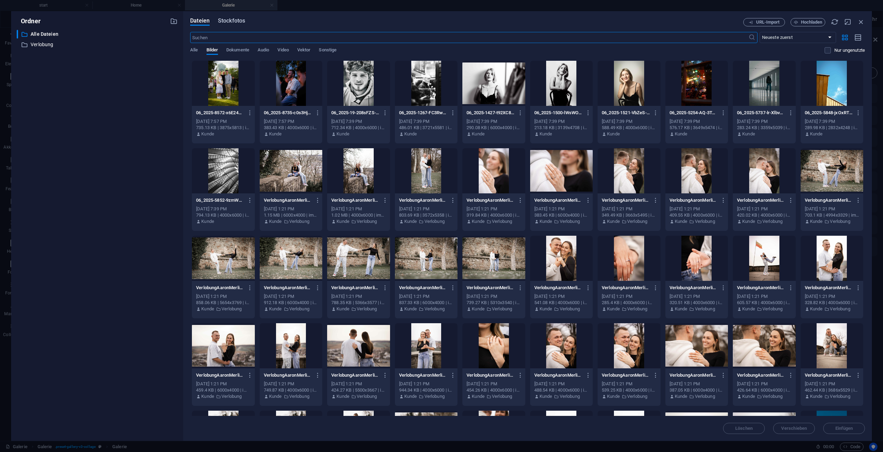
click at [237, 23] on span "Stockfotos" at bounding box center [231, 21] width 27 height 8
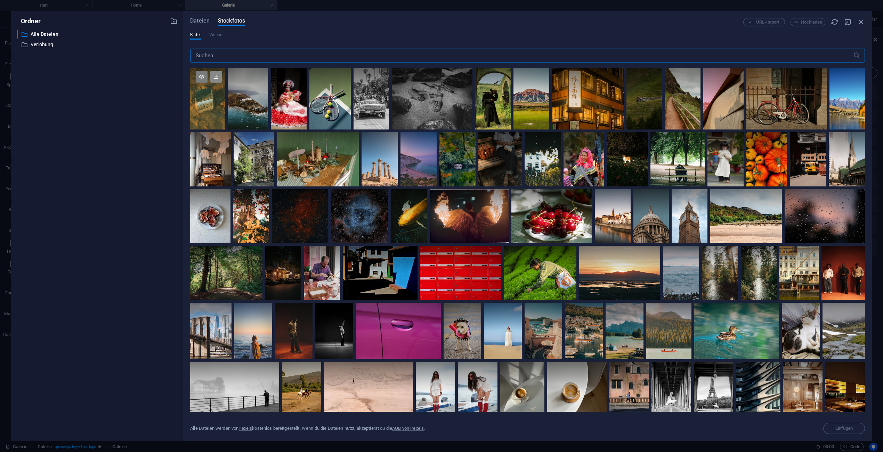
click at [211, 80] on icon at bounding box center [216, 77] width 12 height 12
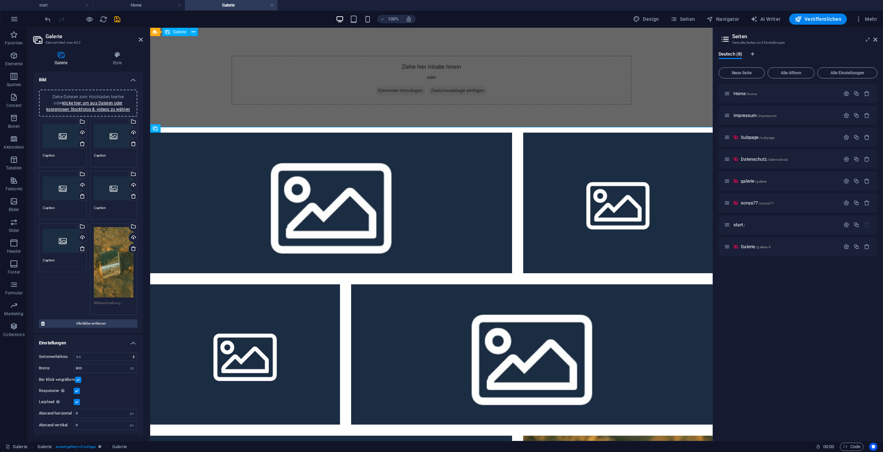
click at [108, 106] on div "Ziehe Dateien zum Hochladen hierher oder klicke hier, um aus Dateien oder koste…" at bounding box center [88, 103] width 90 height 19
click at [59, 137] on div "Ziehe Dateien zum Hochladen hierher oder klicke hier, um aus Dateien oder koste…" at bounding box center [63, 136] width 40 height 28
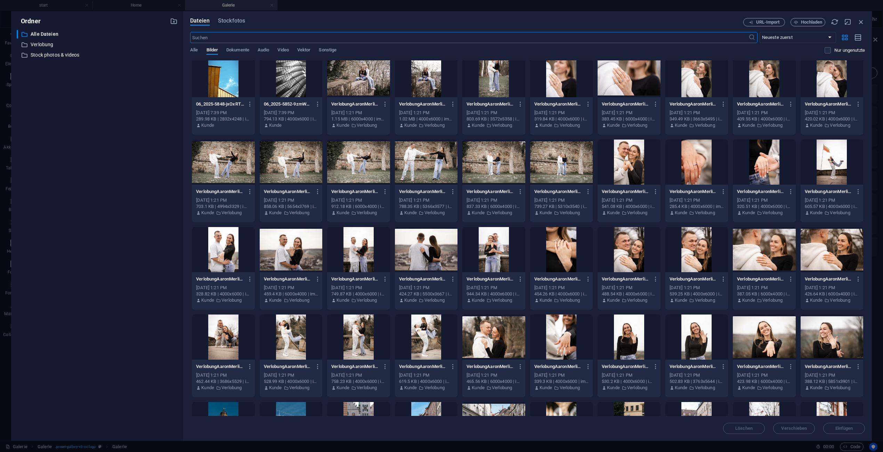
scroll to position [341, 0]
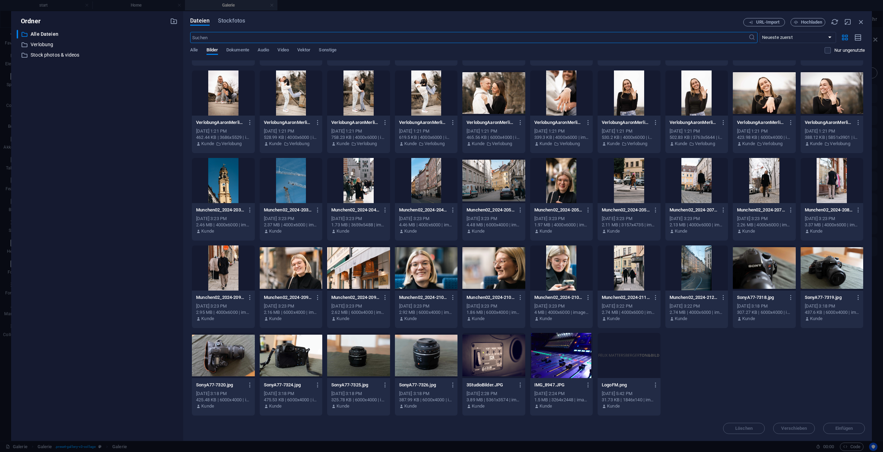
click at [222, 367] on div at bounding box center [223, 355] width 63 height 45
click at [421, 361] on div at bounding box center [426, 355] width 63 height 45
drag, startPoint x: 371, startPoint y: 362, endPoint x: 350, endPoint y: 361, distance: 21.2
click at [371, 362] on div at bounding box center [358, 355] width 63 height 45
drag, startPoint x: 298, startPoint y: 360, endPoint x: 279, endPoint y: 360, distance: 19.5
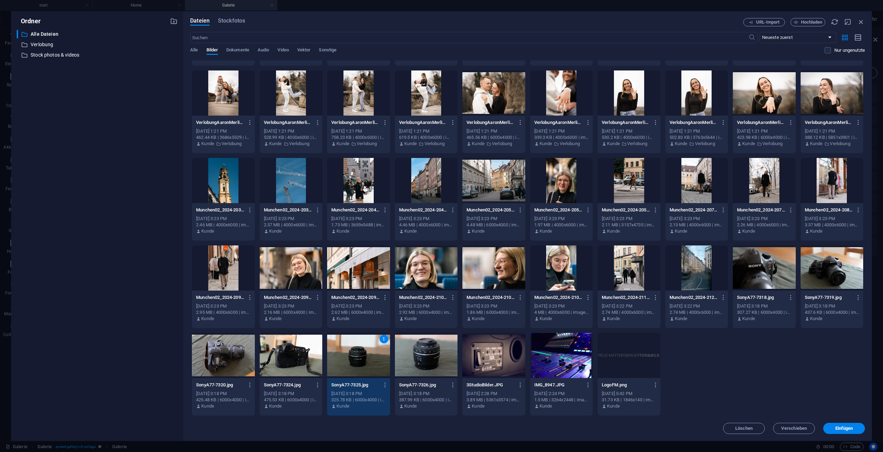
click at [298, 360] on div at bounding box center [291, 355] width 63 height 45
click at [236, 359] on div at bounding box center [223, 355] width 63 height 45
click at [281, 360] on div at bounding box center [291, 355] width 63 height 45
click at [226, 361] on div at bounding box center [223, 355] width 63 height 45
click at [269, 364] on div at bounding box center [291, 355] width 63 height 45
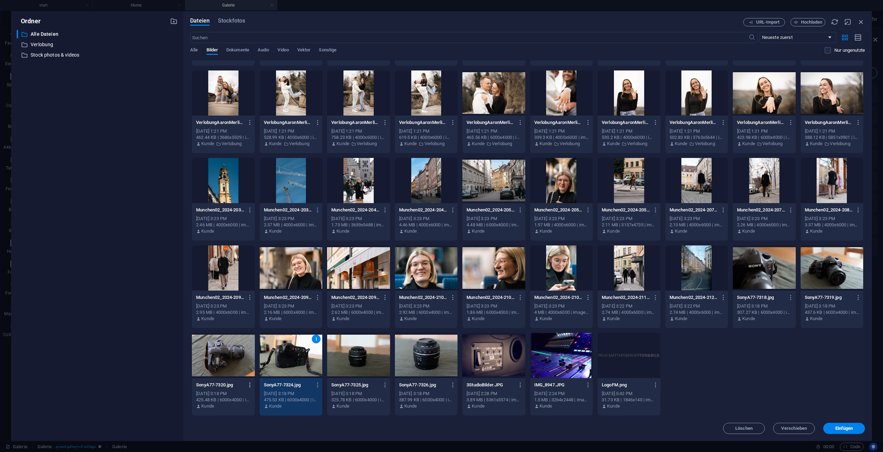
click at [248, 385] on icon "button" at bounding box center [250, 385] width 7 height 6
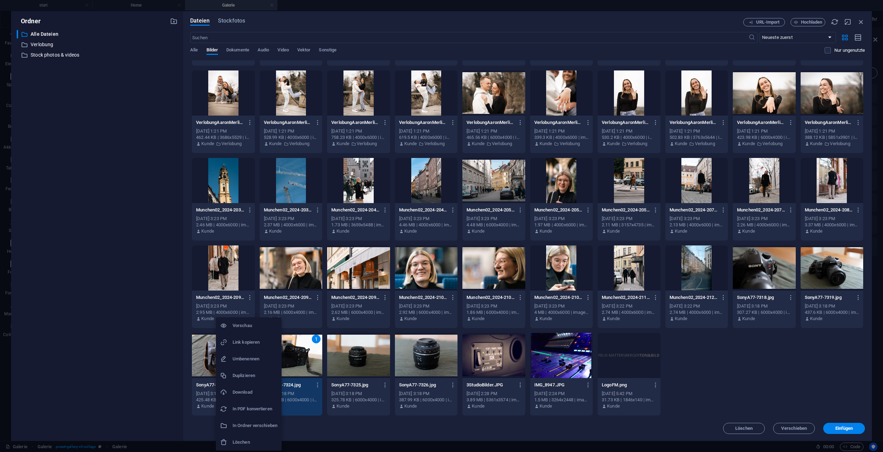
click at [293, 361] on div at bounding box center [441, 226] width 883 height 452
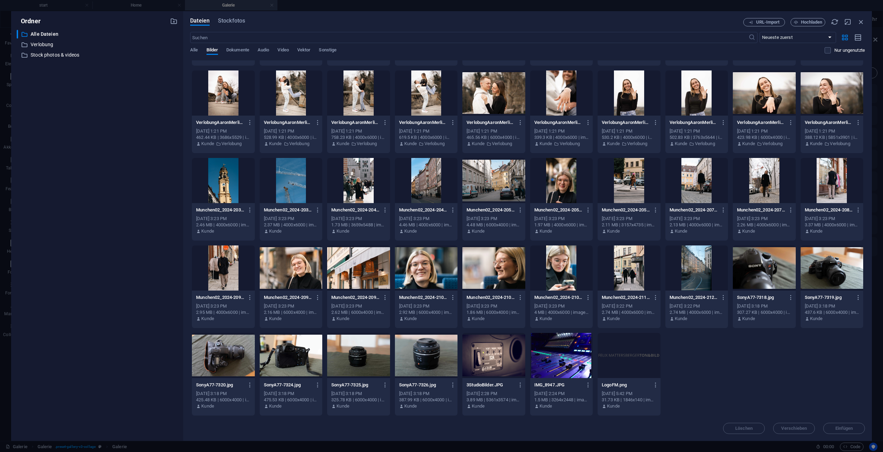
click at [227, 367] on div at bounding box center [223, 355] width 63 height 45
click at [278, 365] on div at bounding box center [291, 355] width 63 height 45
click at [358, 366] on div at bounding box center [358, 355] width 63 height 45
click at [415, 364] on div at bounding box center [426, 355] width 63 height 45
click at [837, 430] on span "Einfügen" at bounding box center [844, 429] width 18 height 4
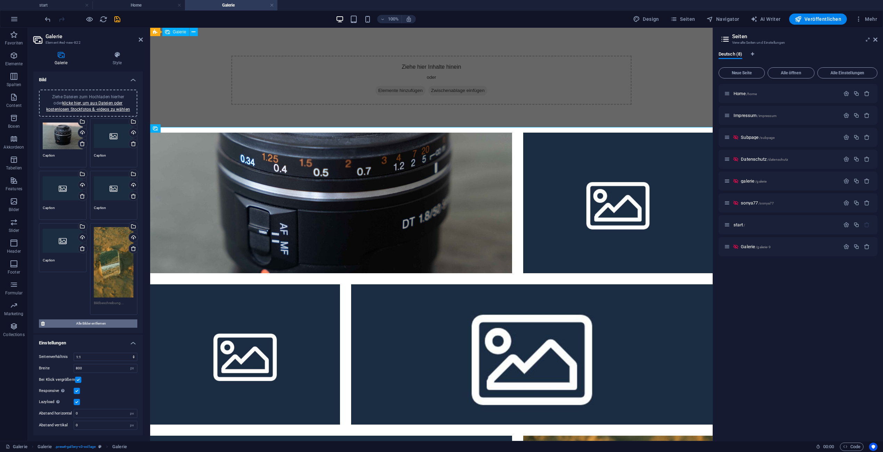
click at [104, 325] on span "Alle Bilder entfernen" at bounding box center [91, 324] width 88 height 8
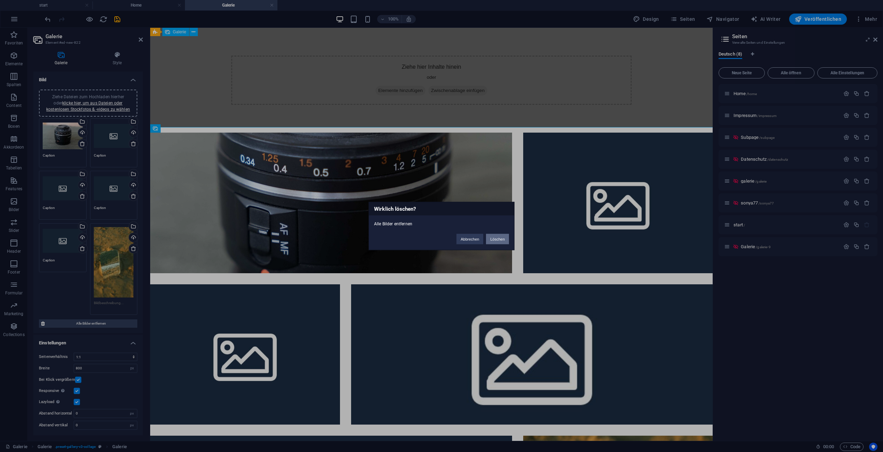
click at [494, 239] on button "Löschen" at bounding box center [497, 239] width 23 height 10
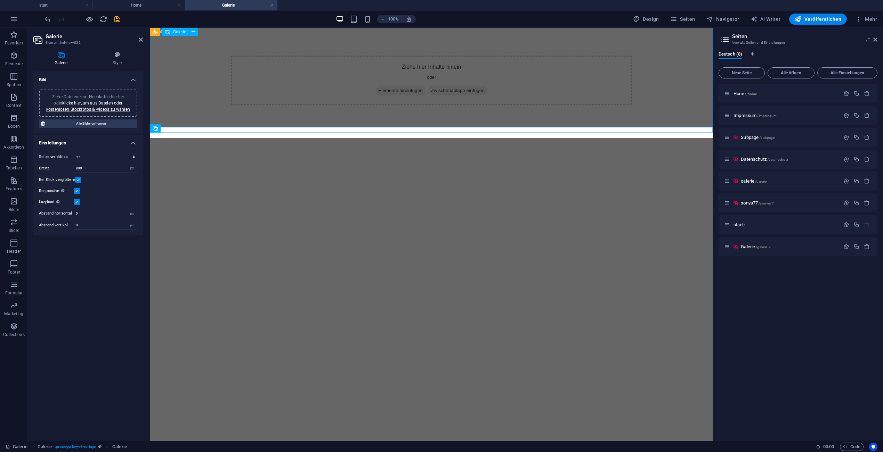
click at [223, 132] on div "Ziehe hier Inhalte hinein oder Elemente hinzufügen Zwischenablage einfügen" at bounding box center [431, 80] width 562 height 105
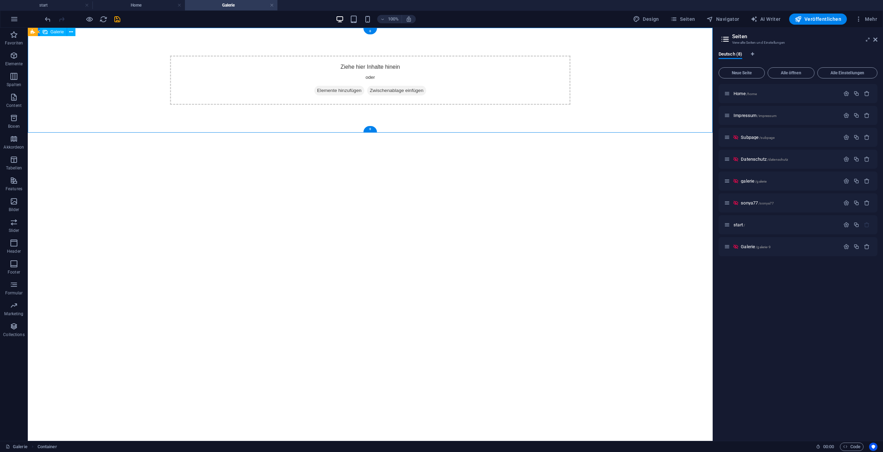
click at [326, 129] on div "Ziehe hier Inhalte hinein oder Elemente hinzufügen Zwischenablage einfügen" at bounding box center [370, 80] width 685 height 105
click at [17, 207] on span "Bilder" at bounding box center [14, 205] width 28 height 17
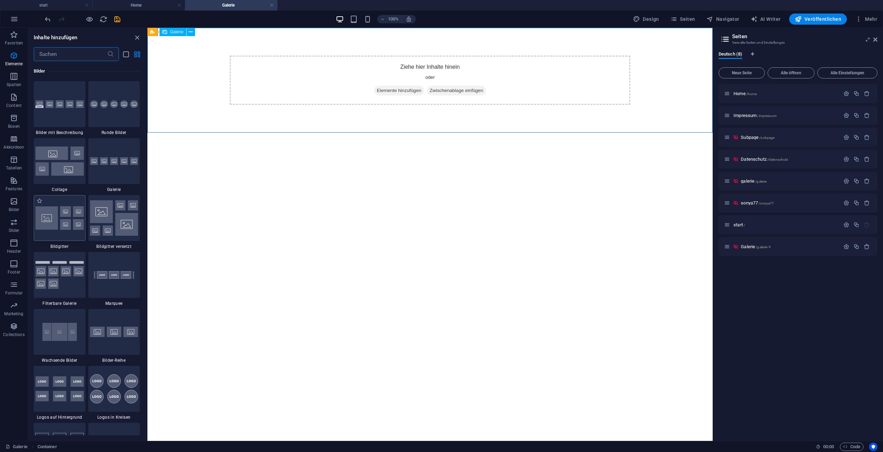
scroll to position [3523, 0]
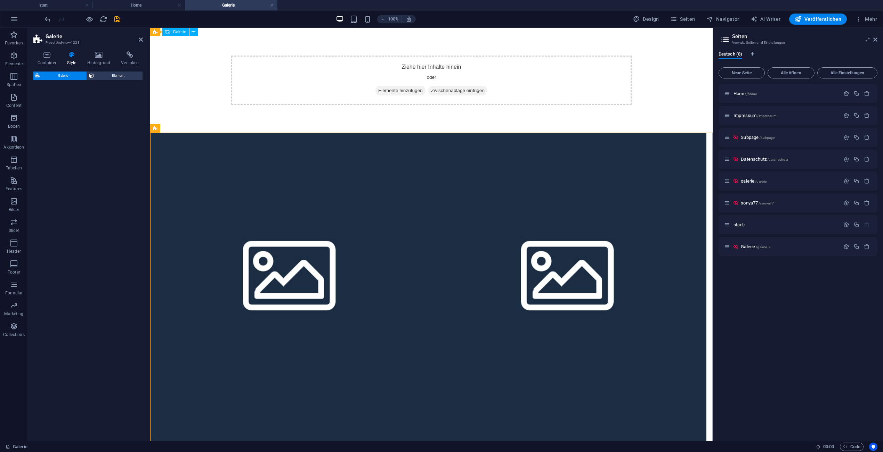
select select "rem"
select select "preset-gallery-v3-grid"
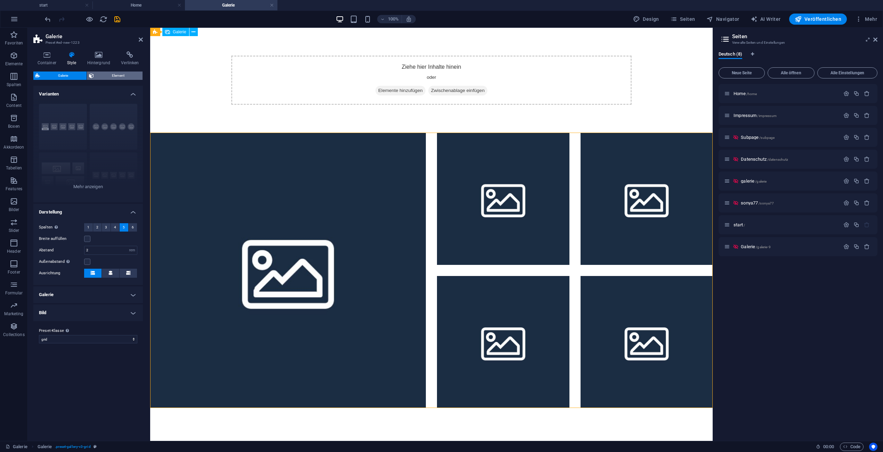
click at [122, 75] on span "Element" at bounding box center [118, 76] width 45 height 8
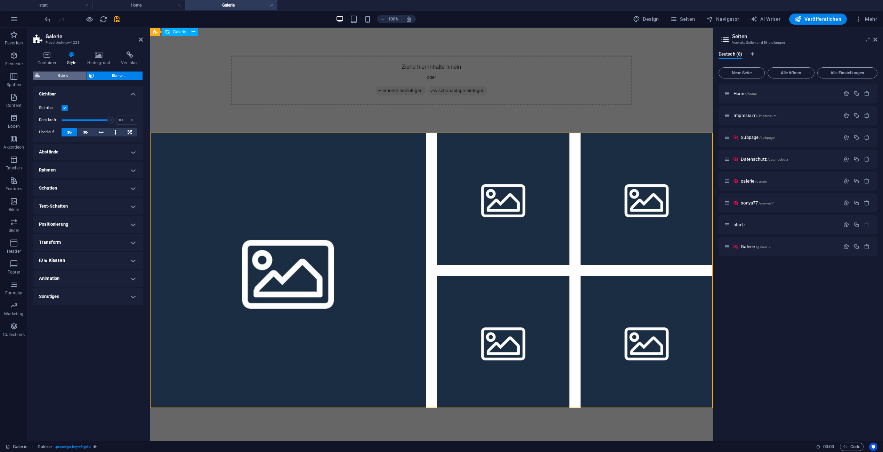
click at [67, 76] on span "Galerie" at bounding box center [63, 76] width 42 height 8
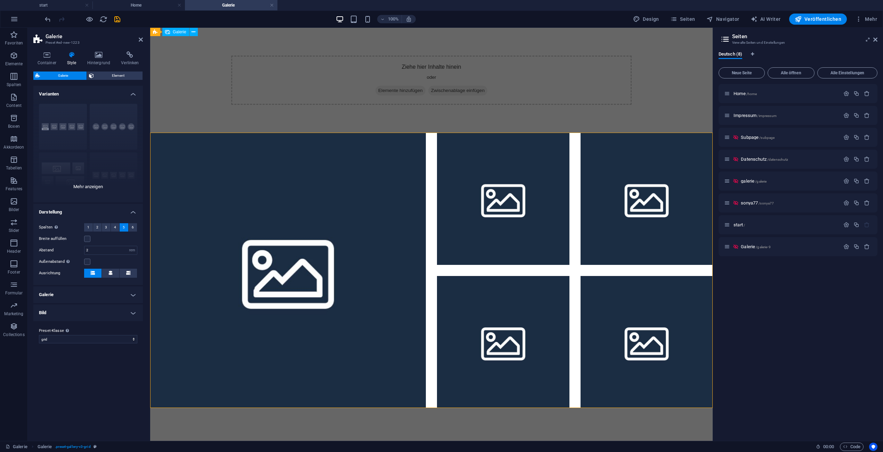
click at [68, 122] on div "Bildbeschreibung Runde Collage Standard Gitter Gitter versetzt" at bounding box center [87, 150] width 109 height 104
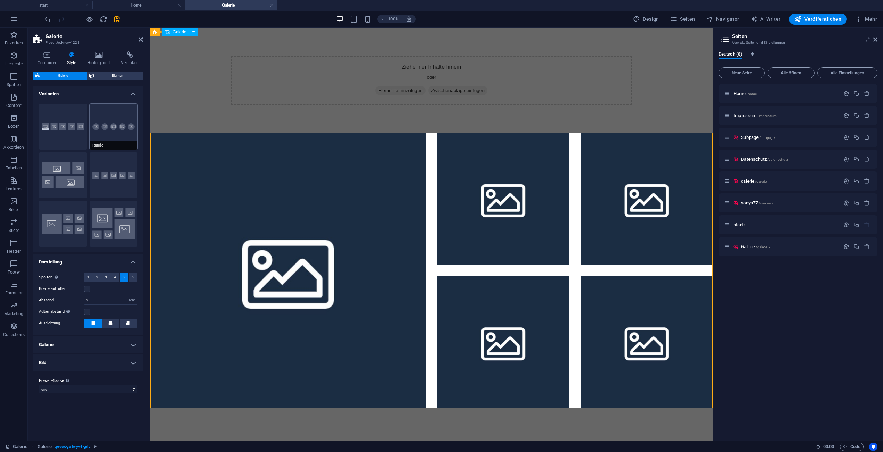
click at [99, 125] on button "Runde" at bounding box center [114, 127] width 48 height 46
click at [57, 124] on button "Bildbeschreibung" at bounding box center [63, 127] width 48 height 46
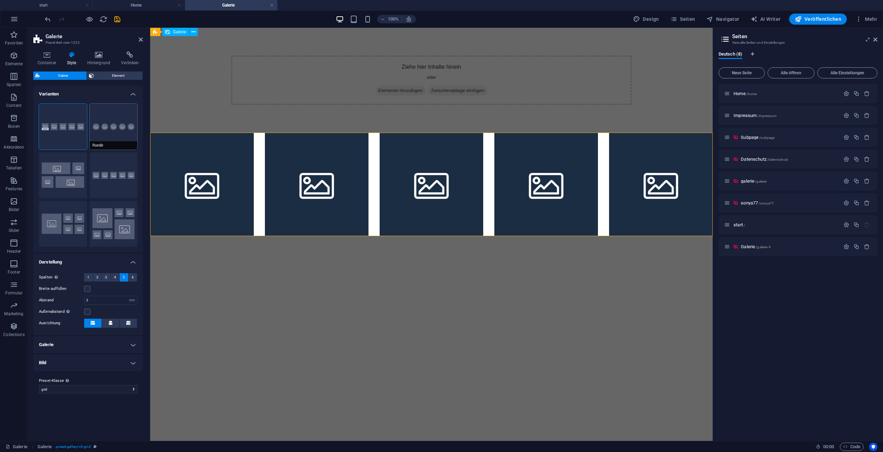
click at [104, 132] on button "Runde" at bounding box center [114, 127] width 48 height 46
click at [73, 163] on button "Collage" at bounding box center [63, 176] width 48 height 46
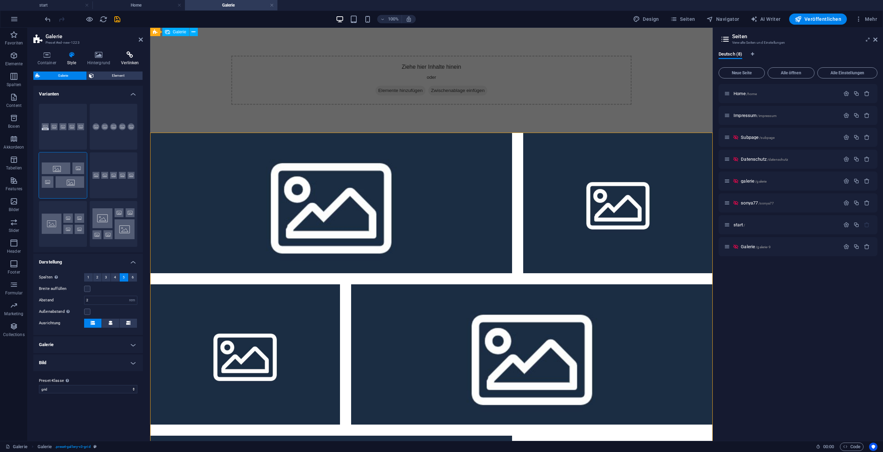
click at [125, 59] on h4 "Verlinken" at bounding box center [130, 58] width 26 height 15
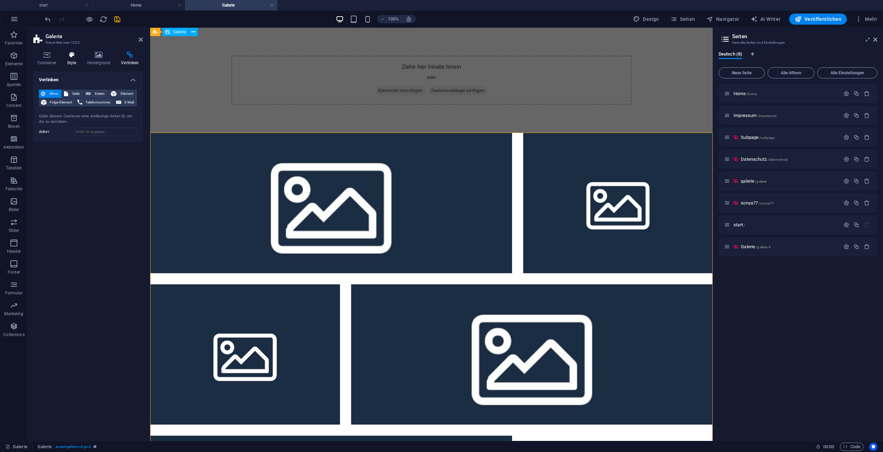
click at [65, 59] on h4 "Style" at bounding box center [73, 58] width 20 height 15
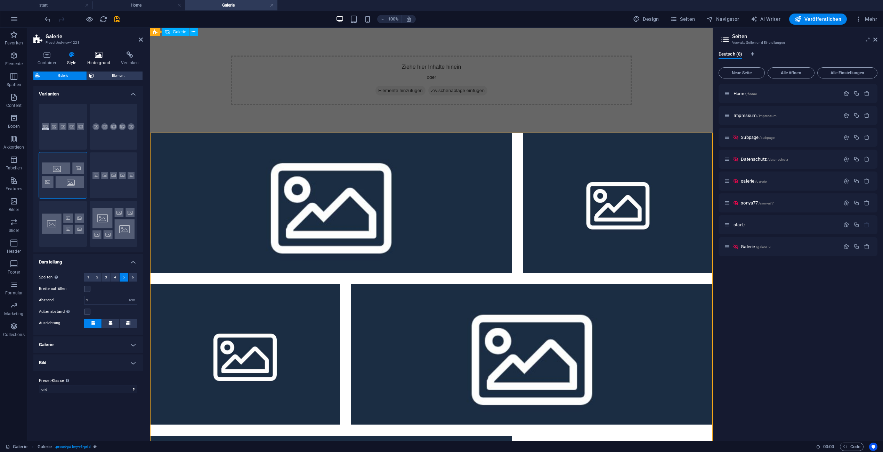
click at [98, 58] on icon at bounding box center [98, 54] width 31 height 7
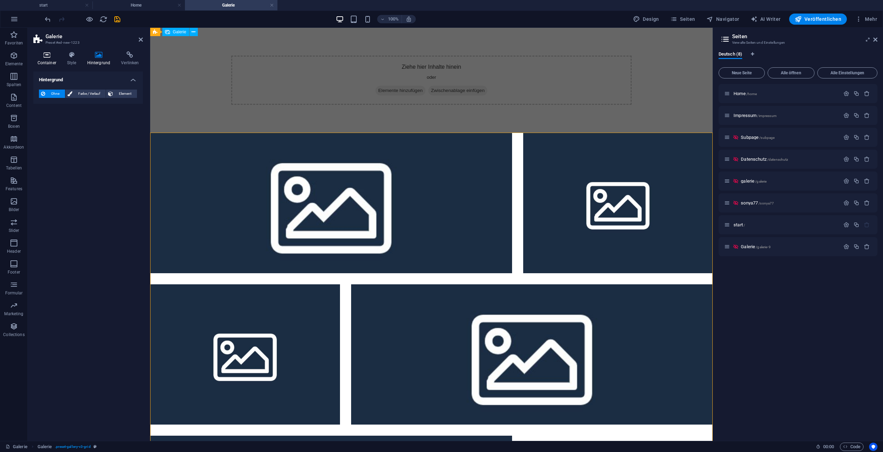
click at [40, 59] on h4 "Container" at bounding box center [48, 58] width 30 height 15
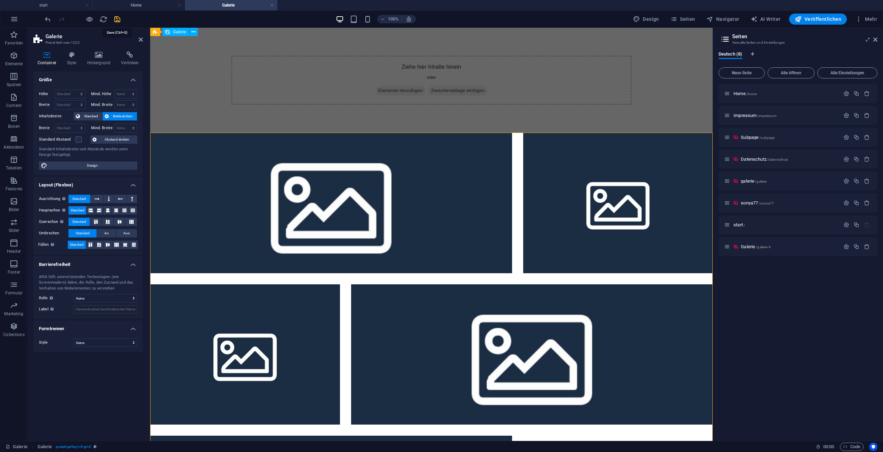
click at [119, 18] on icon "save" at bounding box center [117, 19] width 8 height 8
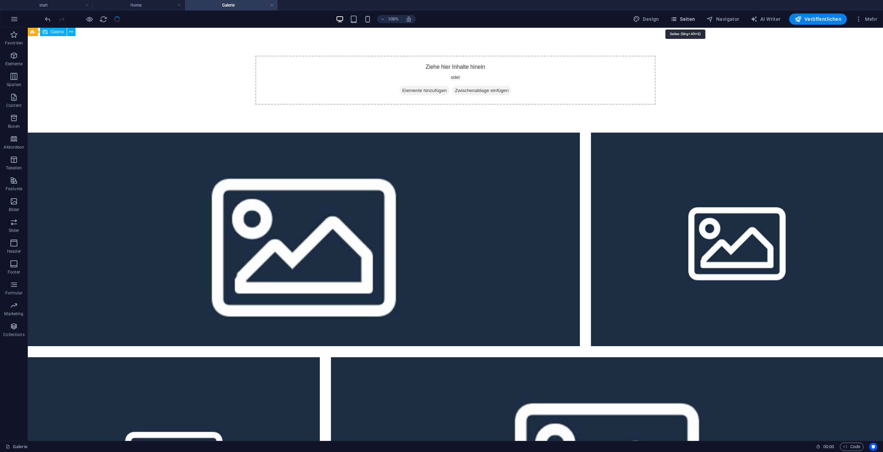
click at [685, 20] on span "Seiten" at bounding box center [682, 19] width 25 height 7
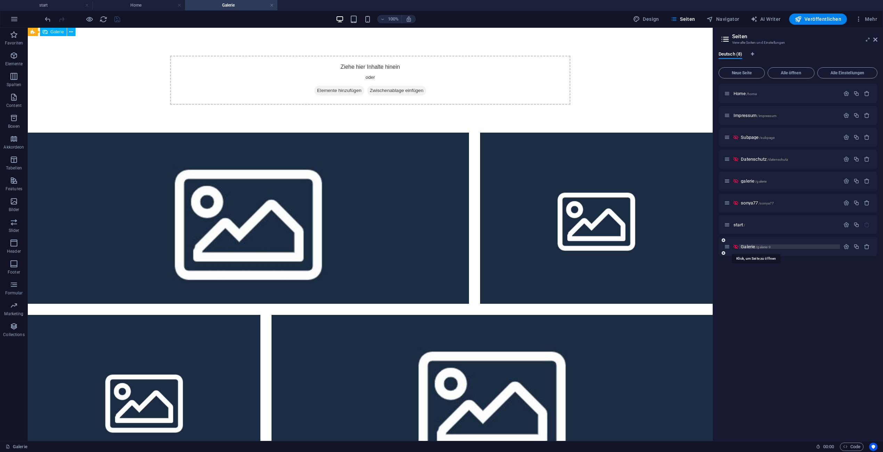
click at [761, 248] on span "/galerie-9" at bounding box center [762, 247] width 15 height 4
click at [844, 245] on icon "button" at bounding box center [846, 247] width 6 height 6
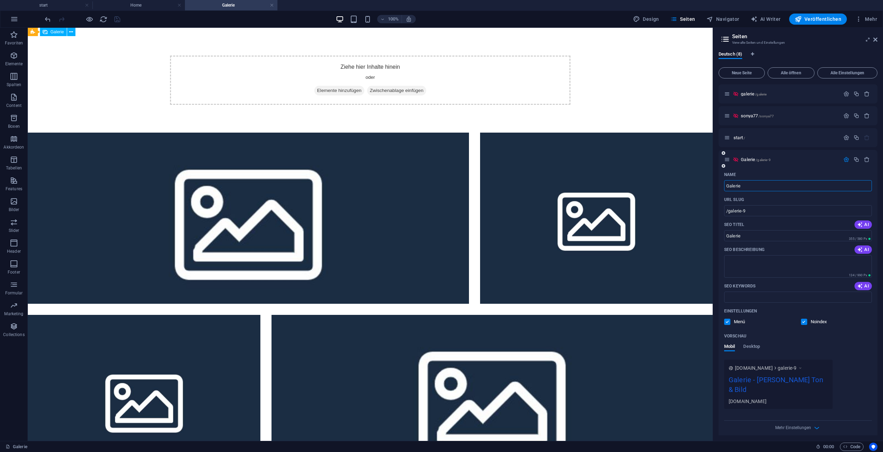
scroll to position [92, 0]
click at [754, 343] on span "Desktop" at bounding box center [751, 343] width 17 height 10
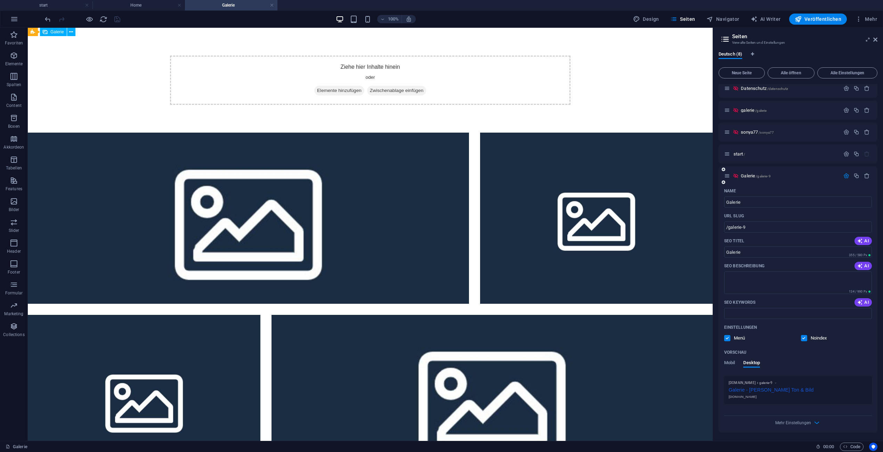
scroll to position [70, 0]
click at [733, 359] on div "Vorschau Mobil Desktop" at bounding box center [798, 362] width 148 height 29
click at [726, 366] on span "Mobil" at bounding box center [729, 365] width 11 height 10
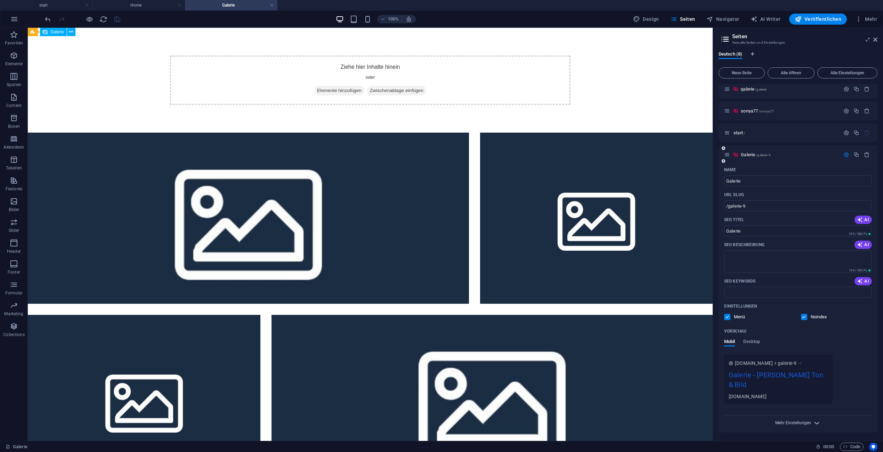
click at [786, 425] on span "Mehr Einstellungen" at bounding box center [793, 423] width 36 height 5
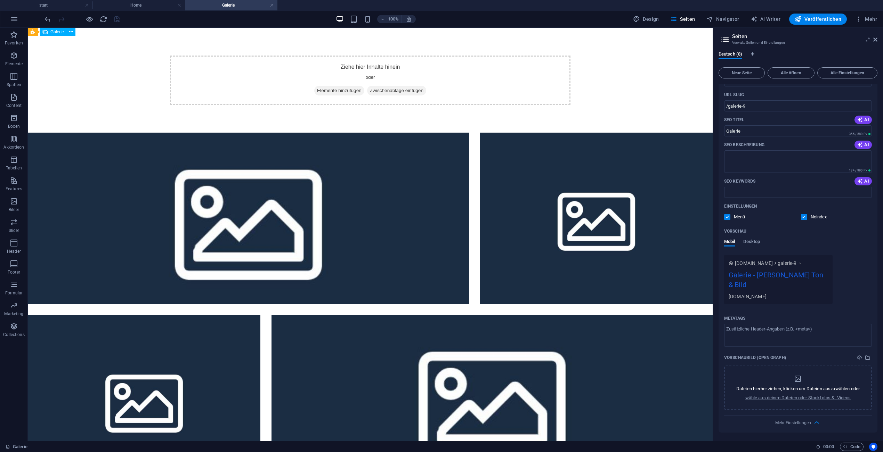
scroll to position [0, 0]
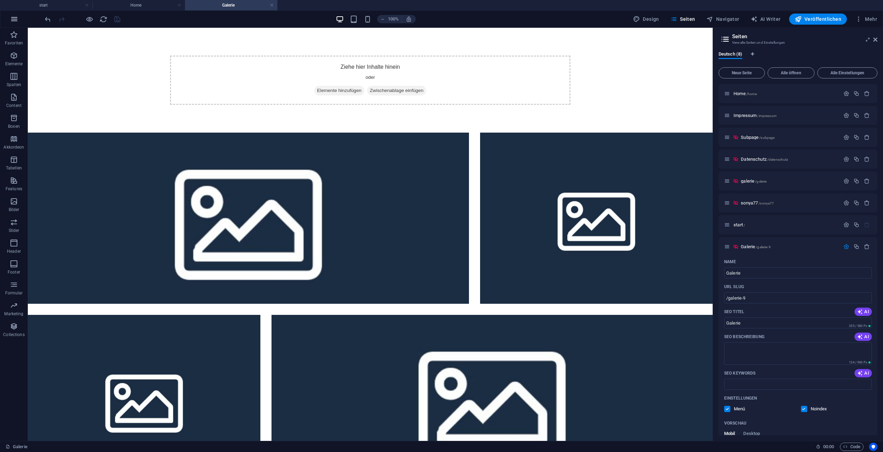
click at [16, 20] on icon "button" at bounding box center [14, 19] width 8 height 8
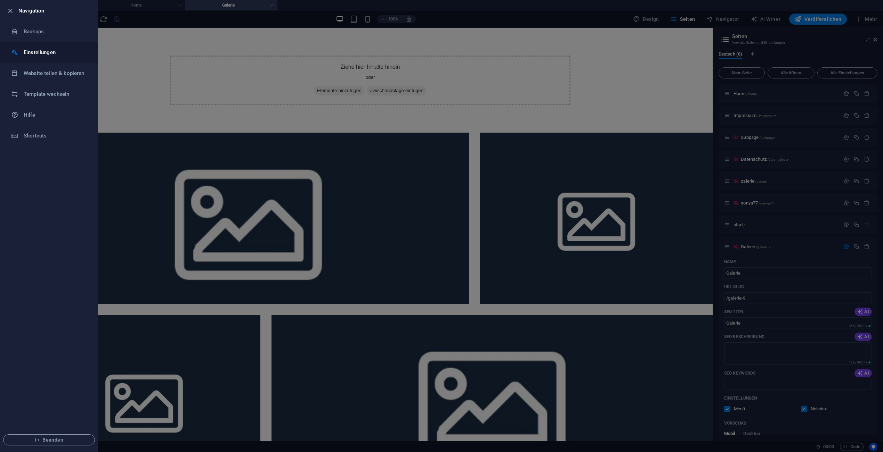
click at [44, 52] on h6 "Einstellungen" at bounding box center [56, 52] width 64 height 8
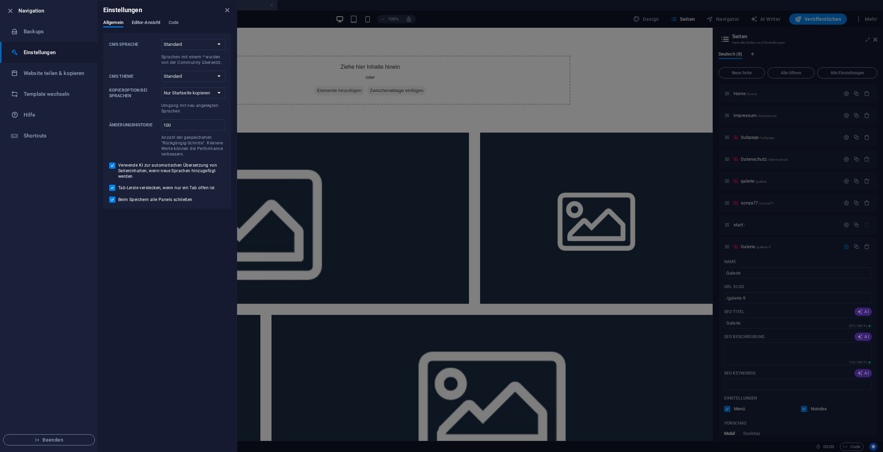
click at [144, 19] on span "Editor-Ansicht" at bounding box center [146, 23] width 28 height 10
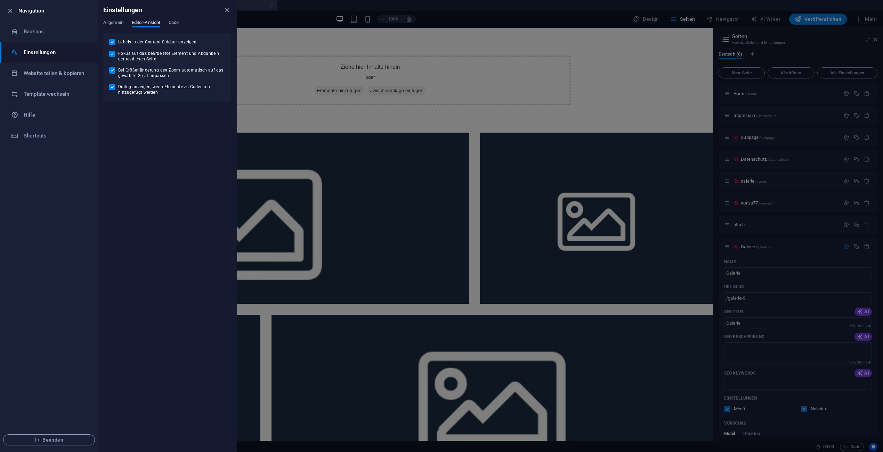
drag, startPoint x: 173, startPoint y: 23, endPoint x: 144, endPoint y: 24, distance: 29.2
click at [173, 23] on span "Code" at bounding box center [174, 23] width 10 height 10
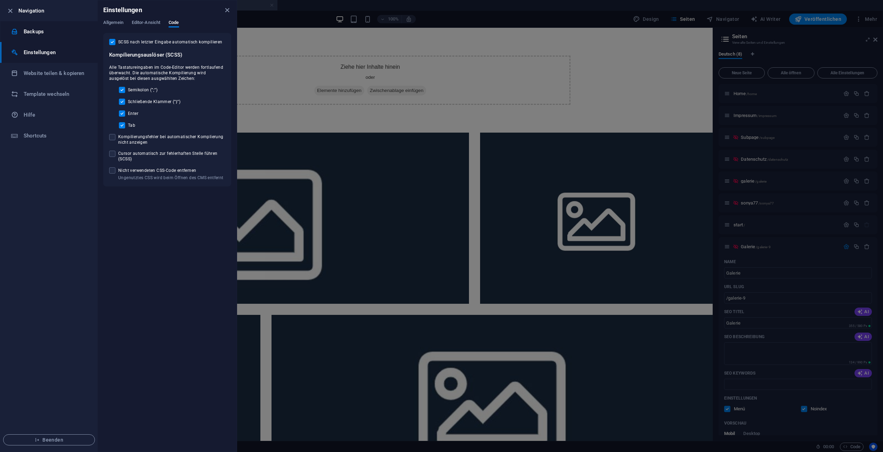
click at [44, 33] on h6 "Backups" at bounding box center [56, 31] width 64 height 8
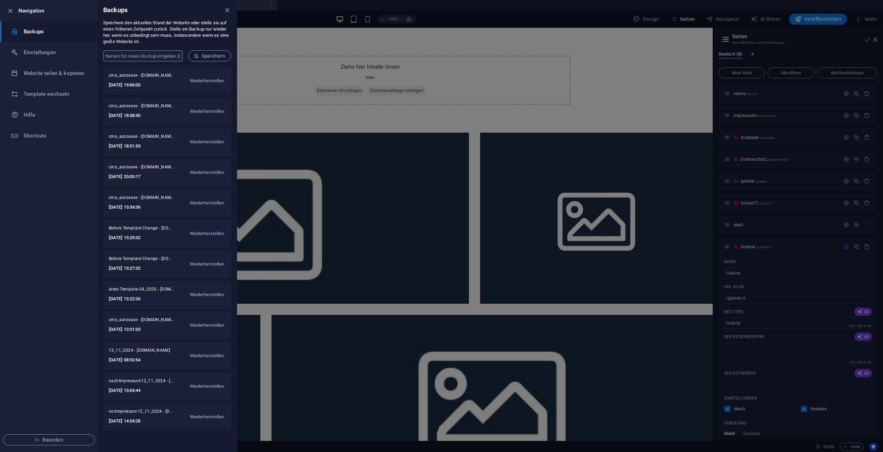
click at [168, 58] on input "text" at bounding box center [142, 55] width 79 height 11
click at [177, 36] on p "Speichere den aktuellen Stand der Website oder stelle sie auf einen früheren Ze…" at bounding box center [167, 32] width 128 height 25
click at [228, 8] on icon "close" at bounding box center [227, 10] width 8 height 8
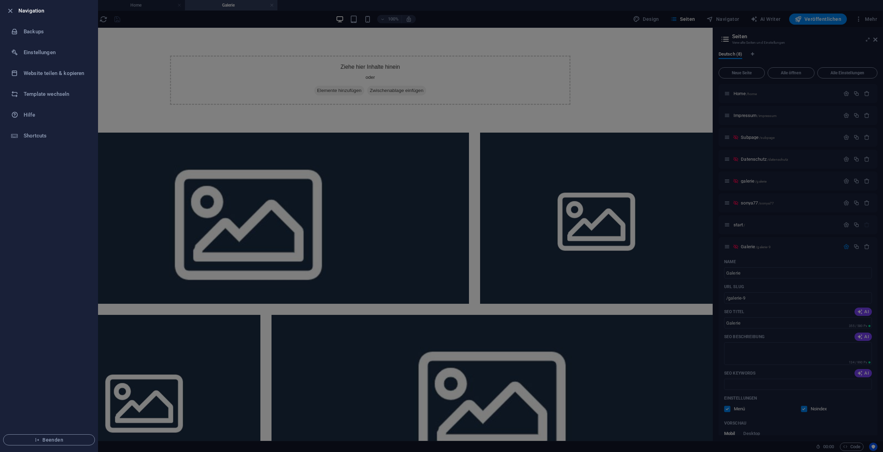
click at [16, 11] on div at bounding box center [12, 11] width 13 height 8
click at [11, 11] on icon "button" at bounding box center [10, 11] width 8 height 8
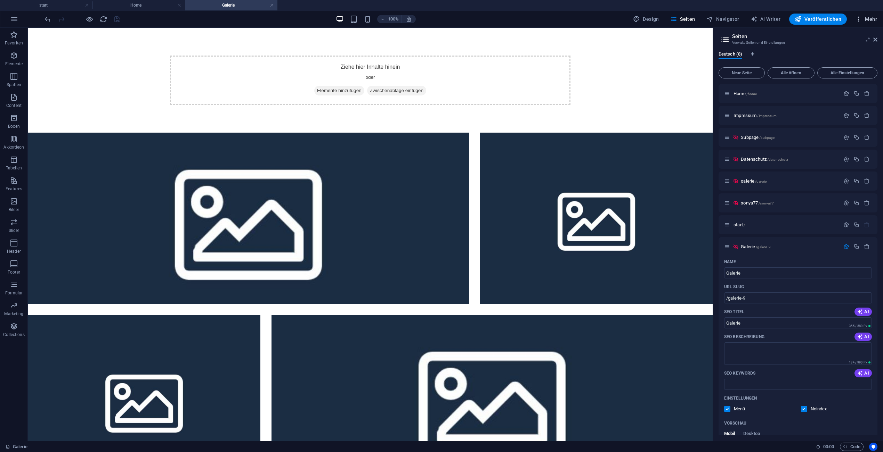
click at [868, 21] on span "Mehr" at bounding box center [866, 19] width 22 height 7
click at [864, 33] on li "Website-Einstellungen" at bounding box center [842, 37] width 65 height 17
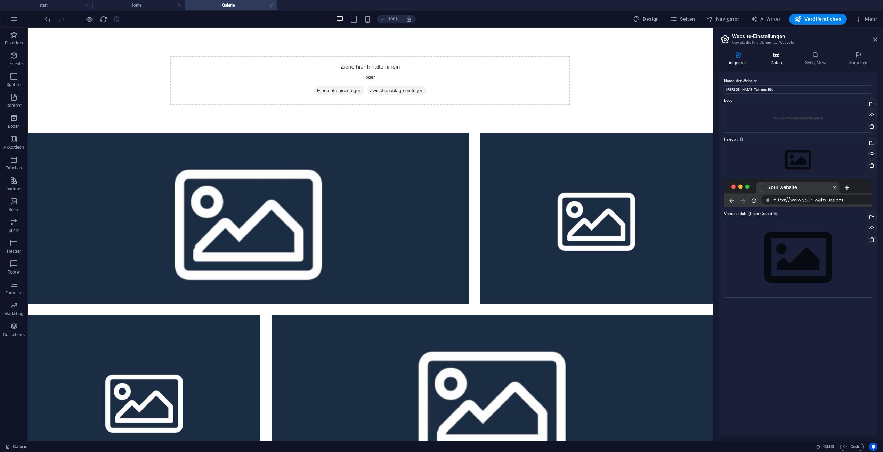
click at [764, 59] on h4 "Daten" at bounding box center [777, 58] width 34 height 15
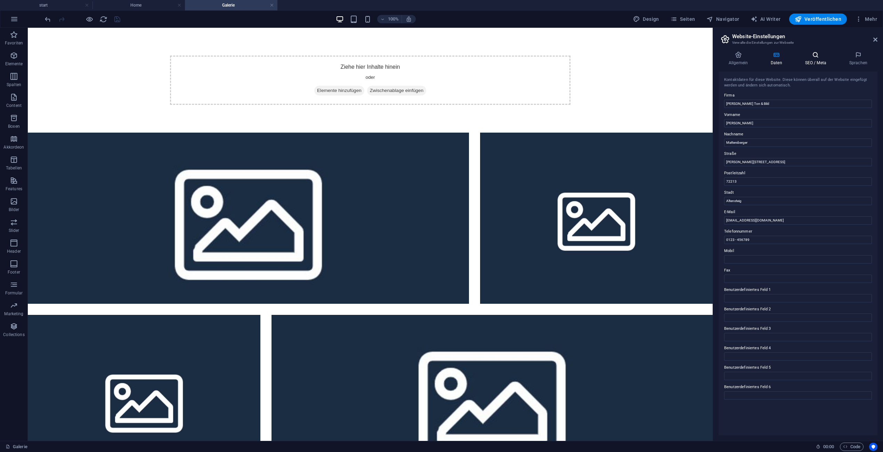
click at [818, 57] on icon at bounding box center [815, 54] width 41 height 7
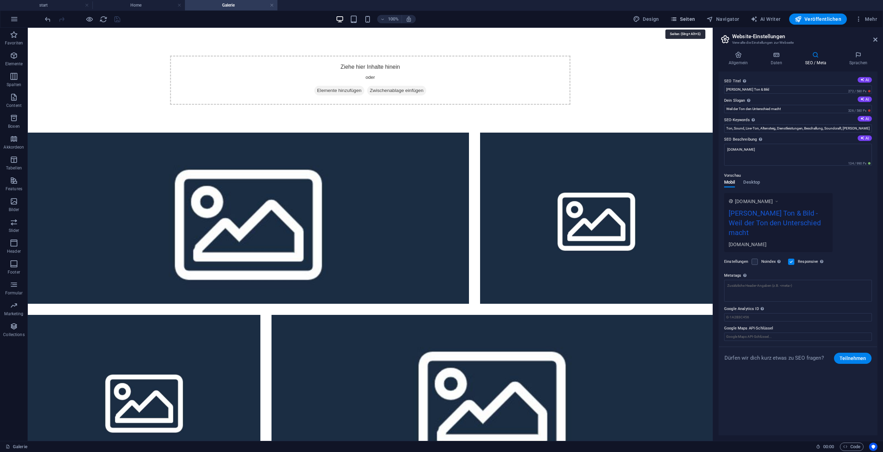
click at [683, 21] on span "Seiten" at bounding box center [682, 19] width 25 height 7
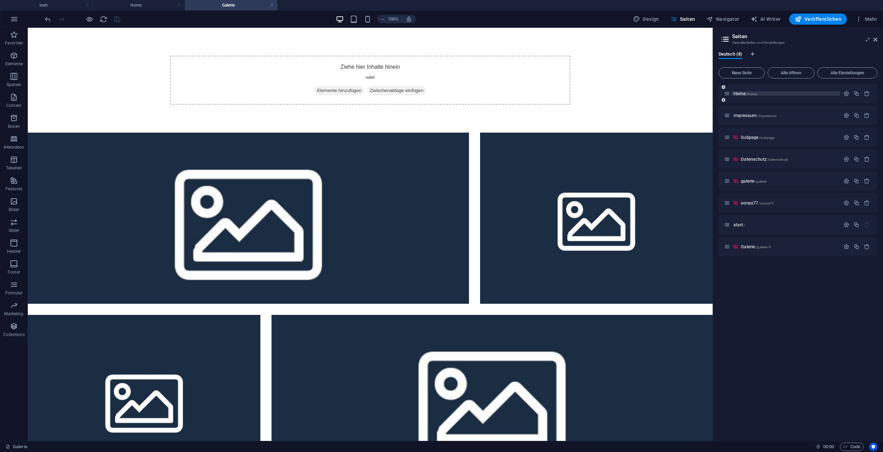
click at [739, 94] on span "Home /home" at bounding box center [744, 93] width 23 height 5
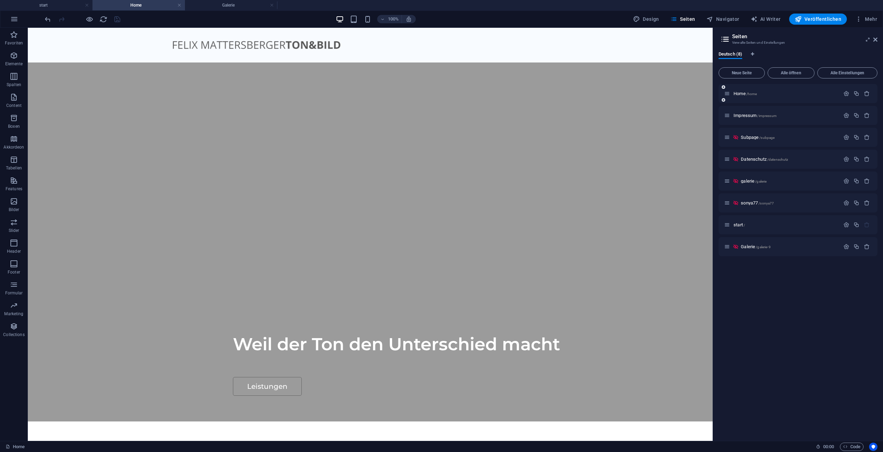
click at [730, 95] on div "Home /home" at bounding box center [782, 94] width 116 height 8
click at [724, 95] on icon at bounding box center [727, 94] width 6 height 6
click at [847, 93] on icon "button" at bounding box center [846, 94] width 6 height 6
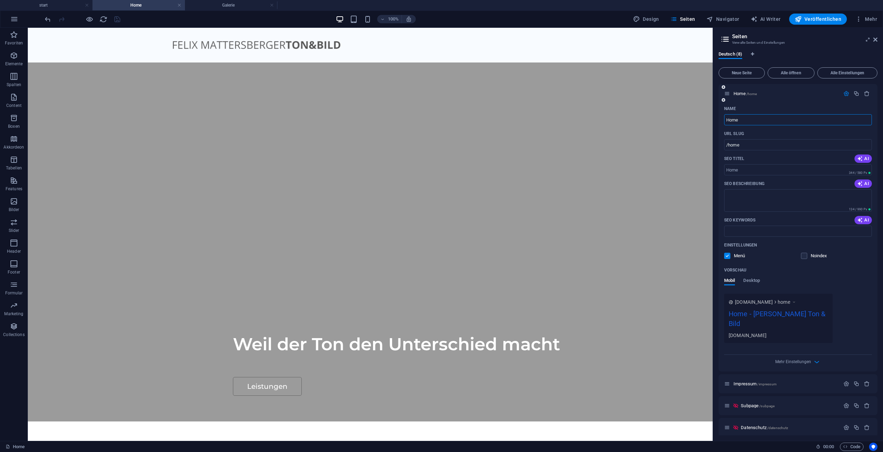
click at [846, 93] on icon "button" at bounding box center [846, 94] width 6 height 6
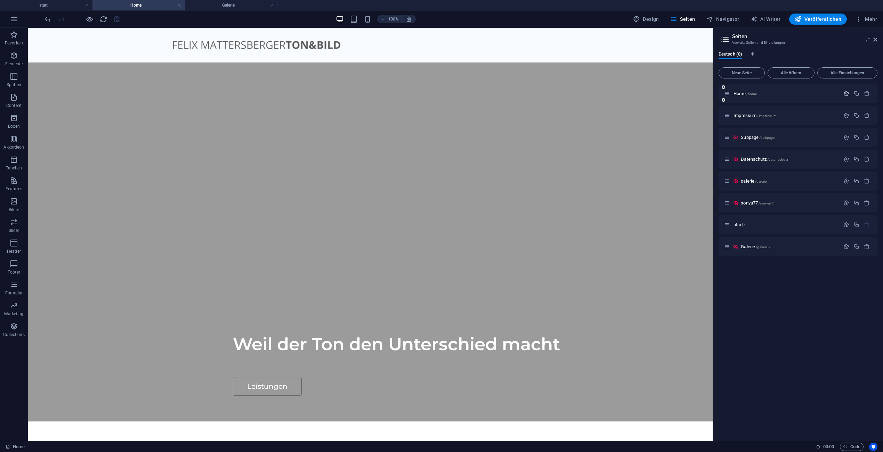
click at [846, 93] on icon "button" at bounding box center [846, 94] width 6 height 6
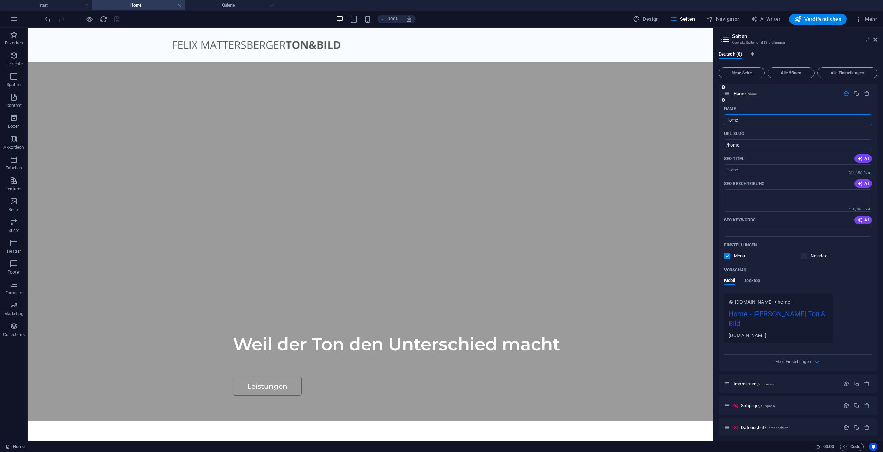
click at [846, 93] on icon "button" at bounding box center [846, 94] width 6 height 6
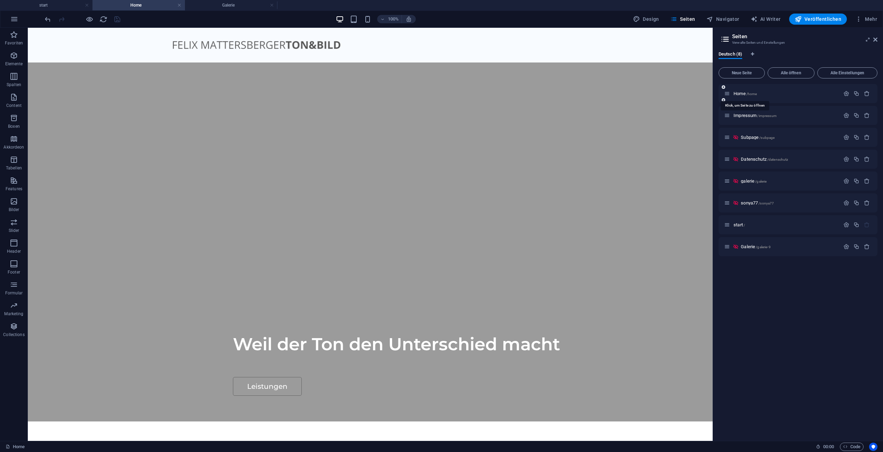
click at [727, 95] on icon at bounding box center [727, 94] width 6 height 6
click at [725, 95] on icon at bounding box center [727, 94] width 6 height 6
click at [738, 94] on span "Home /home" at bounding box center [744, 93] width 23 height 5
click at [733, 136] on icon at bounding box center [735, 137] width 6 height 6
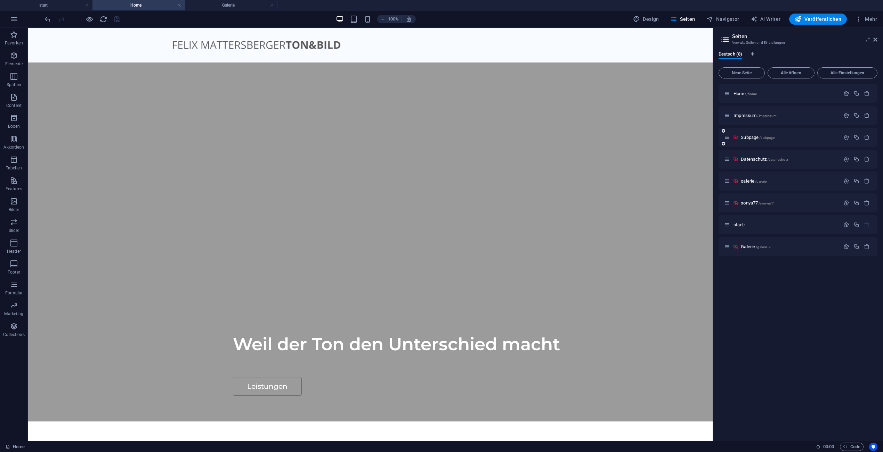
click at [735, 137] on icon at bounding box center [735, 137] width 6 height 6
click at [764, 93] on p "Home /home" at bounding box center [785, 93] width 104 height 5
click at [778, 93] on p "Home /home" at bounding box center [785, 93] width 104 height 5
drag, startPoint x: 778, startPoint y: 93, endPoint x: 788, endPoint y: 93, distance: 10.4
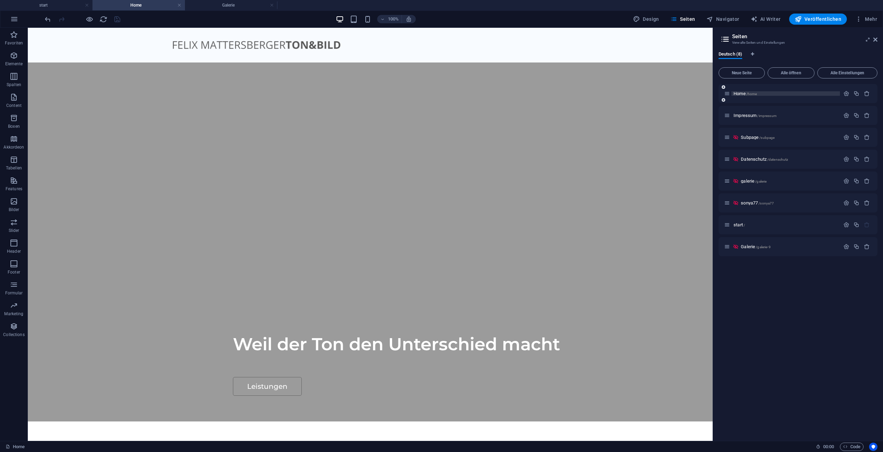
click at [779, 93] on p "Home /home" at bounding box center [785, 93] width 104 height 5
click at [847, 91] on icon "button" at bounding box center [846, 94] width 6 height 6
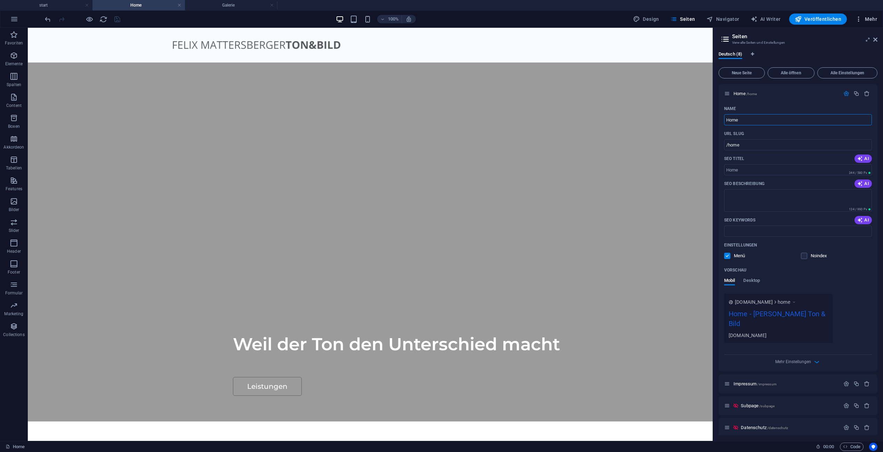
click at [869, 16] on span "Mehr" at bounding box center [866, 19] width 22 height 7
drag, startPoint x: 869, startPoint y: 17, endPoint x: 865, endPoint y: 18, distance: 4.5
click at [869, 17] on div at bounding box center [441, 226] width 883 height 452
click at [788, 94] on p "Home /home" at bounding box center [785, 93] width 104 height 5
click at [743, 93] on span "Home /home" at bounding box center [744, 93] width 23 height 5
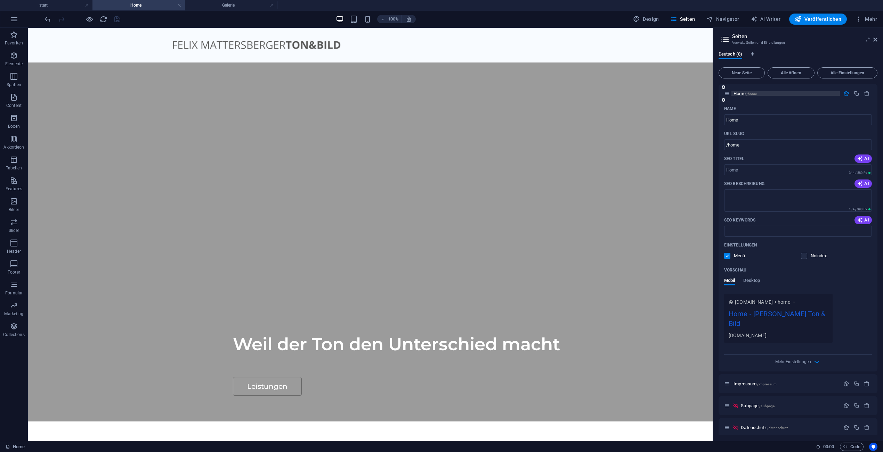
click at [743, 93] on span "Home /home" at bounding box center [744, 93] width 23 height 5
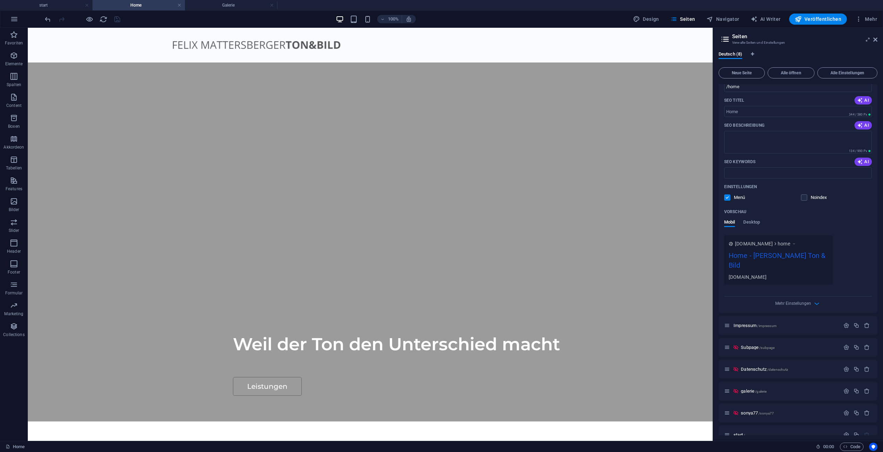
scroll to position [66, 0]
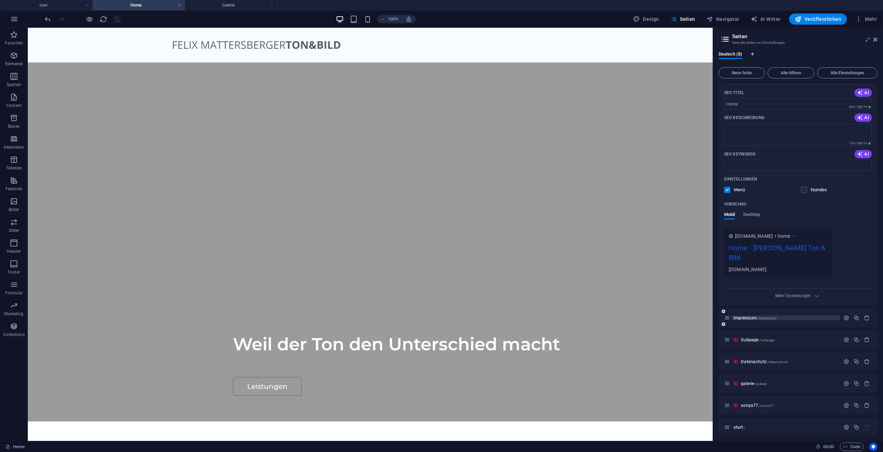
click at [767, 317] on span "/impressum" at bounding box center [766, 319] width 19 height 4
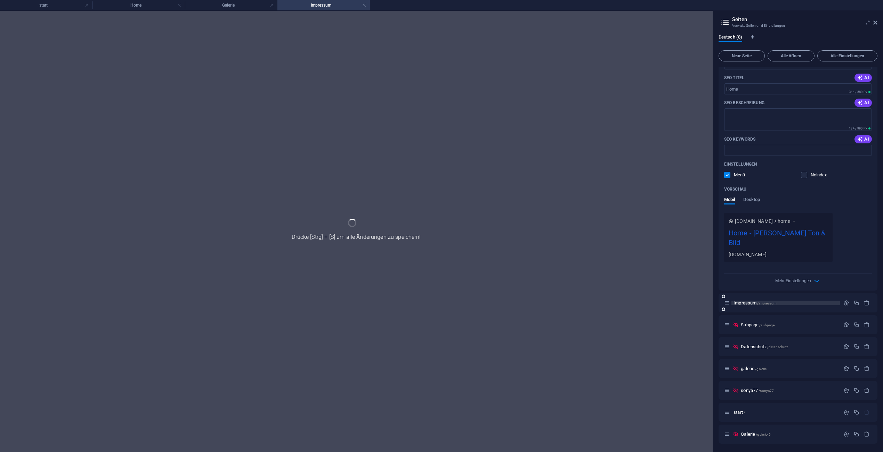
scroll to position [64, 0]
click at [767, 317] on div "Subpage /subpage" at bounding box center [797, 324] width 159 height 19
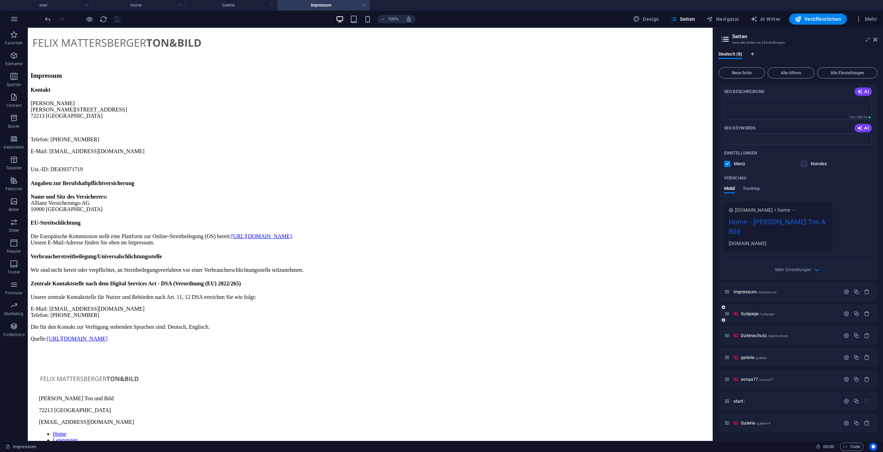
scroll to position [0, 0]
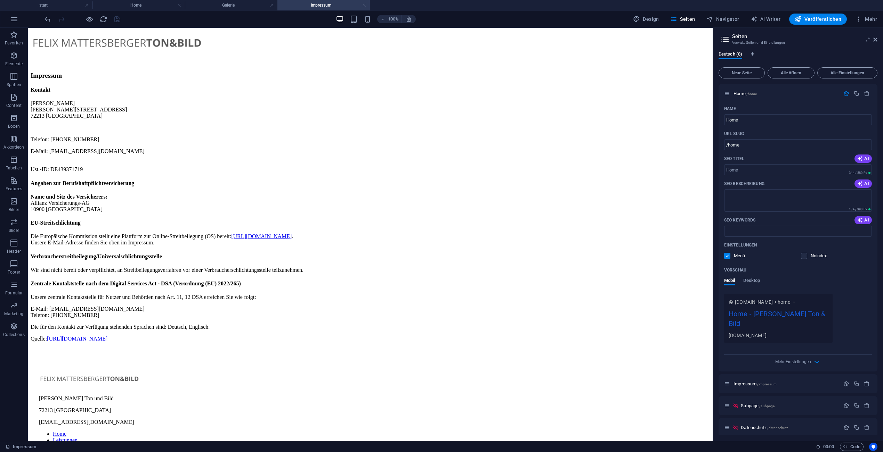
click at [364, 3] on link at bounding box center [364, 5] width 4 height 7
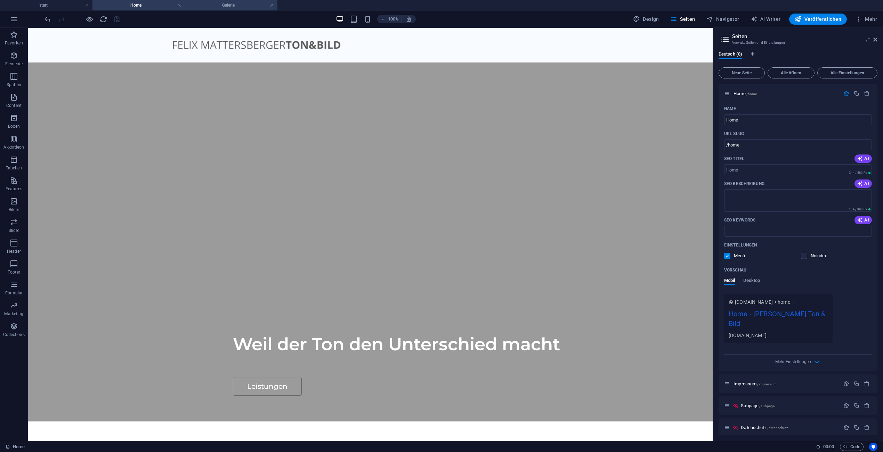
drag, startPoint x: 273, startPoint y: 3, endPoint x: 261, endPoint y: 4, distance: 12.5
click at [179, 5] on link at bounding box center [179, 5] width 4 height 7
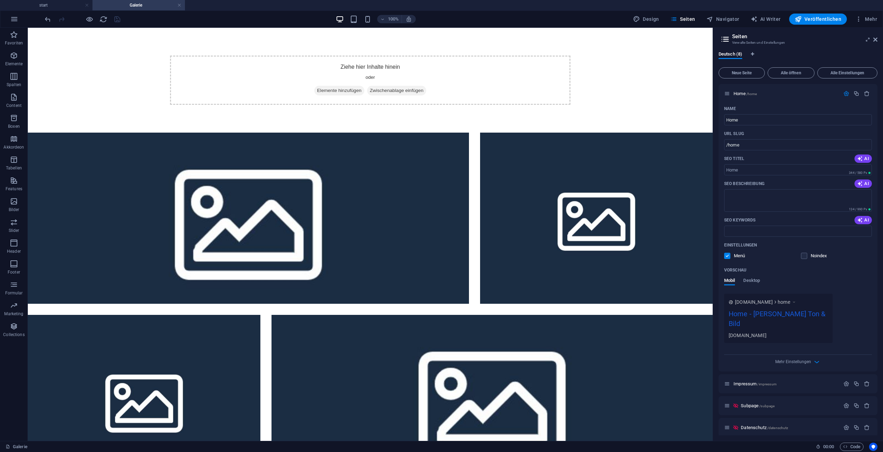
click at [179, 5] on link at bounding box center [179, 5] width 4 height 7
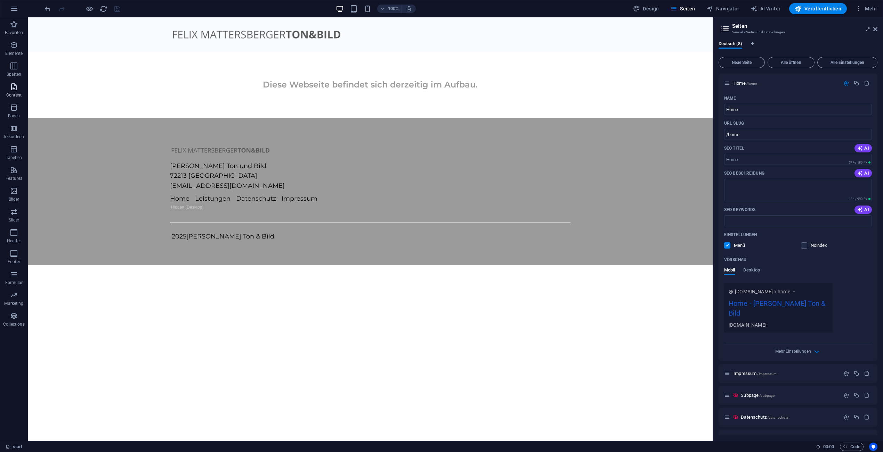
click at [14, 86] on icon "button" at bounding box center [14, 87] width 8 height 8
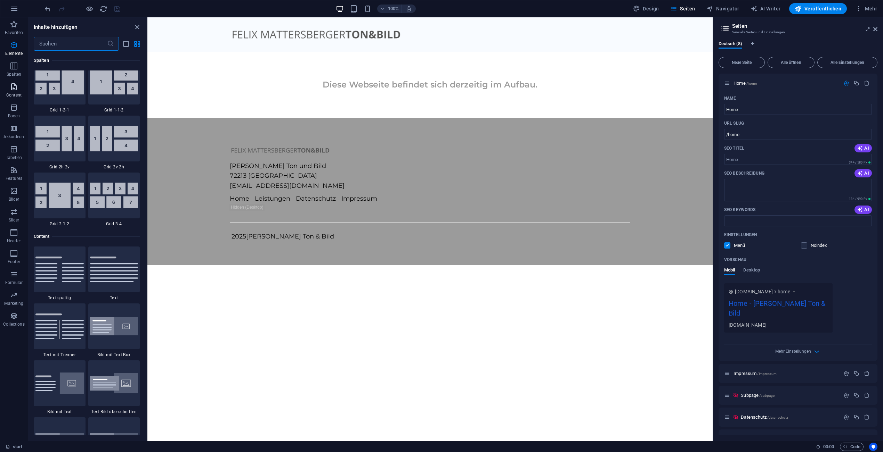
scroll to position [1216, 0]
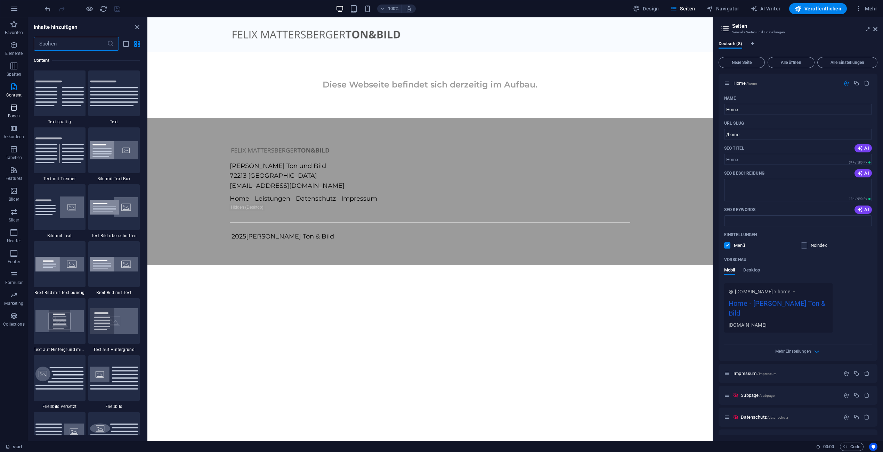
click at [16, 113] on span "Boxen" at bounding box center [14, 112] width 28 height 17
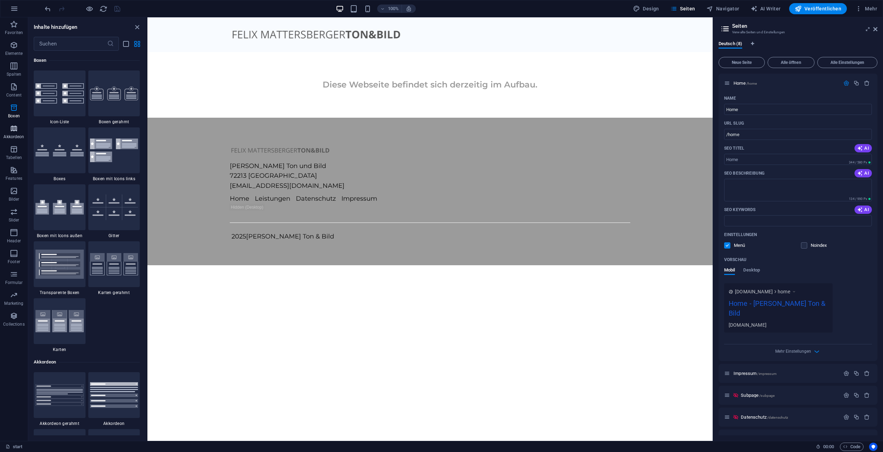
click at [16, 129] on icon "button" at bounding box center [14, 128] width 8 height 8
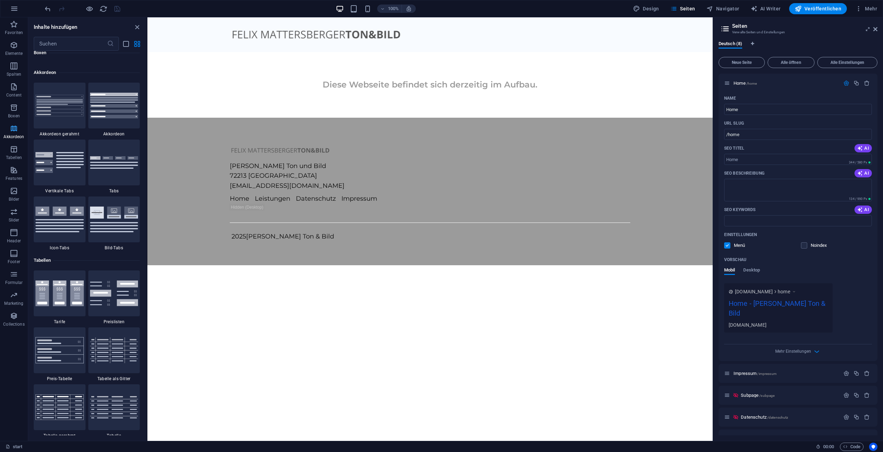
scroll to position [2219, 0]
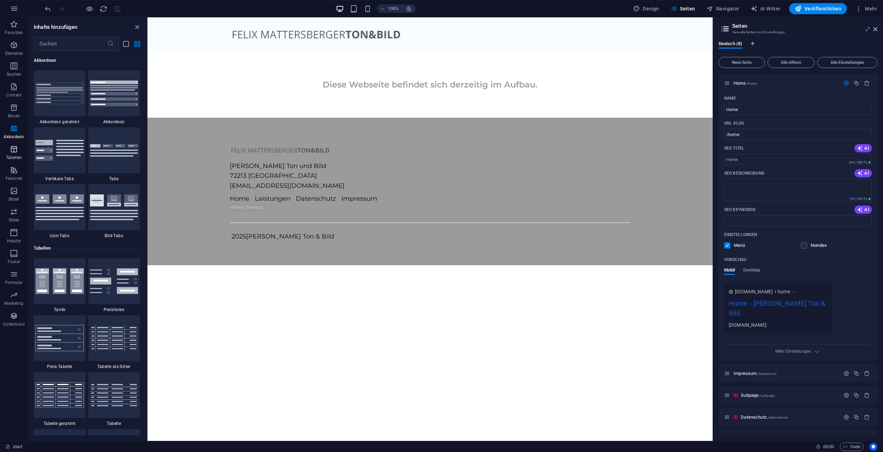
click at [12, 157] on p "Tabellen" at bounding box center [14, 158] width 16 height 6
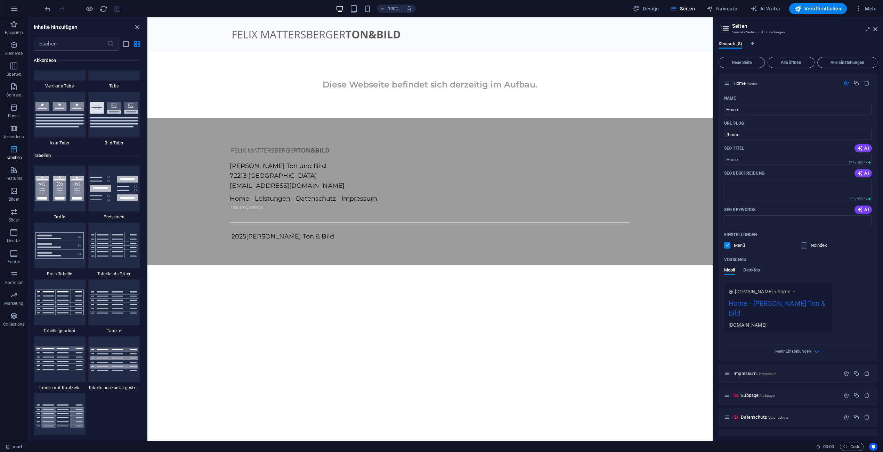
scroll to position [2407, 0]
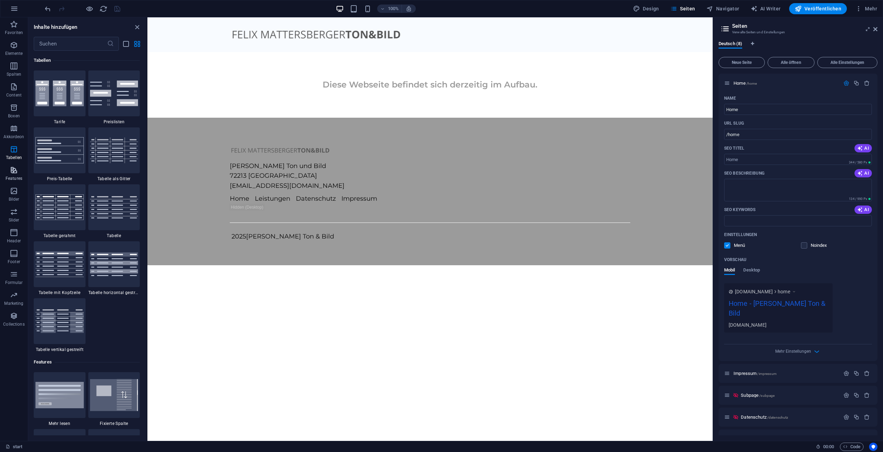
click at [13, 169] on icon "button" at bounding box center [14, 170] width 8 height 8
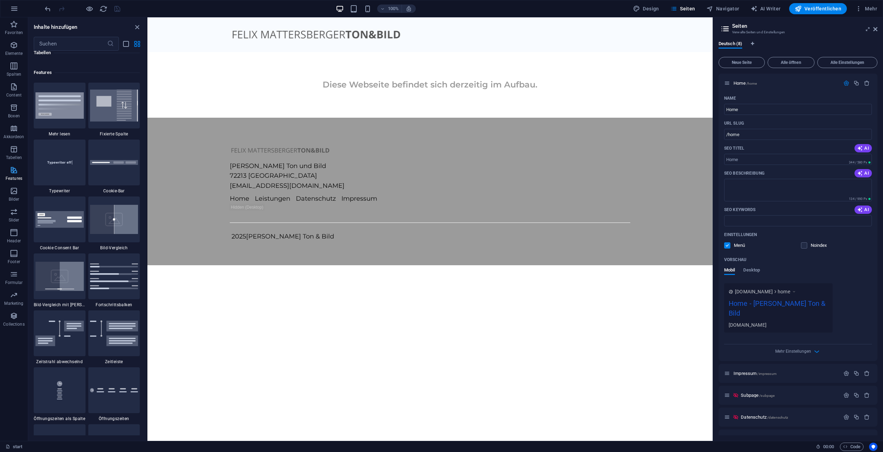
scroll to position [2708, 0]
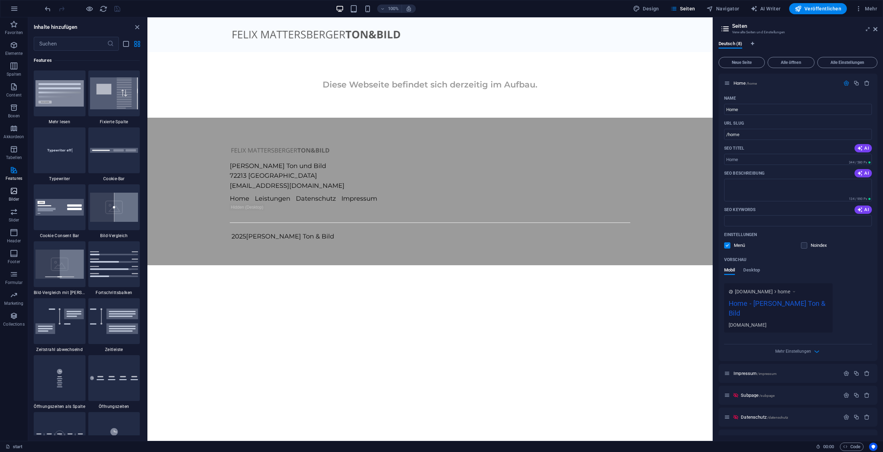
click at [14, 189] on icon "button" at bounding box center [14, 191] width 8 height 8
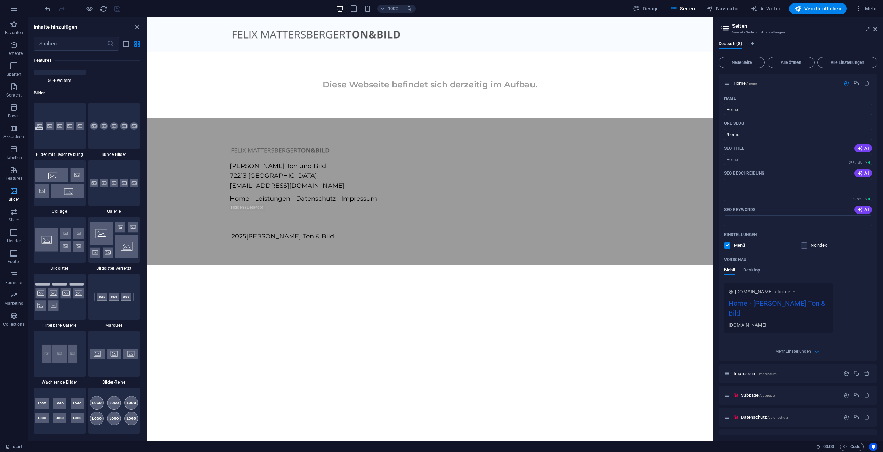
scroll to position [3523, 0]
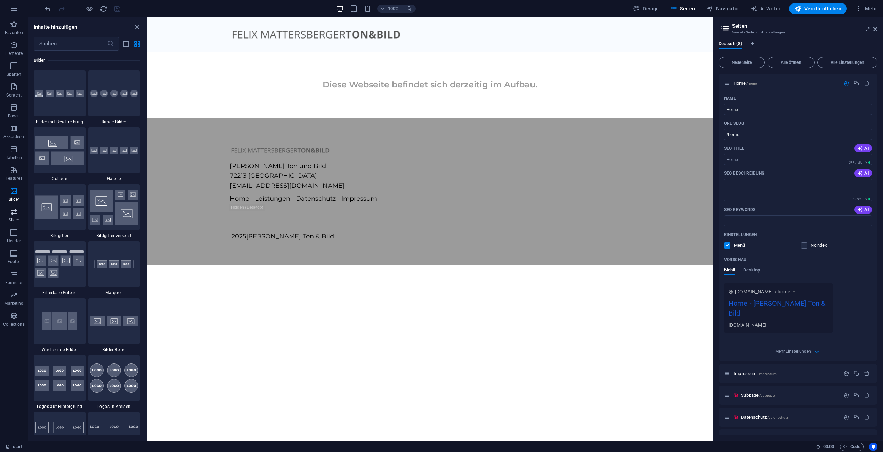
click at [17, 215] on icon "button" at bounding box center [14, 212] width 8 height 8
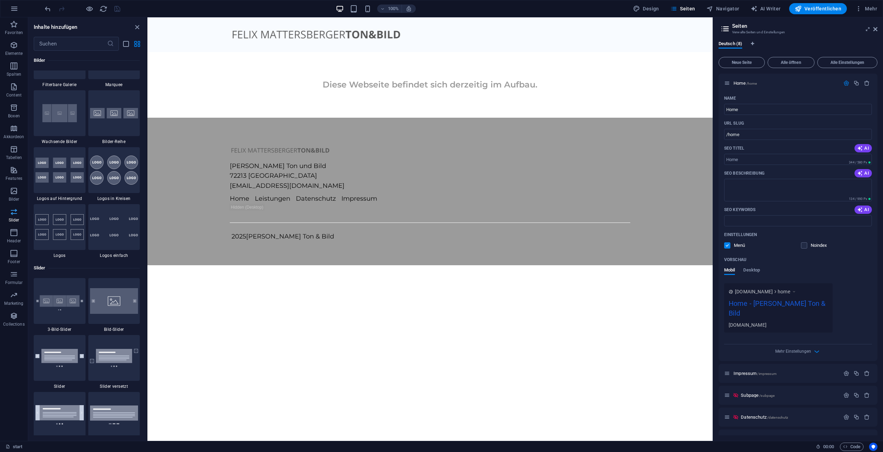
scroll to position [3939, 0]
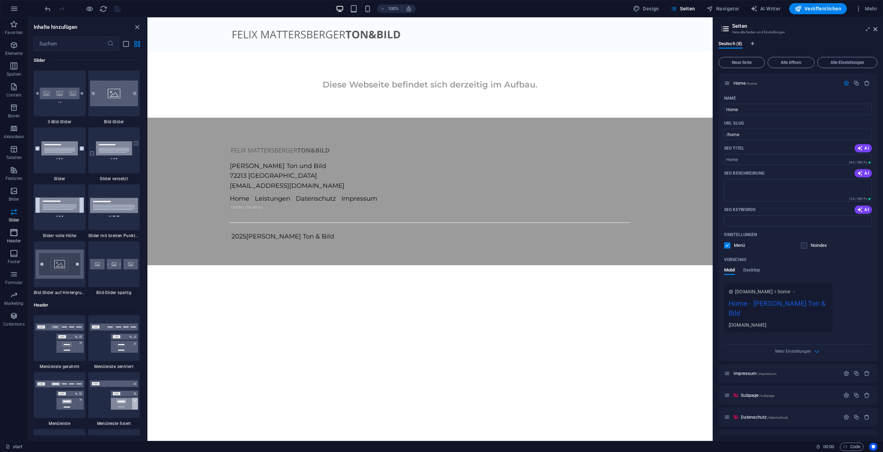
click at [16, 234] on icon "button" at bounding box center [14, 233] width 8 height 8
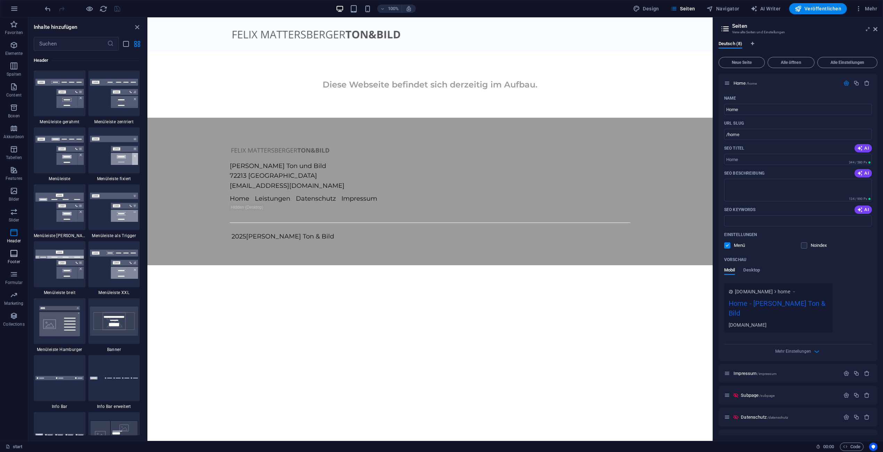
click at [18, 253] on span "Footer" at bounding box center [14, 257] width 28 height 17
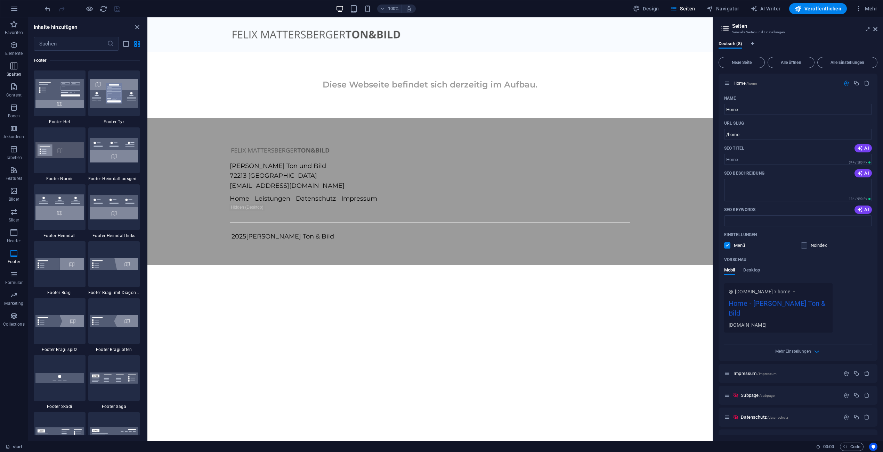
click at [13, 62] on icon "button" at bounding box center [14, 66] width 8 height 8
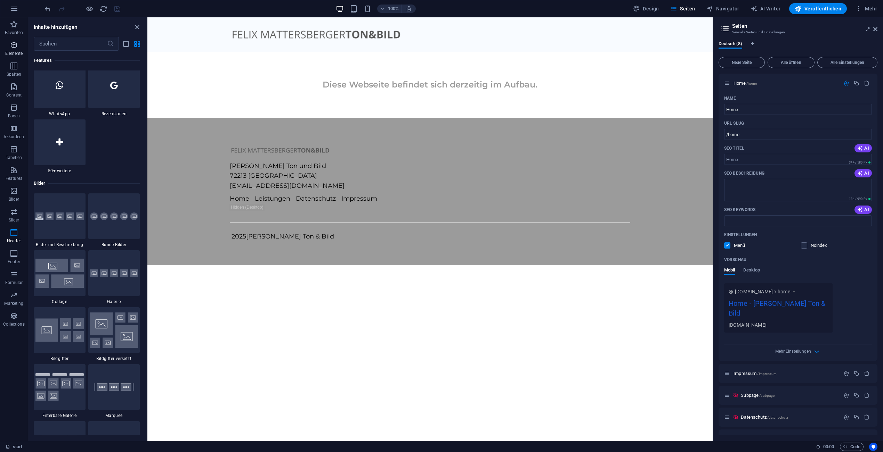
click at [13, 49] on span "Elemente" at bounding box center [14, 49] width 28 height 17
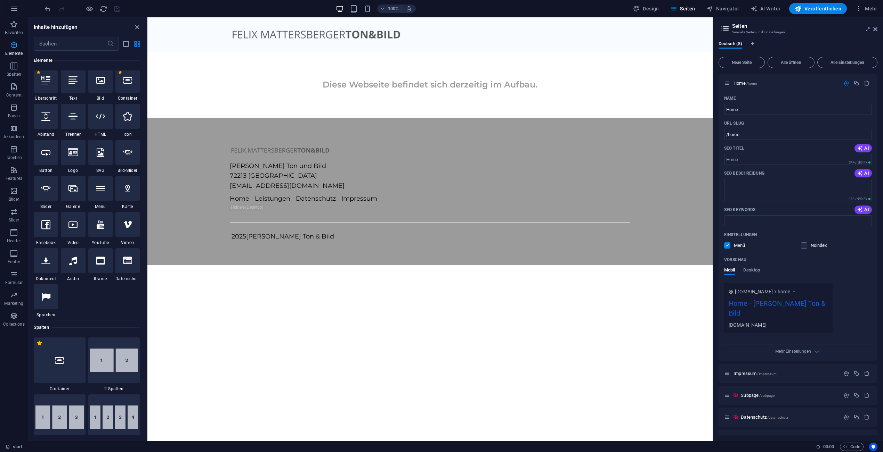
scroll to position [74, 0]
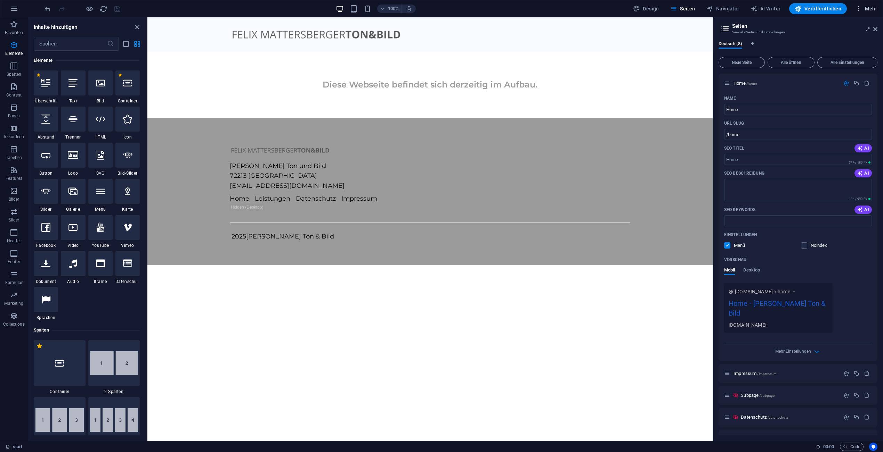
click at [868, 9] on span "Mehr" at bounding box center [866, 8] width 22 height 7
click at [19, 351] on div at bounding box center [441, 226] width 883 height 452
click at [17, 317] on icon "button" at bounding box center [14, 316] width 8 height 8
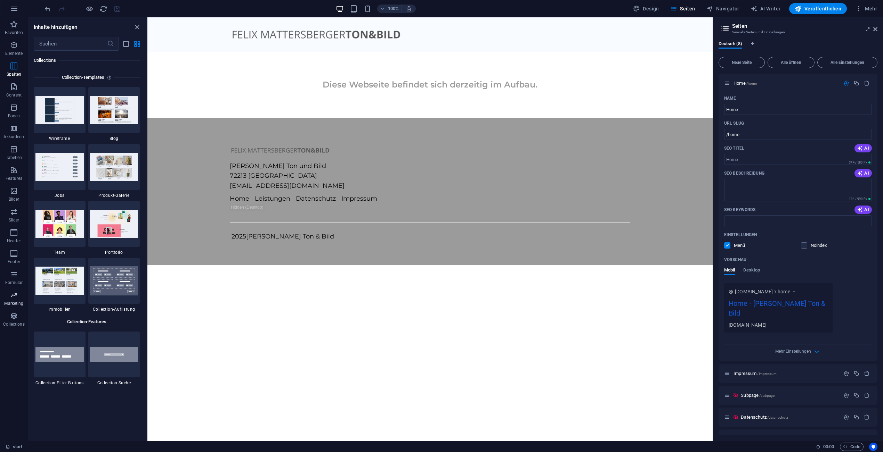
click at [15, 307] on span "Marketing" at bounding box center [14, 299] width 28 height 17
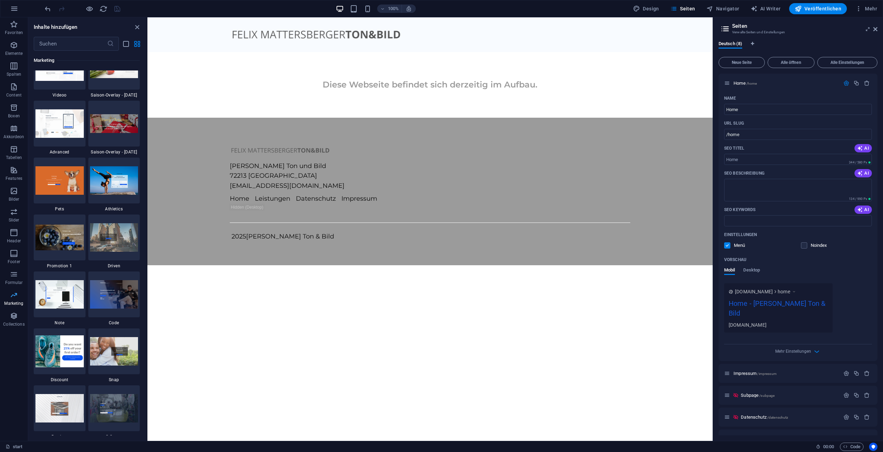
scroll to position [5660, 0]
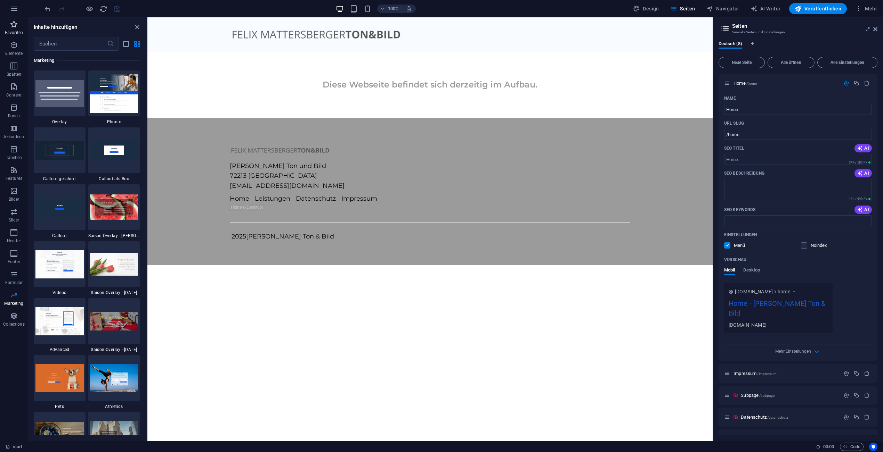
click at [10, 31] on p "Favoriten" at bounding box center [14, 33] width 18 height 6
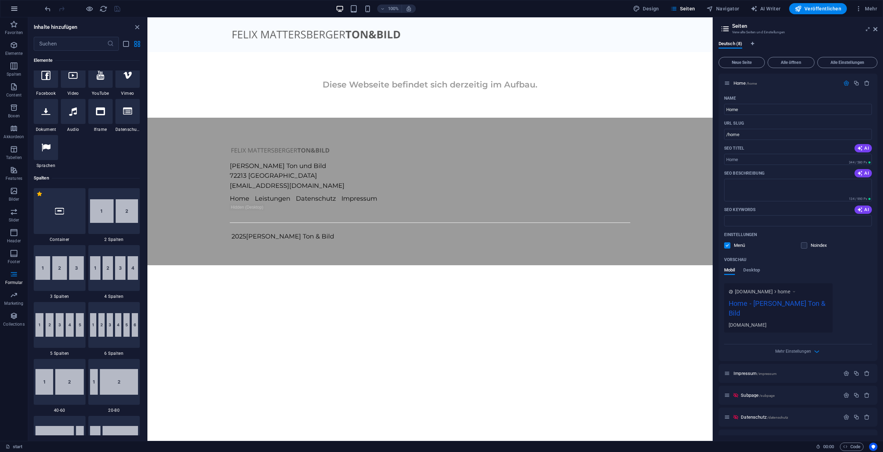
scroll to position [5, 0]
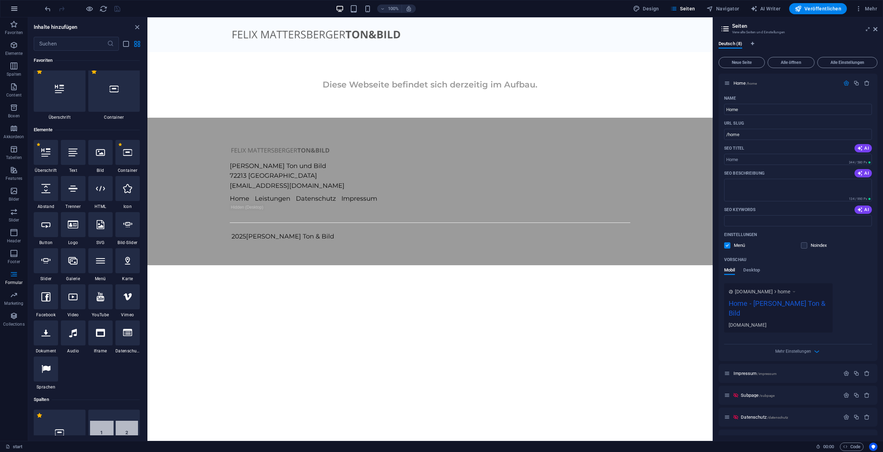
click at [11, 13] on icon "button" at bounding box center [14, 9] width 8 height 8
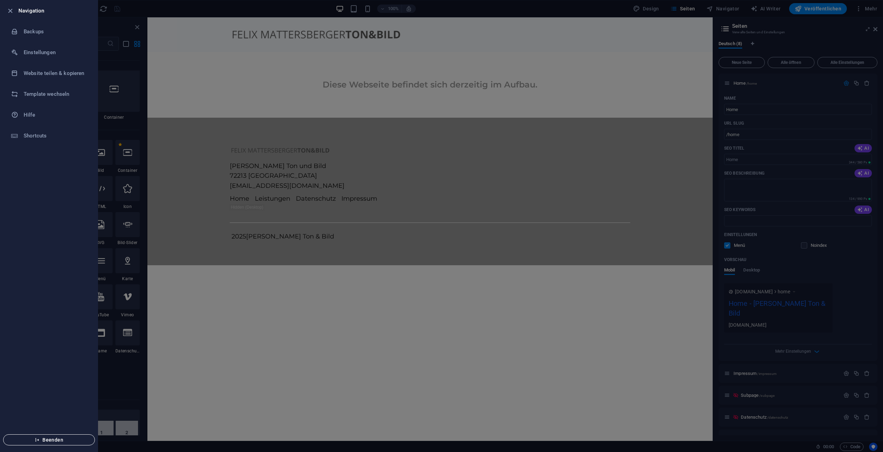
click at [70, 442] on span "Beenden" at bounding box center [49, 440] width 80 height 6
